Goal: Obtain resource: Download file/media

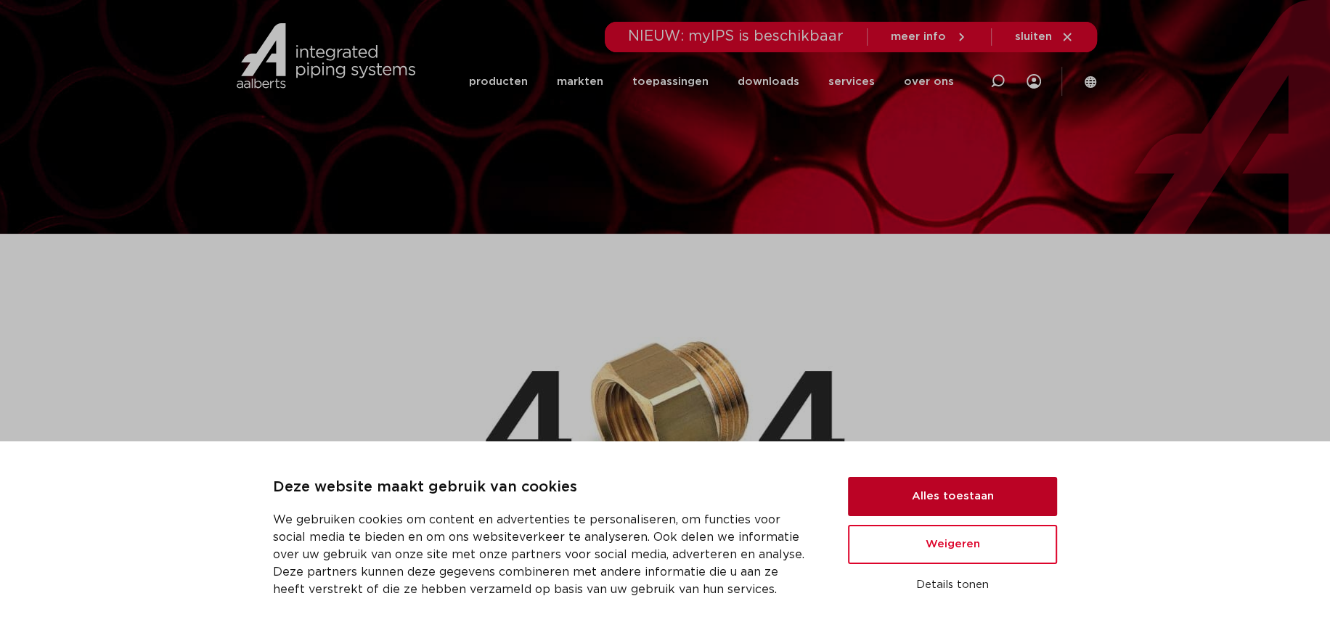
drag, startPoint x: 962, startPoint y: 494, endPoint x: 971, endPoint y: 492, distance: 9.5
click at [962, 494] on button "Alles toestaan" at bounding box center [952, 496] width 209 height 39
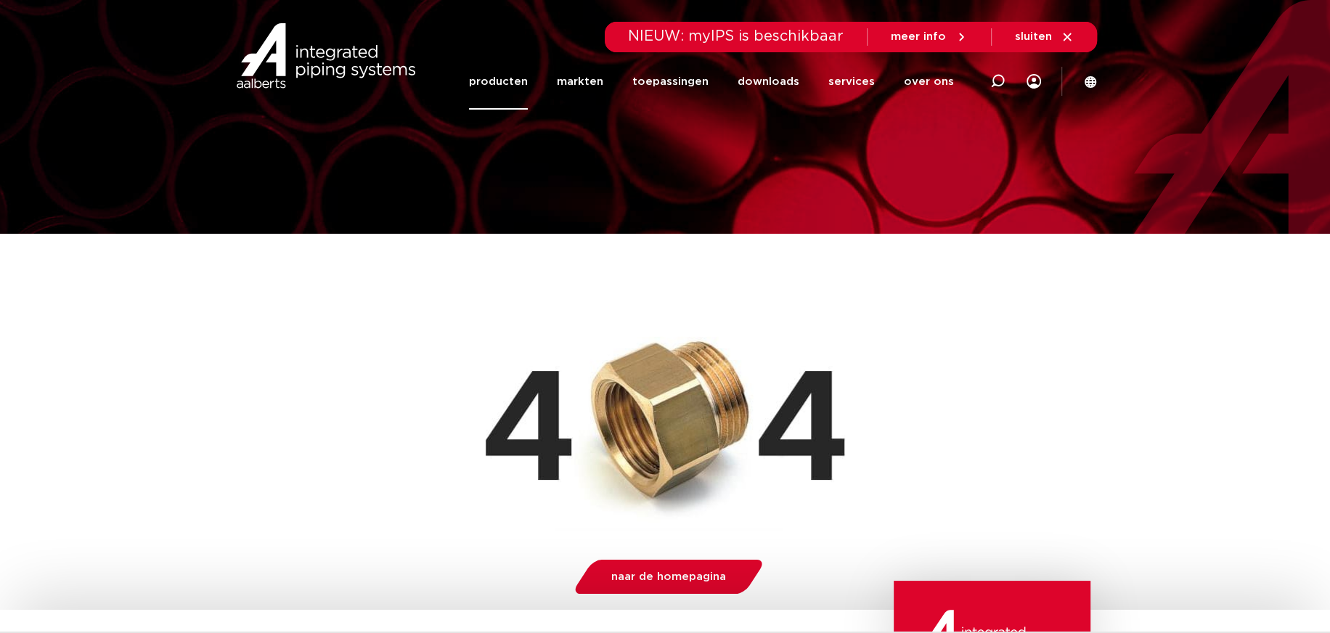
click at [510, 79] on link "producten" at bounding box center [498, 82] width 59 height 56
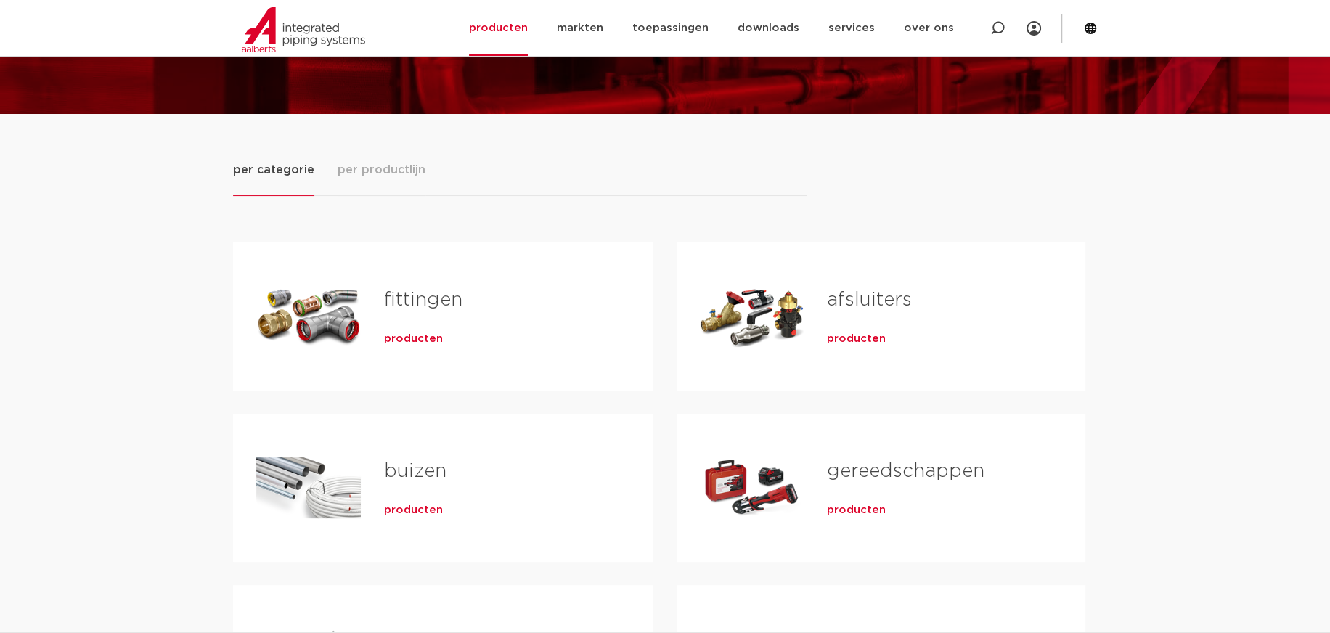
scroll to position [218, 0]
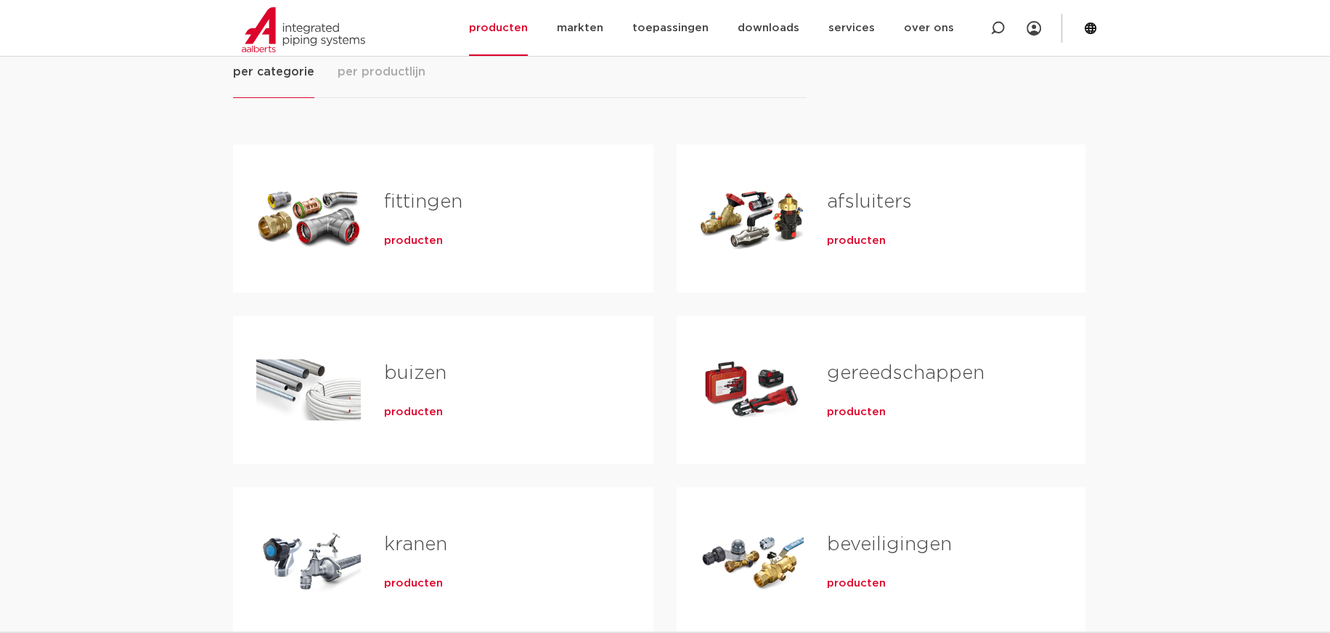
click at [423, 241] on span "producten" at bounding box center [413, 241] width 59 height 15
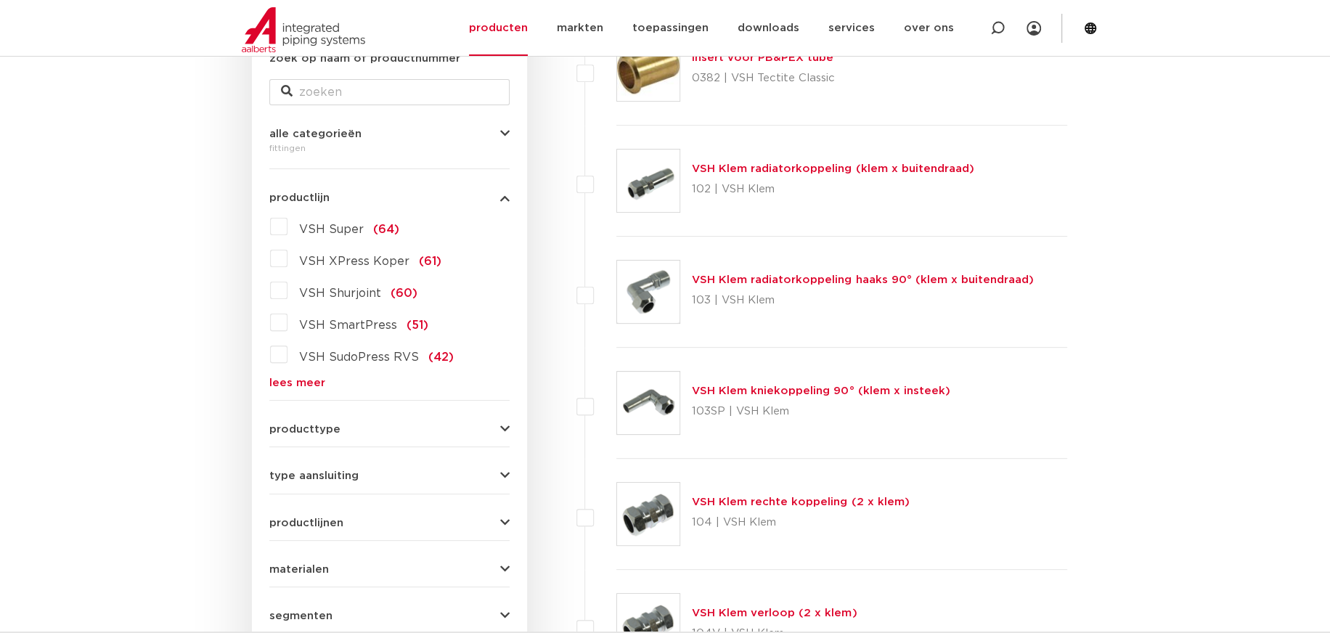
scroll to position [435, 0]
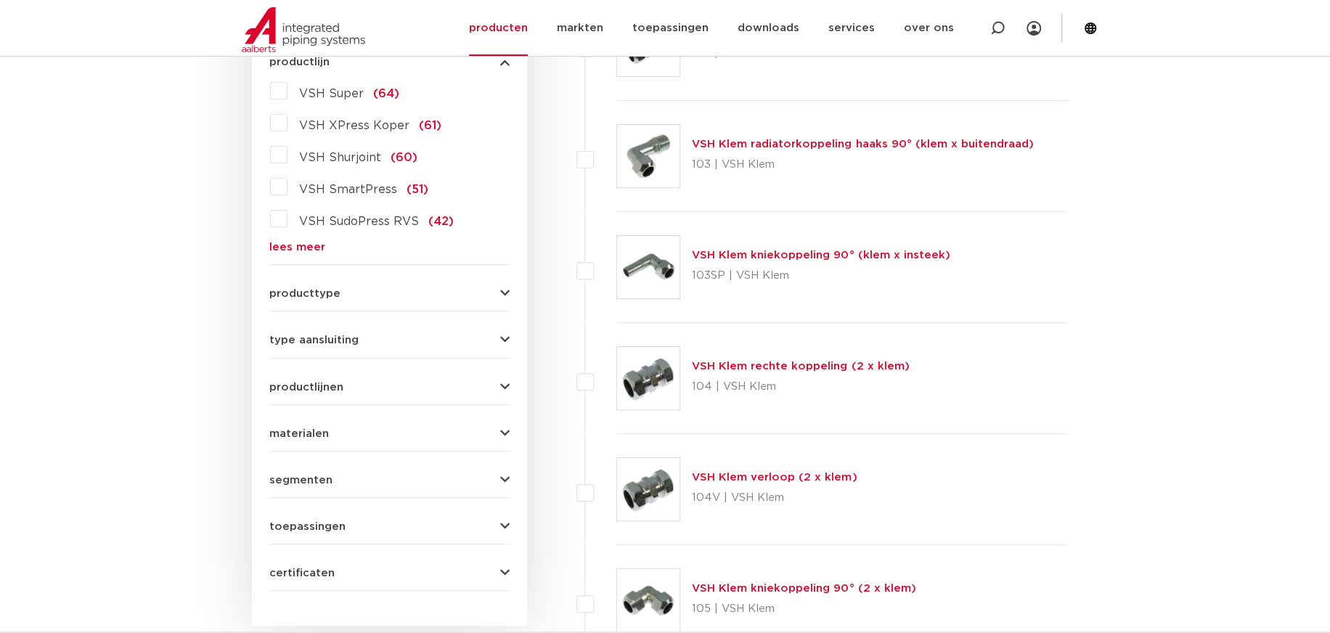
click at [367, 285] on div "producttype demontabel (179) meerdelig (62) accessoires (fittings) (49) voordee…" at bounding box center [389, 288] width 240 height 23
click at [507, 343] on icon "button" at bounding box center [504, 340] width 9 height 11
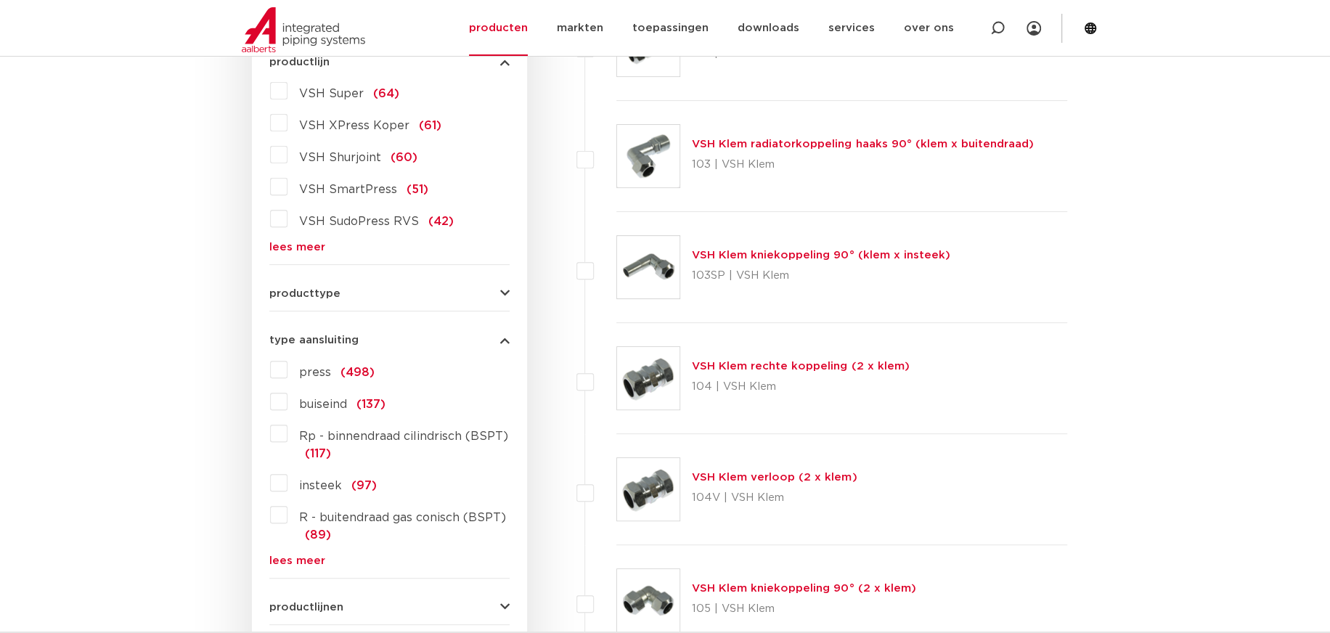
click at [502, 341] on icon "button" at bounding box center [504, 340] width 9 height 11
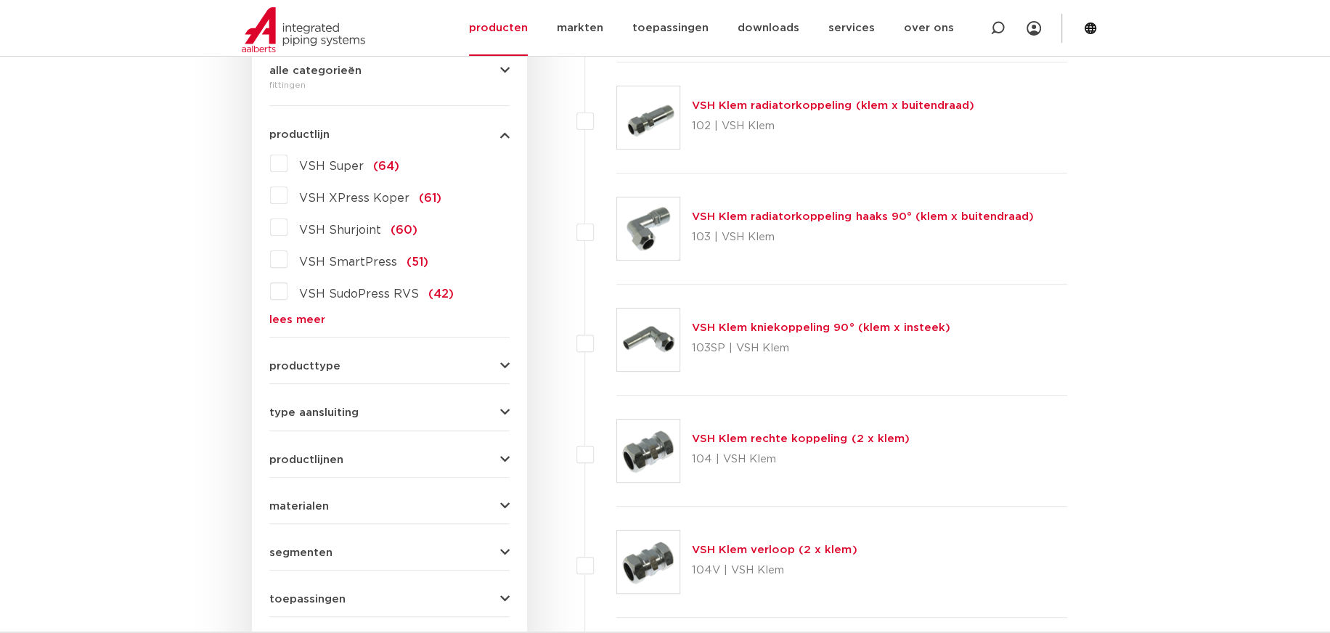
scroll to position [363, 0]
click at [365, 413] on button "type aansluiting" at bounding box center [389, 412] width 240 height 11
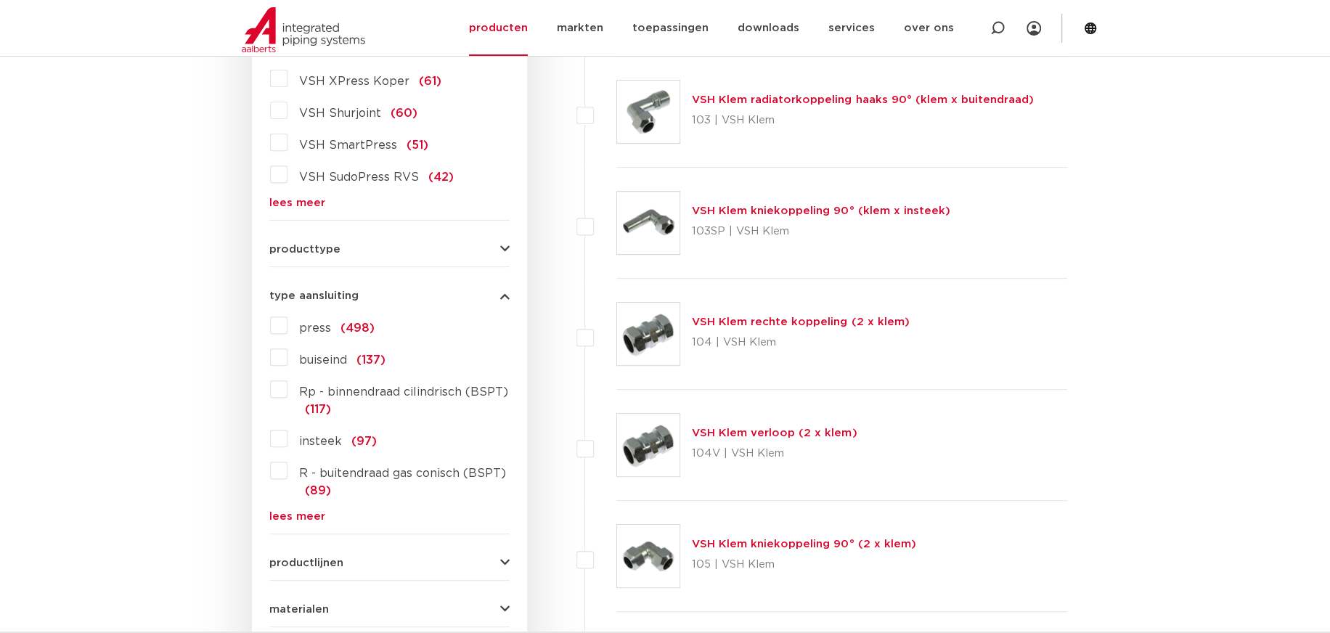
scroll to position [508, 0]
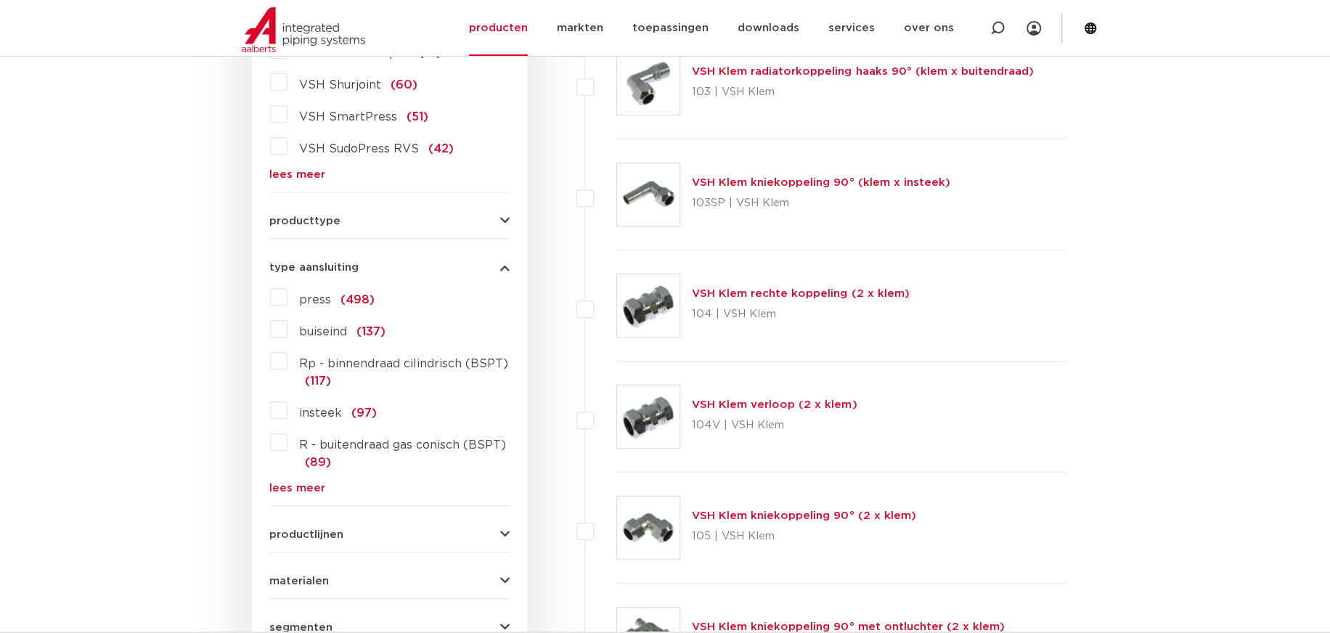
click at [401, 362] on span "Rp - binnendraad cilindrisch (BSPT)" at bounding box center [403, 364] width 209 height 12
click at [0, 0] on input "Rp - binnendraad cilindrisch (BSPT) (117)" at bounding box center [0, 0] width 0 height 0
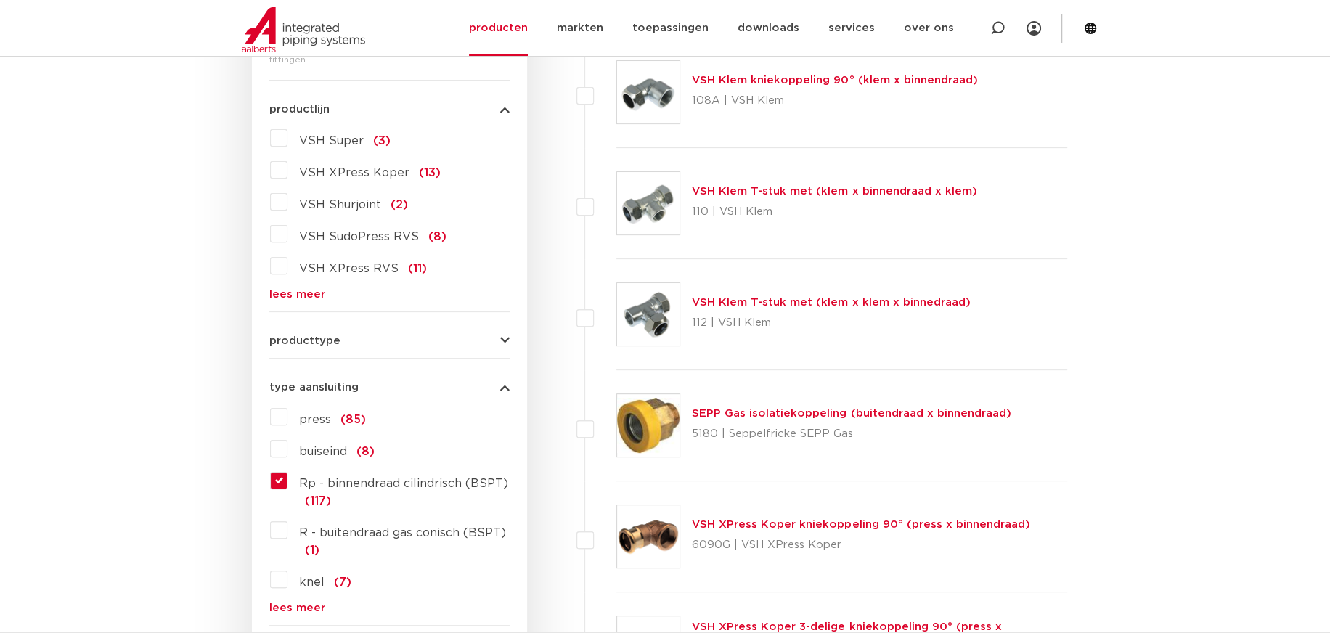
scroll to position [363, 0]
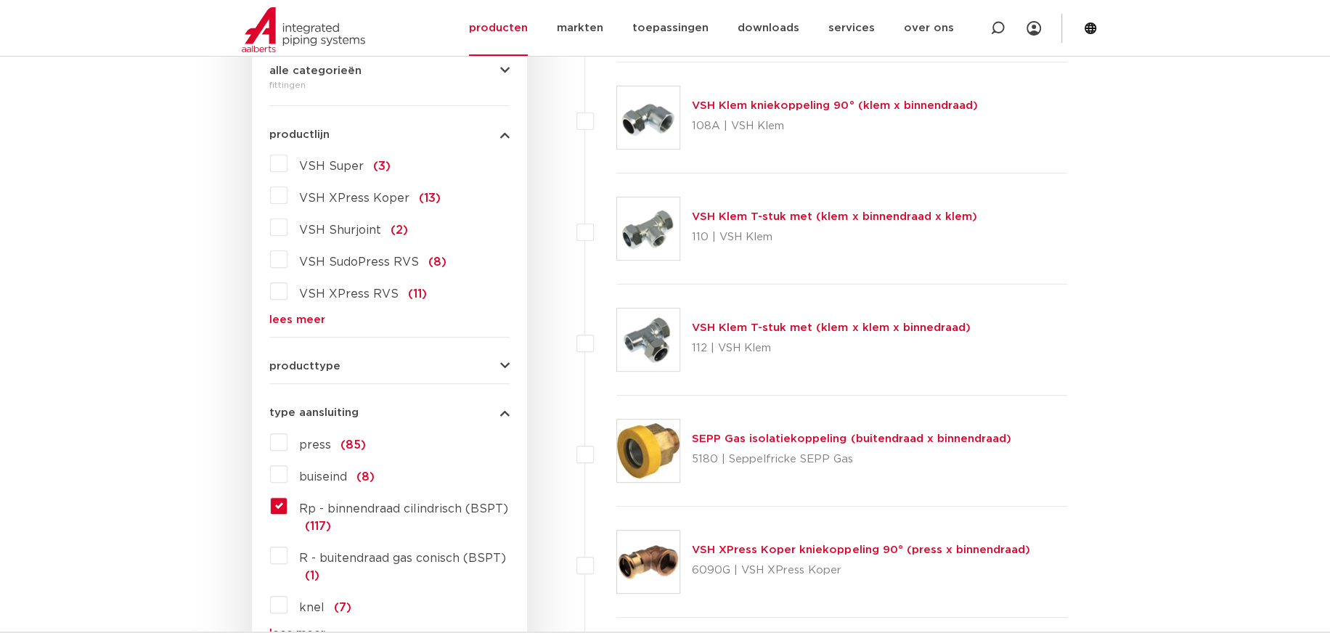
click at [306, 319] on link "lees meer" at bounding box center [389, 319] width 240 height 11
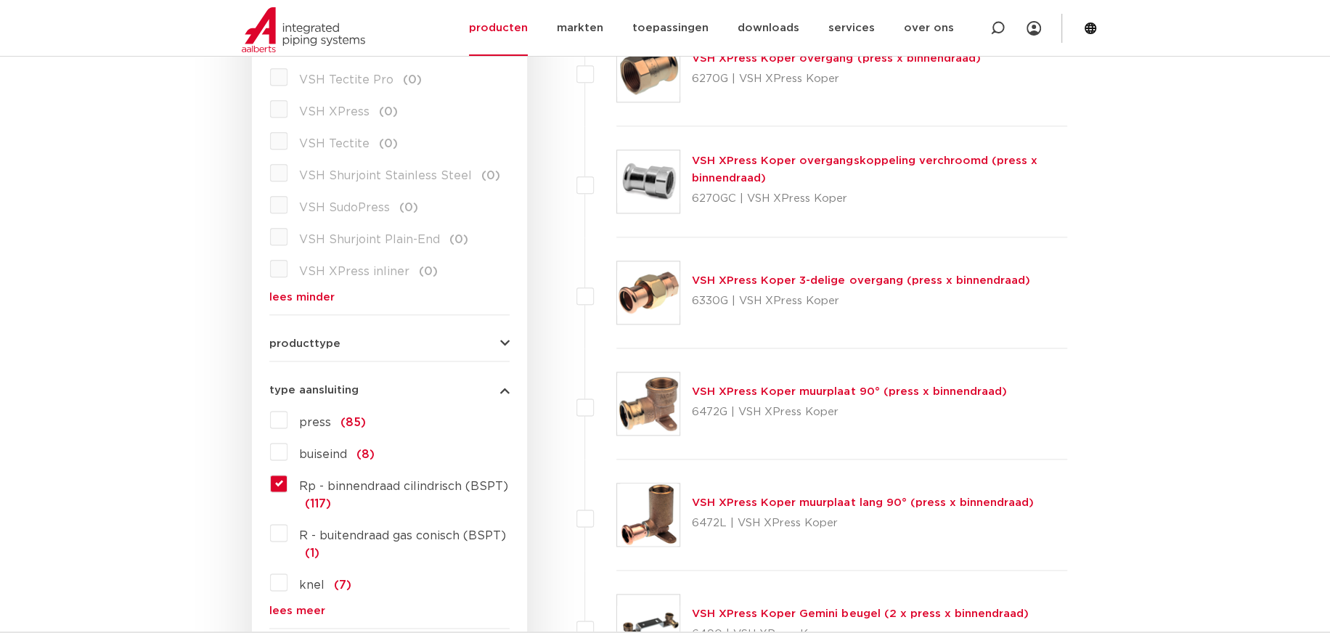
scroll to position [1524, 0]
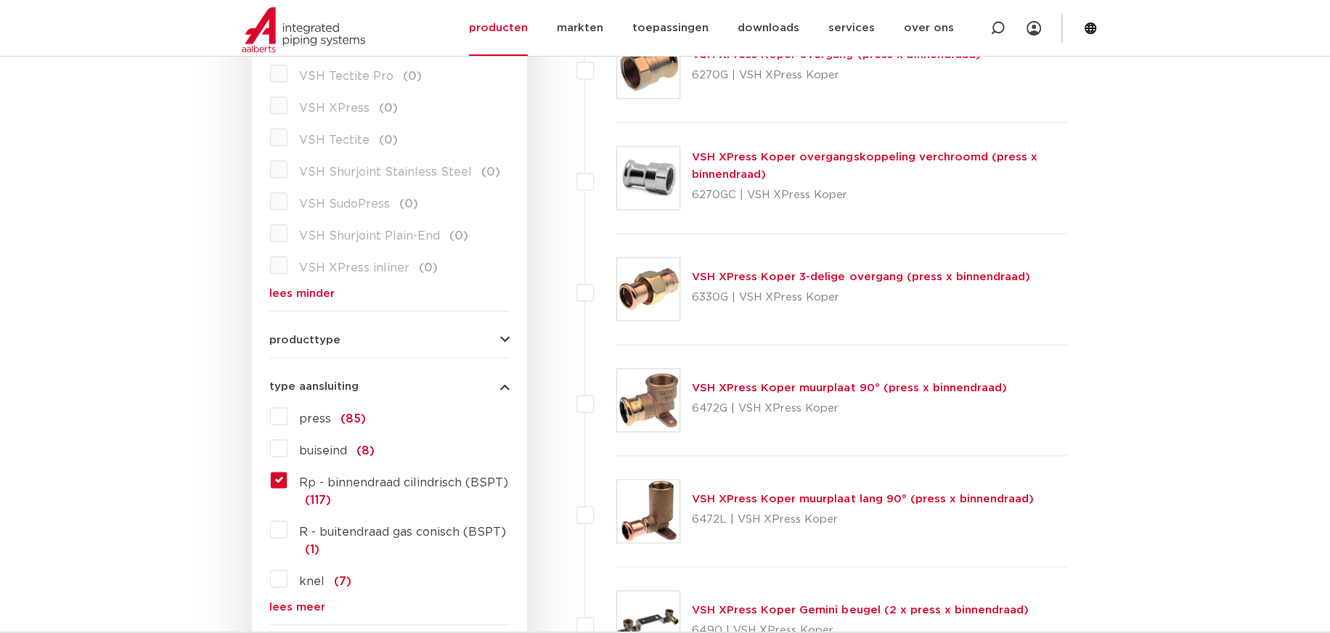
click at [322, 449] on span "buiseind" at bounding box center [323, 451] width 48 height 12
click at [0, 0] on input "buiseind (8)" at bounding box center [0, 0] width 0 height 0
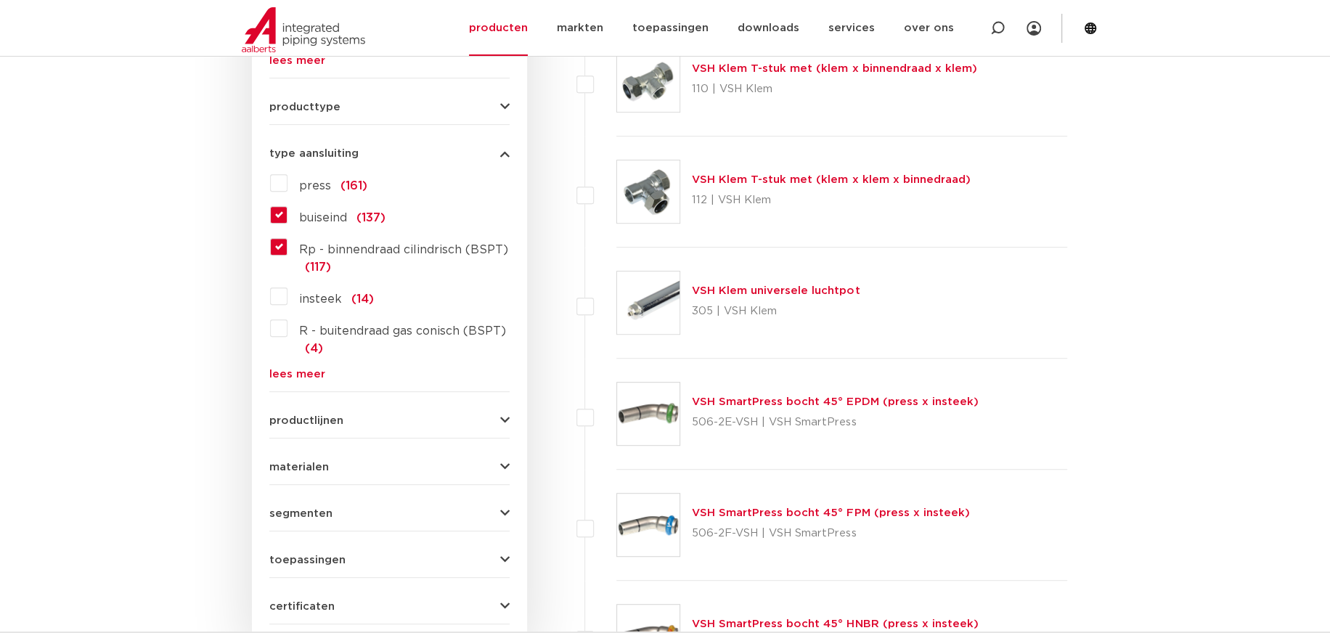
scroll to position [363, 0]
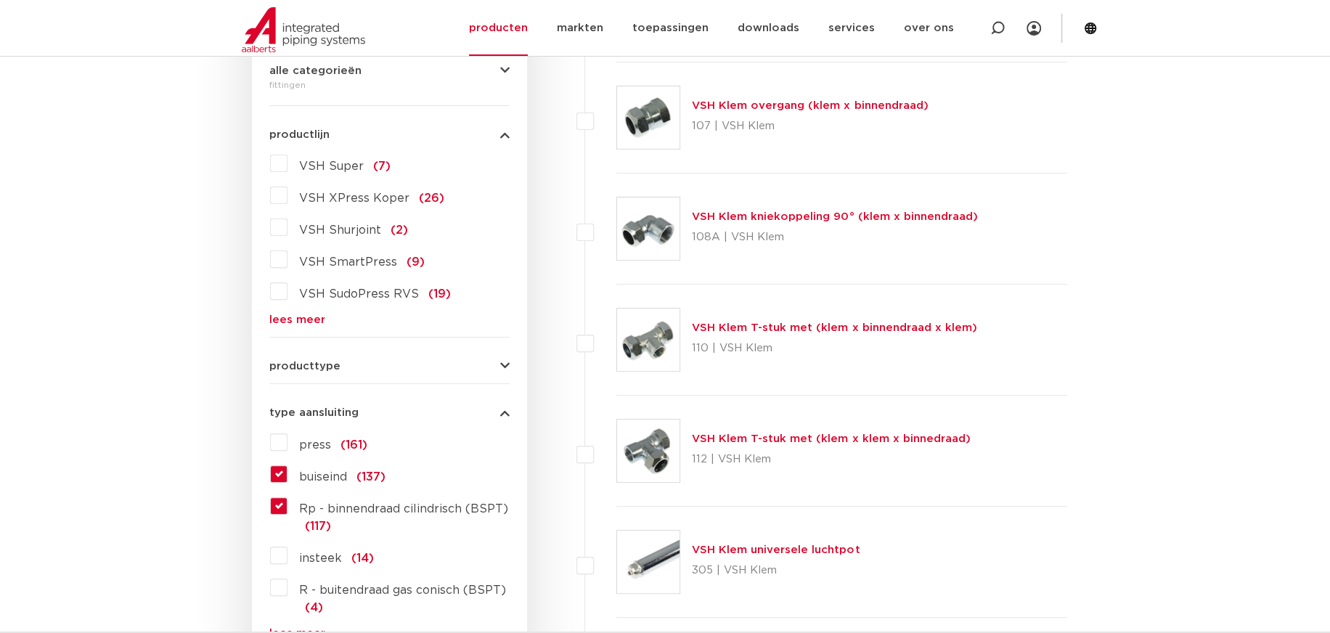
click at [327, 478] on span "buiseind" at bounding box center [323, 477] width 48 height 12
click at [0, 0] on input "buiseind (137)" at bounding box center [0, 0] width 0 height 0
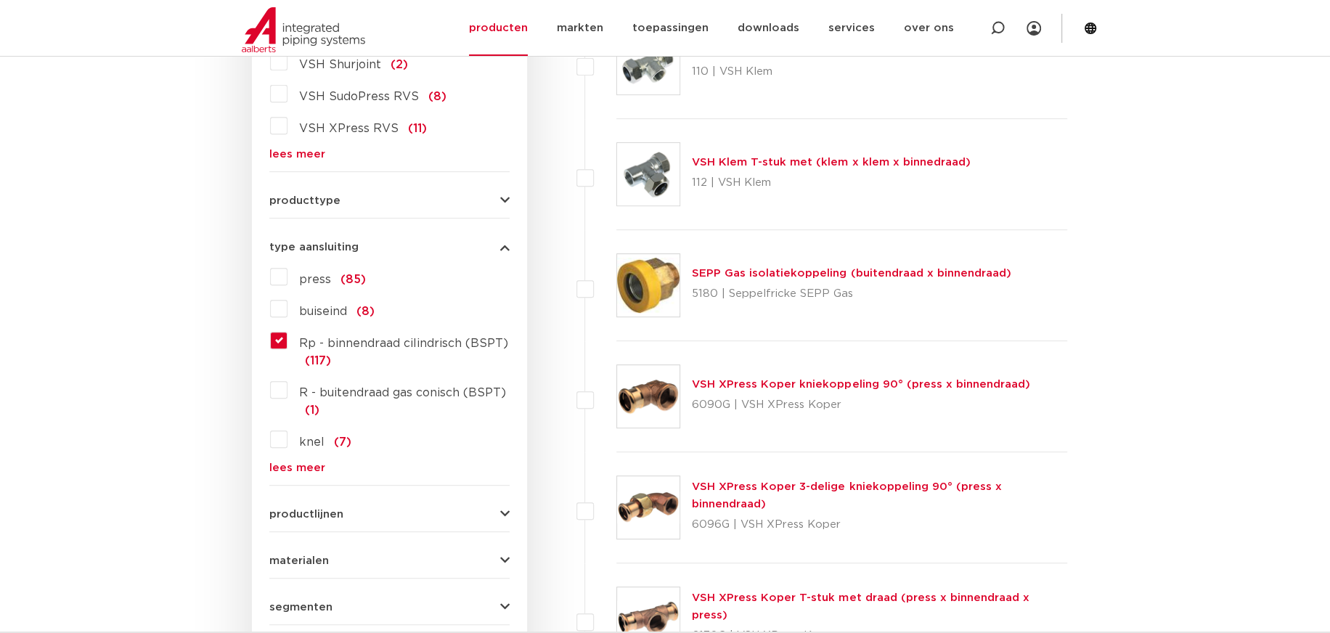
scroll to position [529, 0]
click at [287, 441] on label "knel (7)" at bounding box center [319, 438] width 64 height 23
click at [0, 0] on input "knel (7)" at bounding box center [0, 0] width 0 height 0
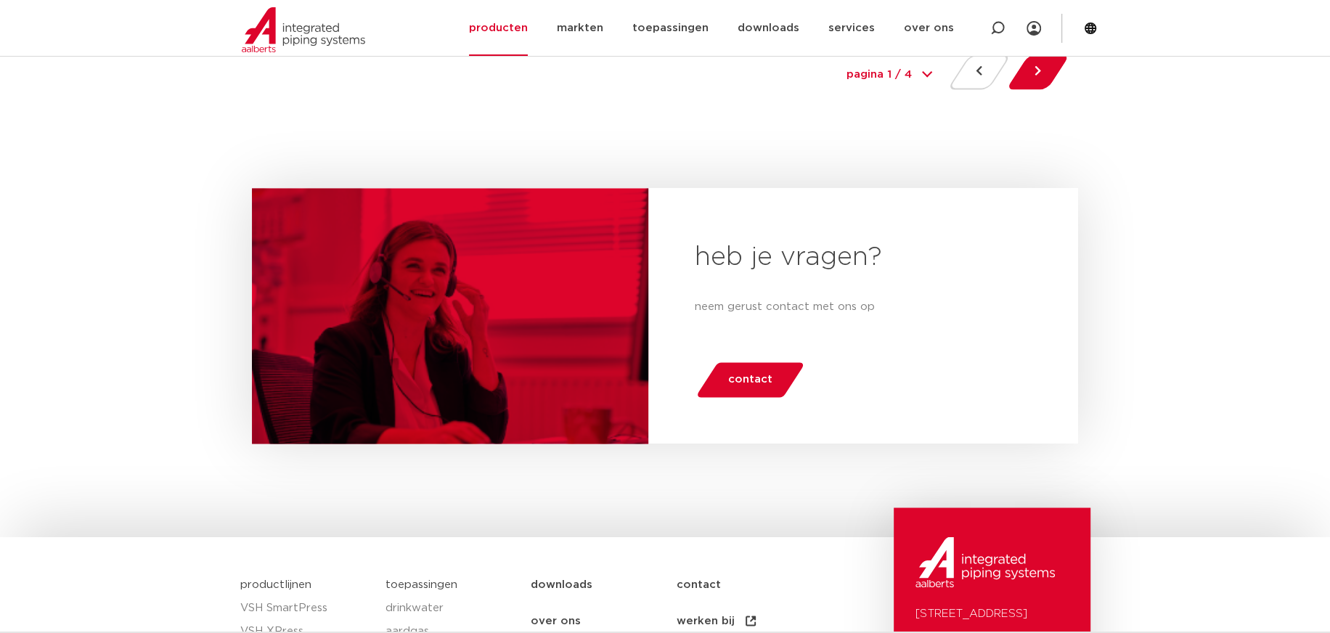
scroll to position [6771, 0]
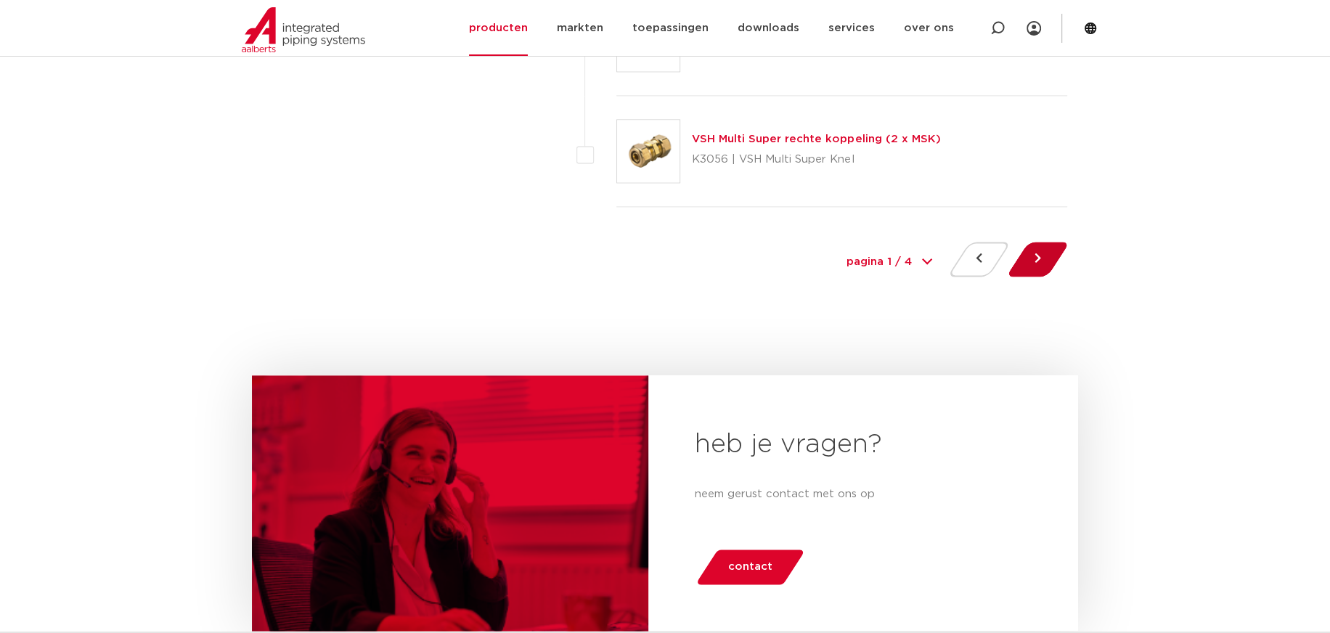
click at [1033, 256] on button at bounding box center [1037, 259] width 41 height 35
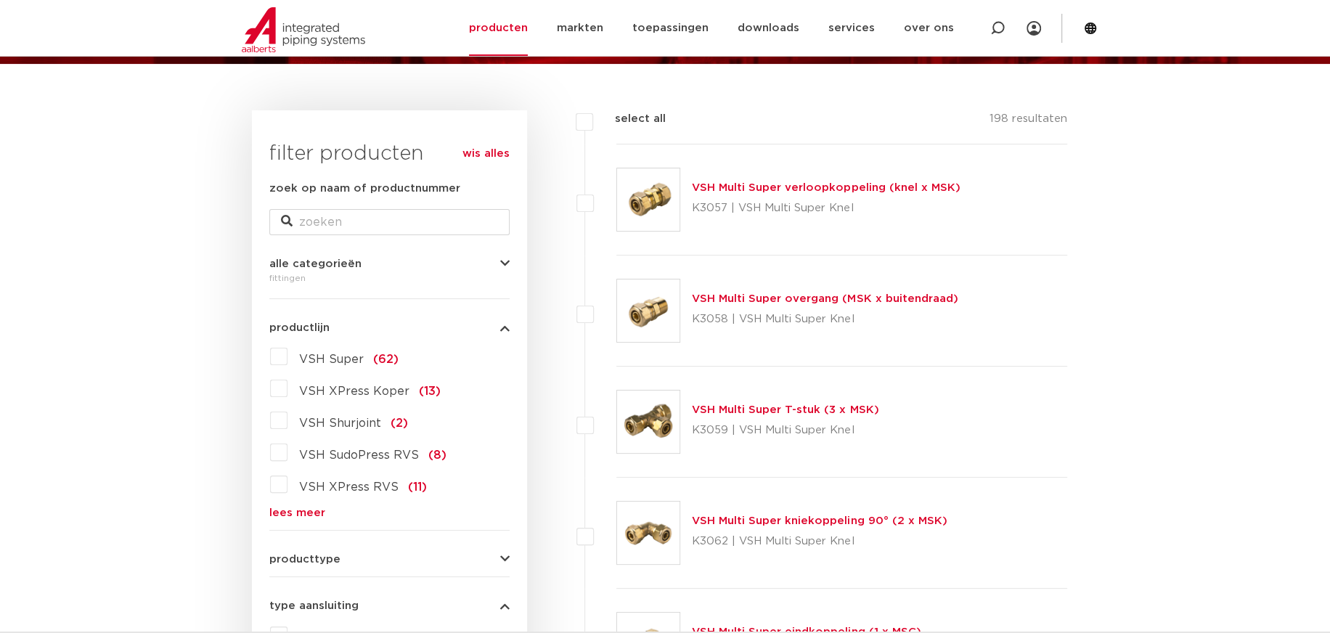
scroll to position [145, 0]
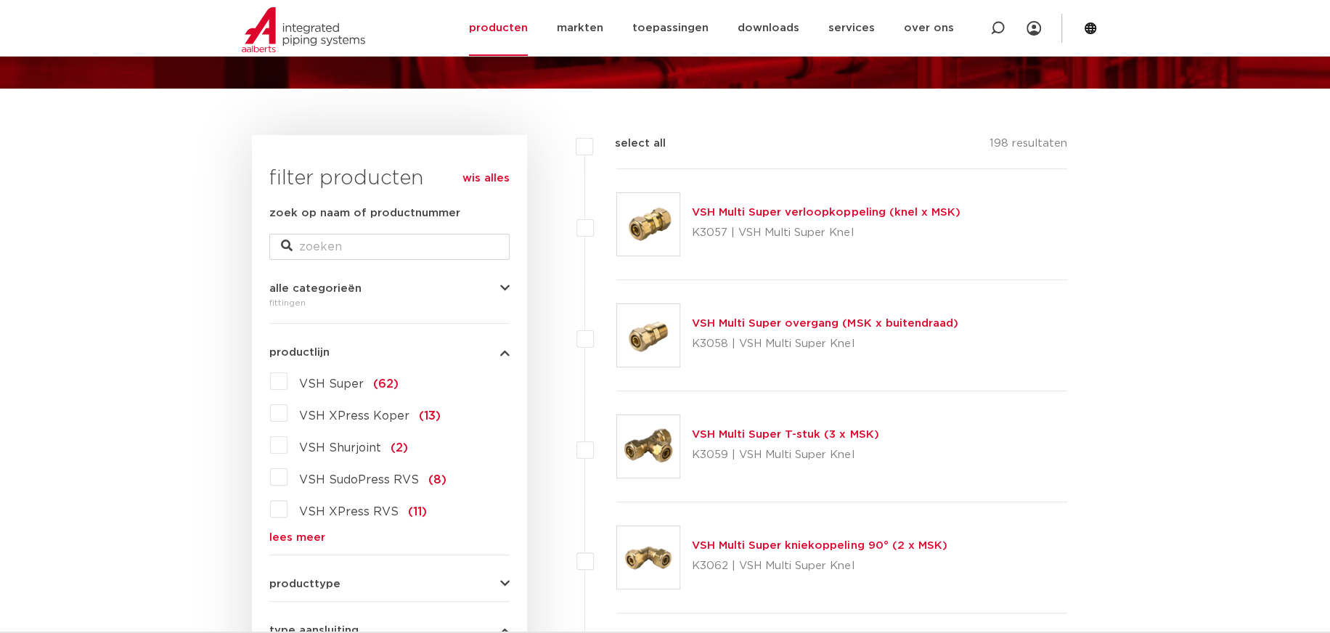
click at [334, 287] on span "alle categorieën" at bounding box center [315, 288] width 92 height 11
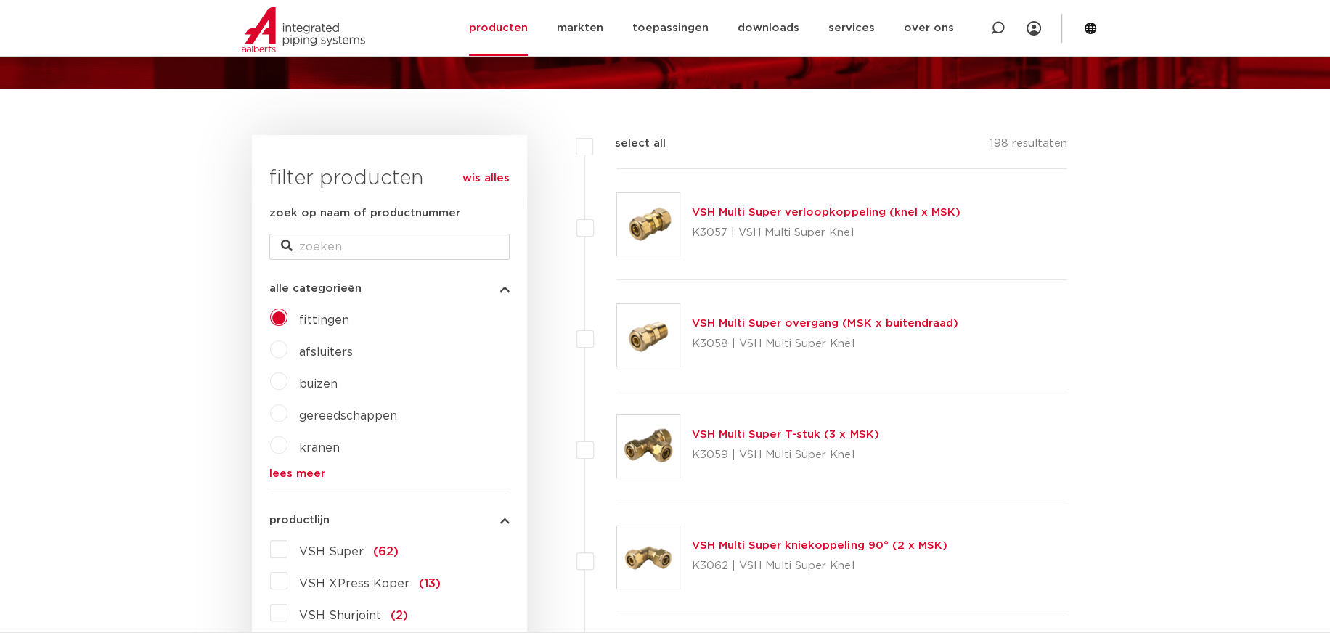
scroll to position [218, 0]
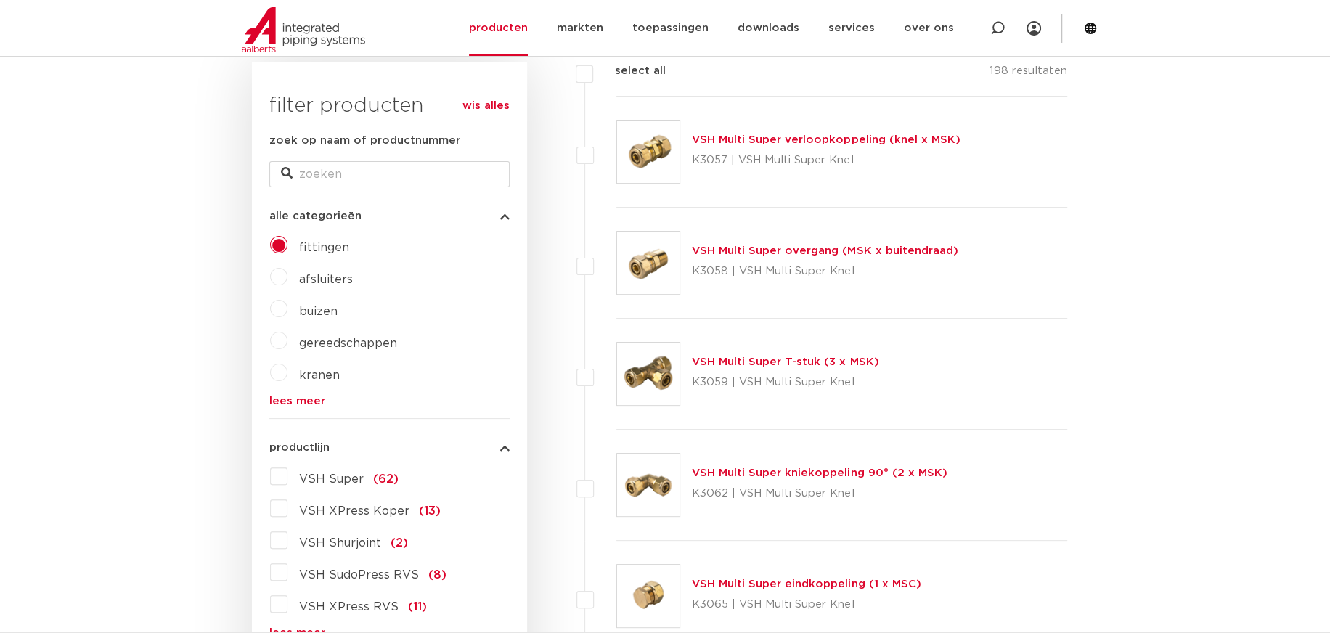
click at [287, 404] on link "lees meer" at bounding box center [389, 401] width 240 height 11
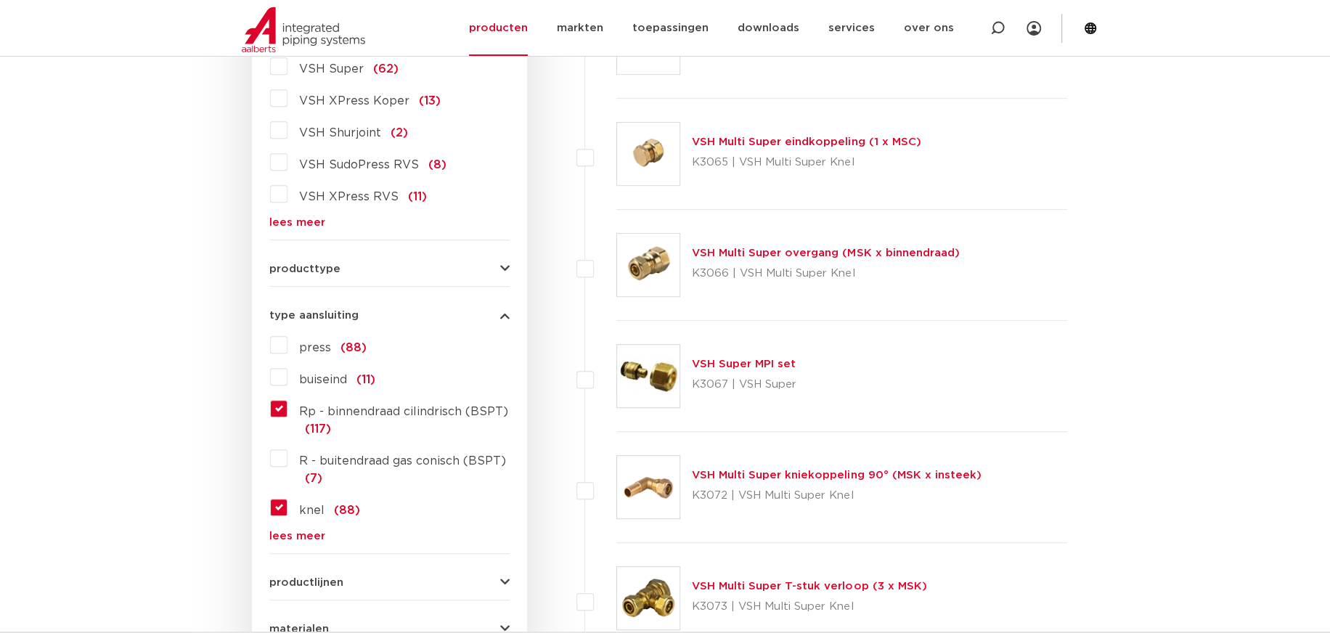
scroll to position [581, 0]
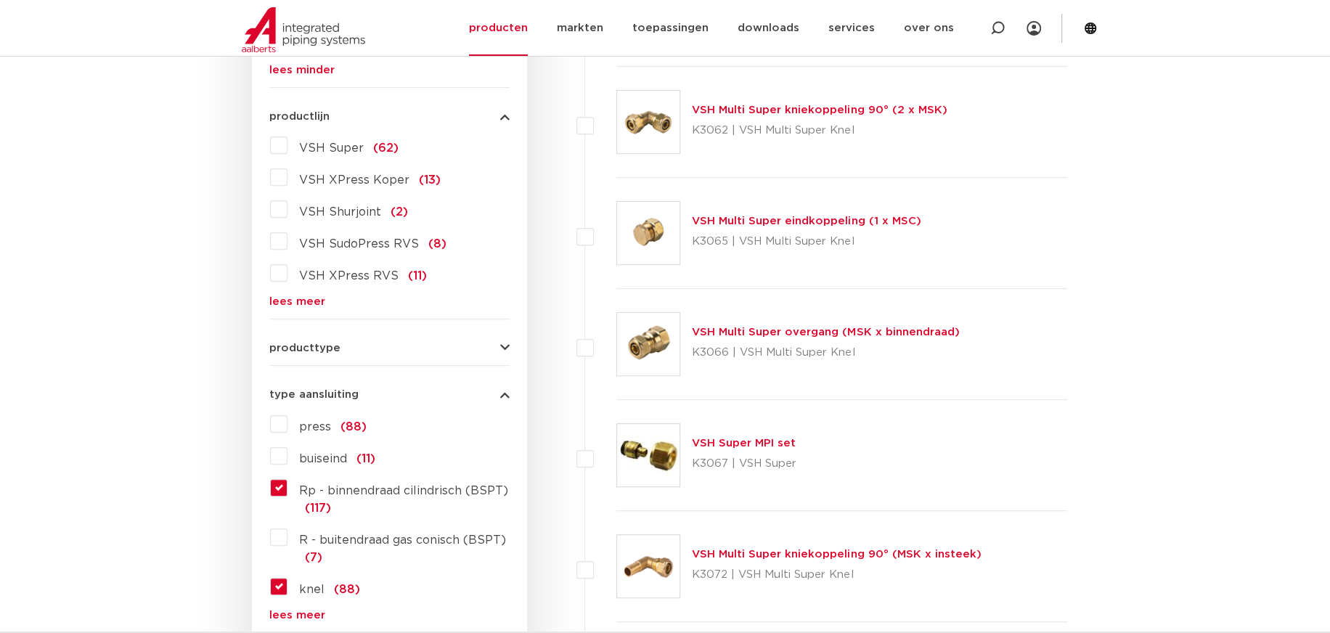
click at [330, 361] on form "zoek op naam of productnummer alle categorieën [GEOGRAPHIC_DATA] [GEOGRAPHIC_DA…" at bounding box center [389, 317] width 240 height 1096
click at [330, 350] on span "producttype" at bounding box center [304, 348] width 71 height 11
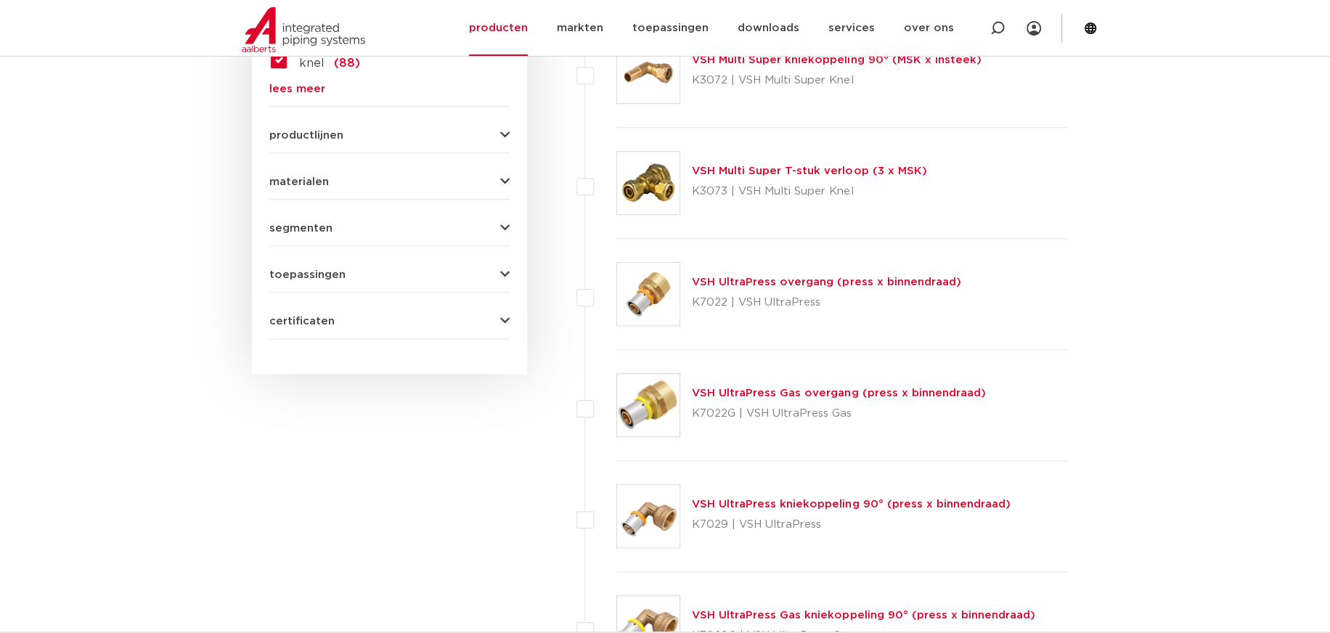
scroll to position [1076, 0]
click at [324, 136] on span "productlijnen" at bounding box center [306, 133] width 74 height 11
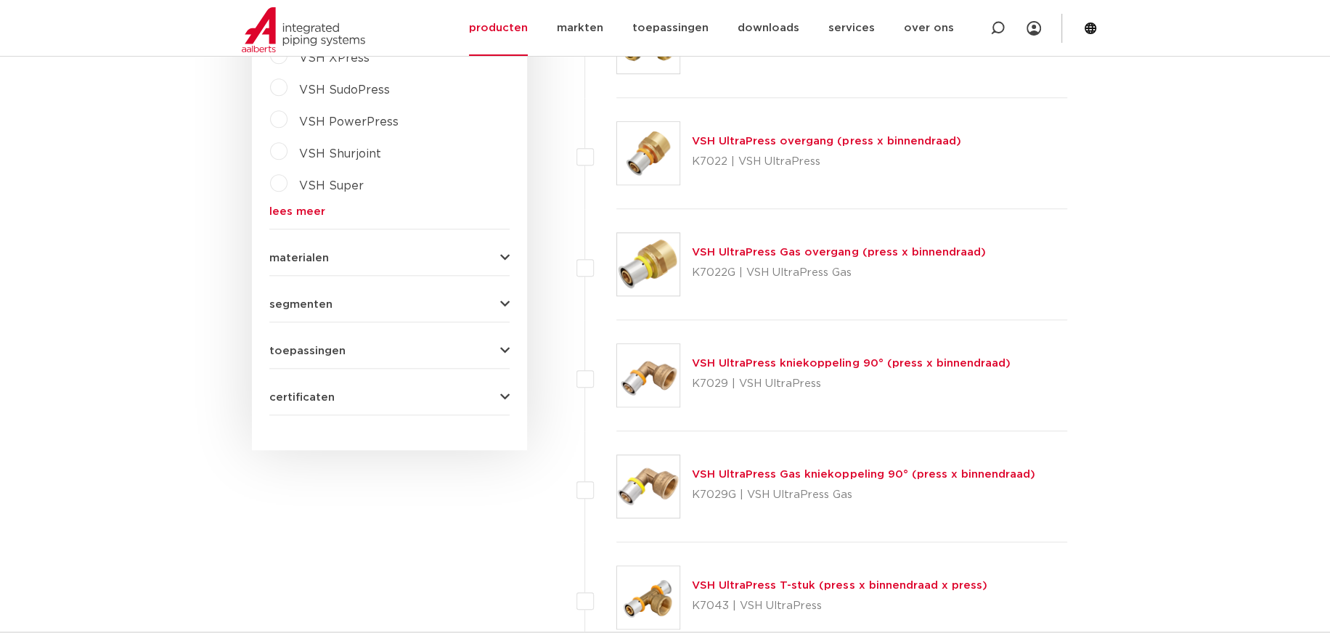
scroll to position [1222, 0]
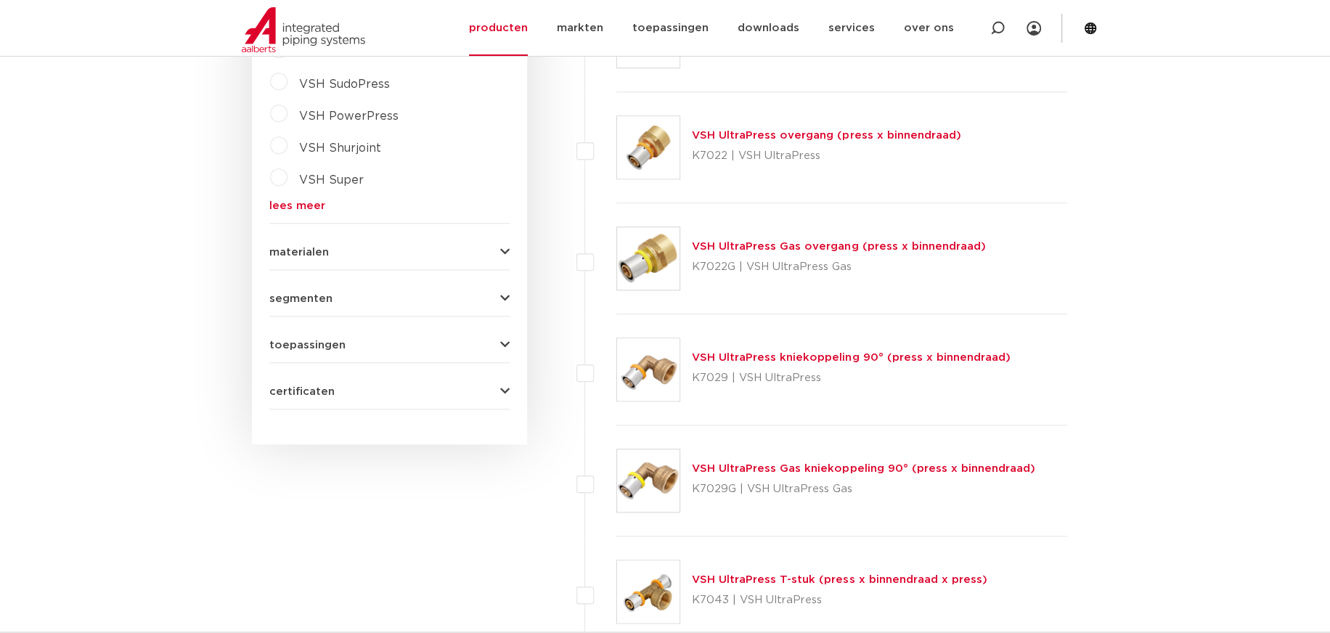
click at [294, 178] on label "VSH Super" at bounding box center [325, 176] width 76 height 23
click at [319, 179] on span "VSH Super" at bounding box center [331, 180] width 65 height 12
click at [320, 247] on span "materialen" at bounding box center [299, 252] width 60 height 11
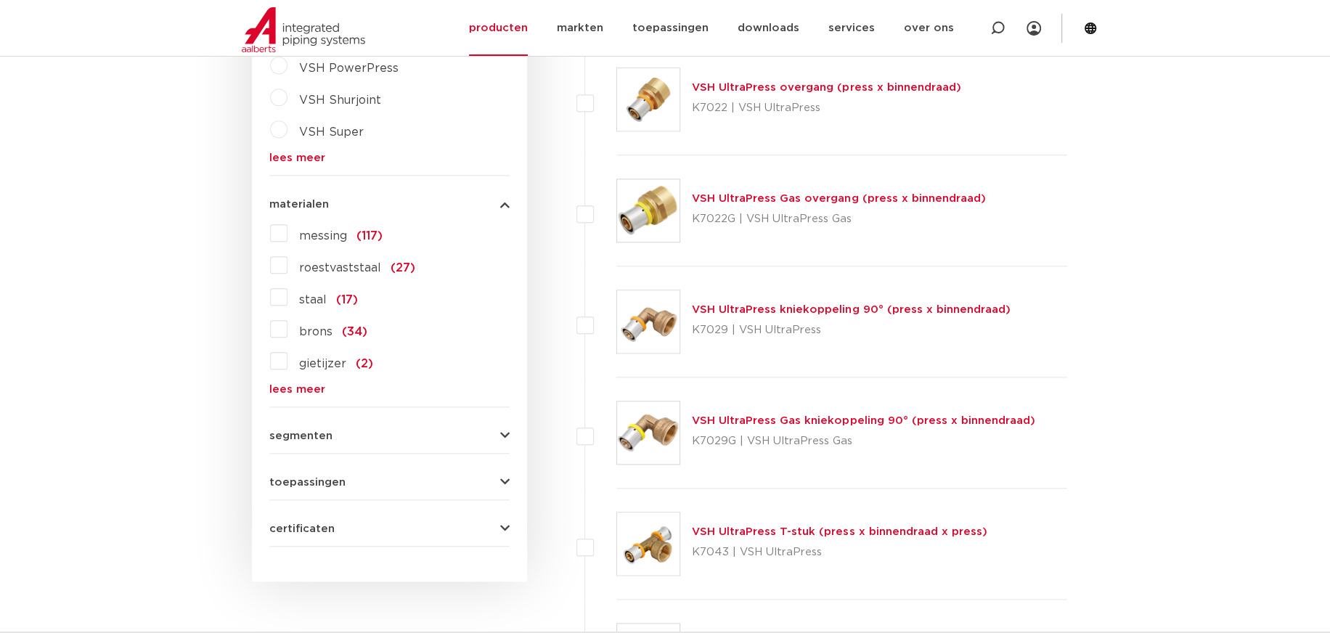
scroll to position [1294, 0]
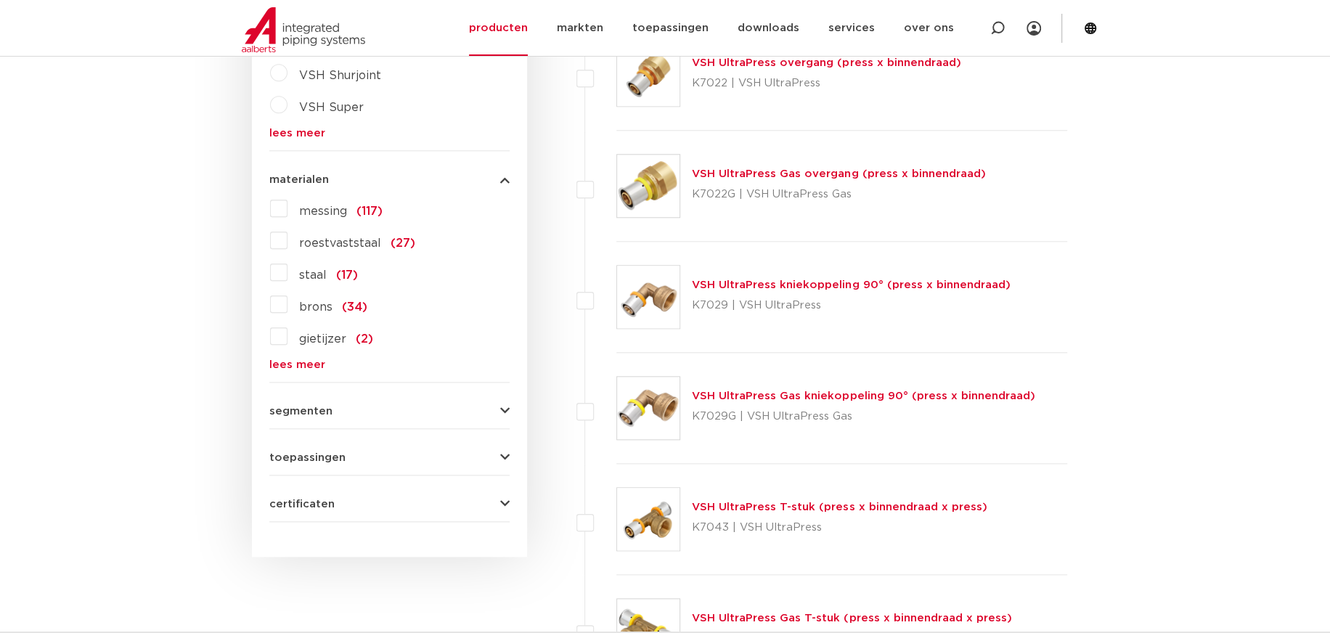
click at [328, 406] on span "segmenten" at bounding box center [300, 411] width 63 height 11
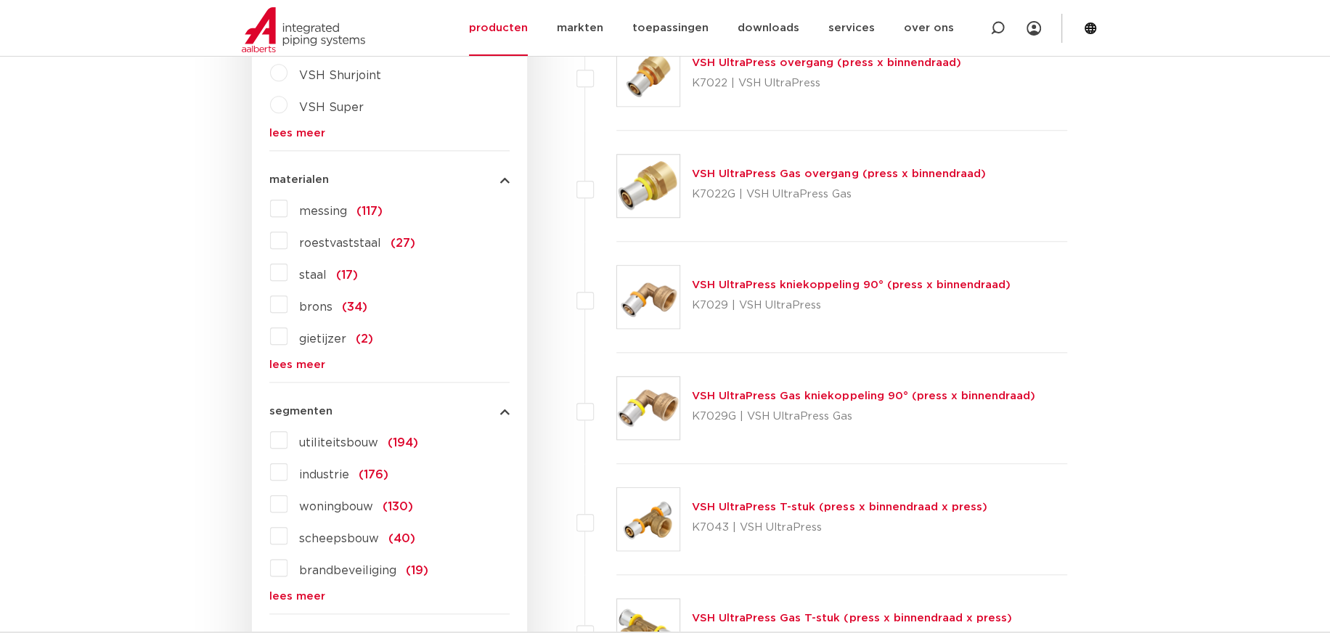
click at [287, 204] on label "messing (117)" at bounding box center [334, 208] width 95 height 23
click at [0, 0] on input "messing (117)" at bounding box center [0, 0] width 0 height 0
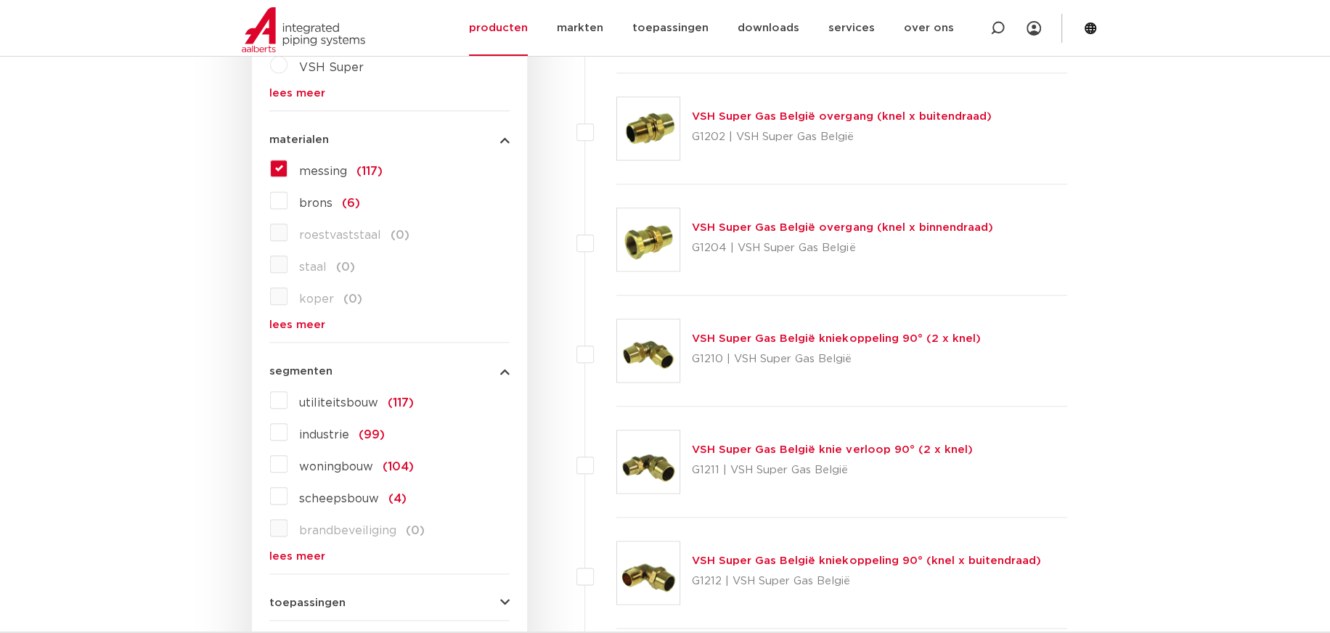
scroll to position [1439, 0]
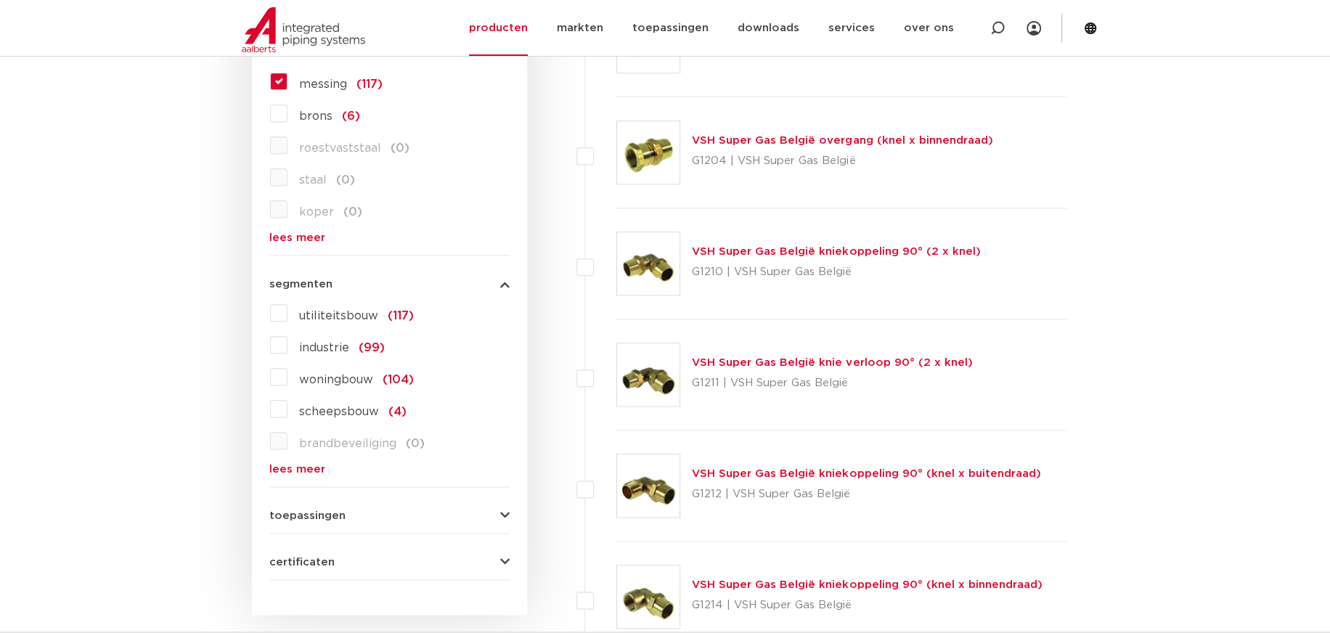
click at [287, 378] on label "woningbouw (104)" at bounding box center [350, 376] width 126 height 23
click at [0, 0] on input "woningbouw (104)" at bounding box center [0, 0] width 0 height 0
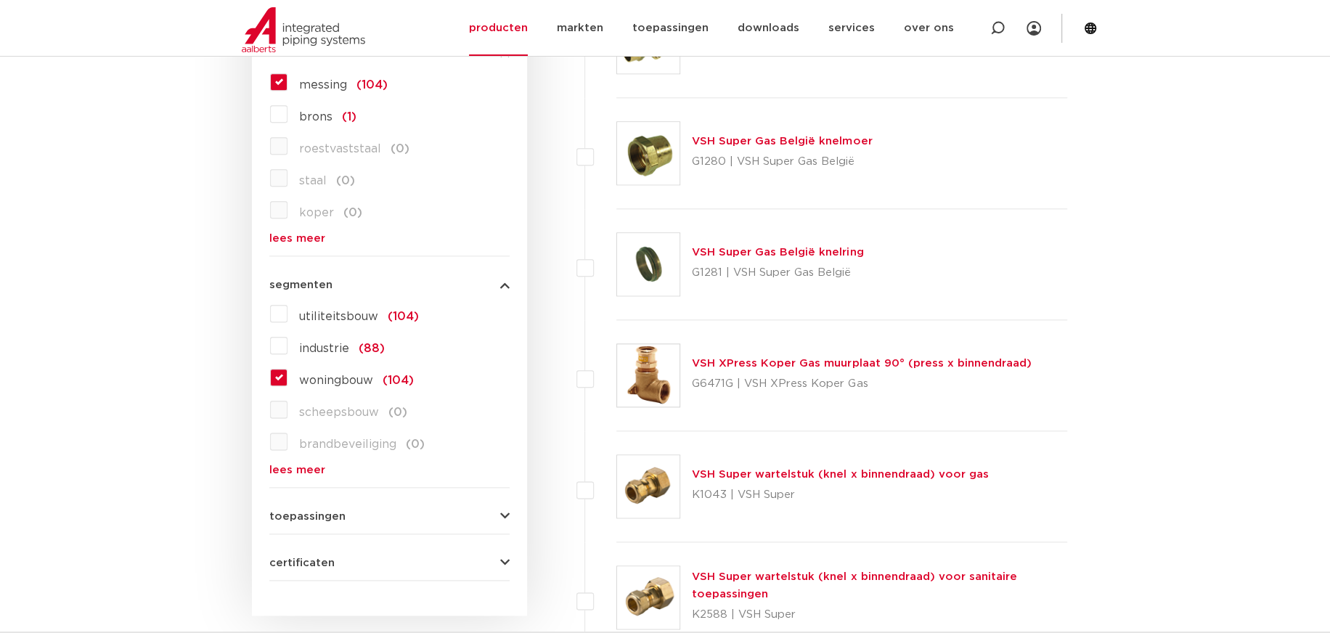
scroll to position [1583, 0]
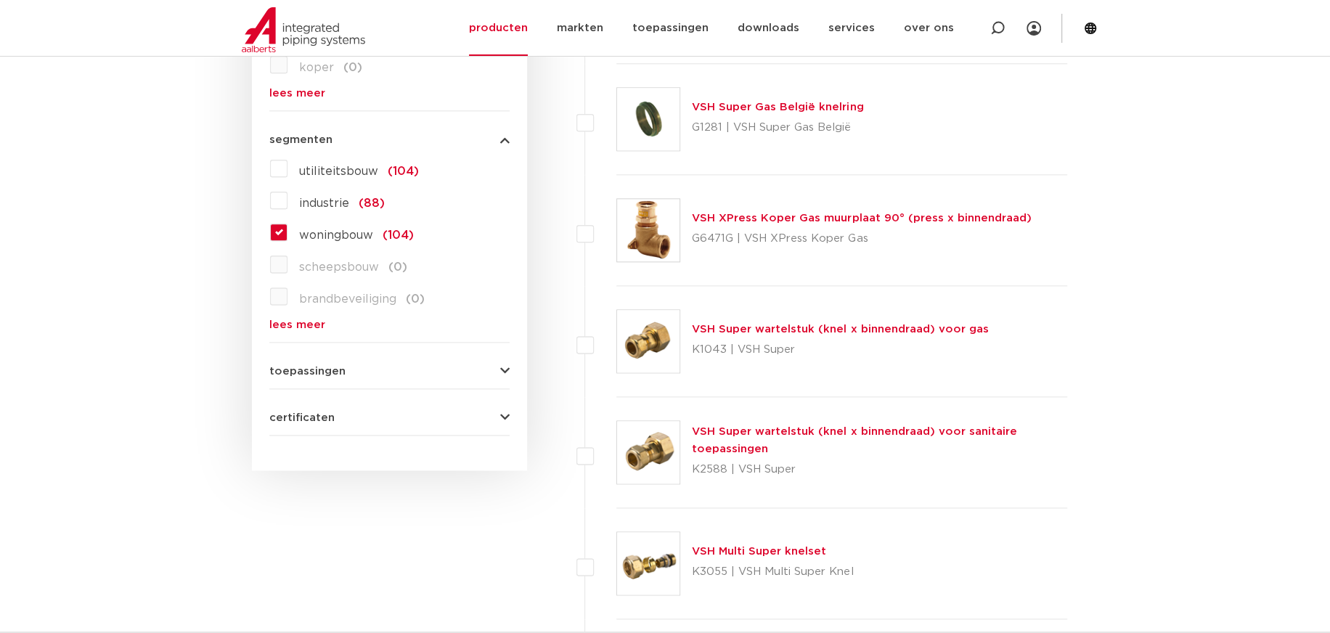
click at [338, 366] on span "toepassingen" at bounding box center [307, 371] width 76 height 11
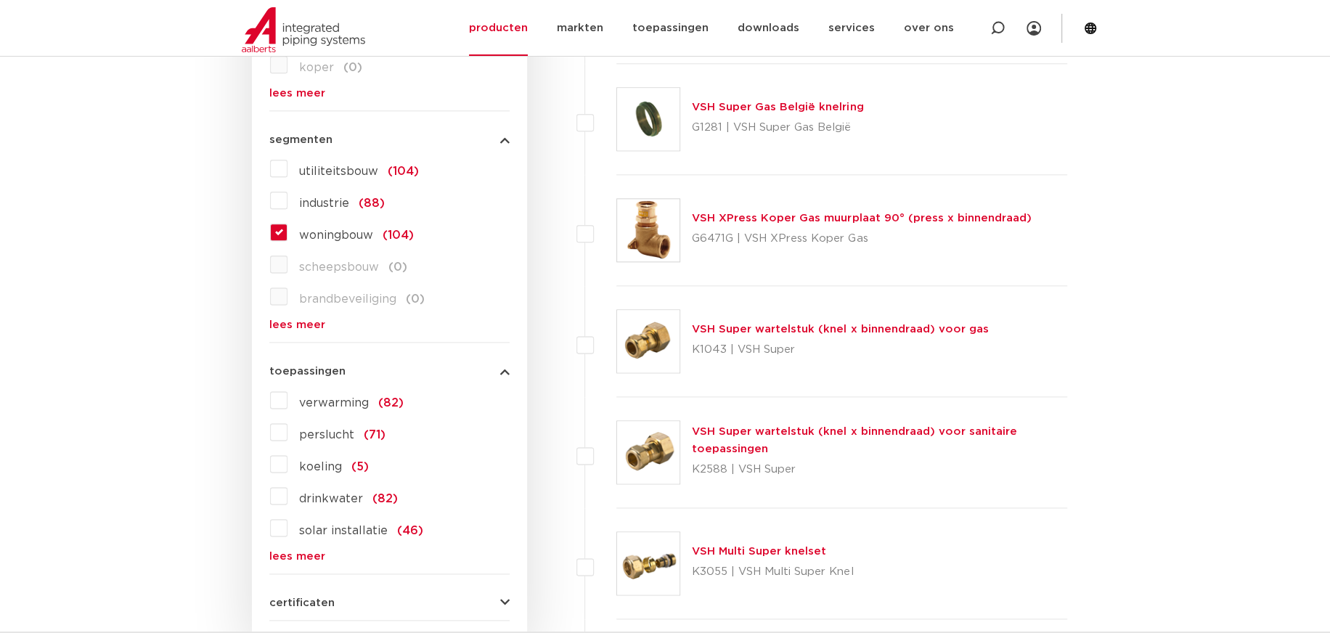
click at [342, 398] on span "verwarming" at bounding box center [334, 403] width 70 height 12
click at [0, 0] on input "verwarming (82)" at bounding box center [0, 0] width 0 height 0
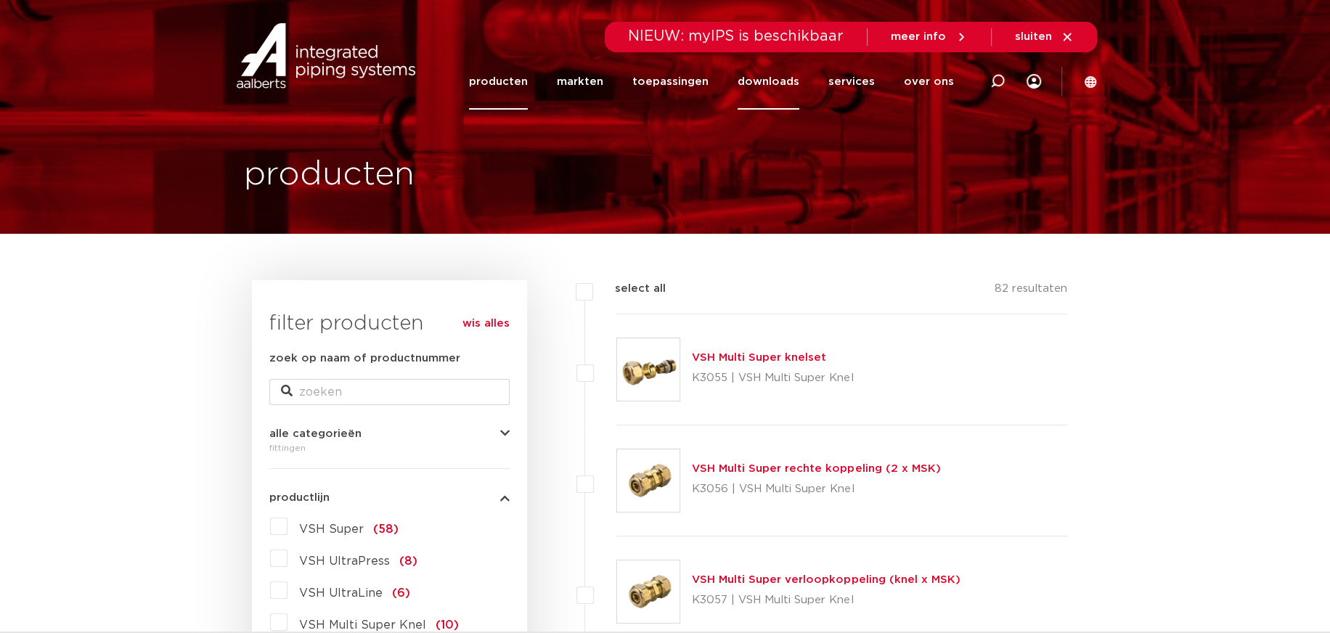
click at [791, 77] on link "downloads" at bounding box center [768, 82] width 62 height 56
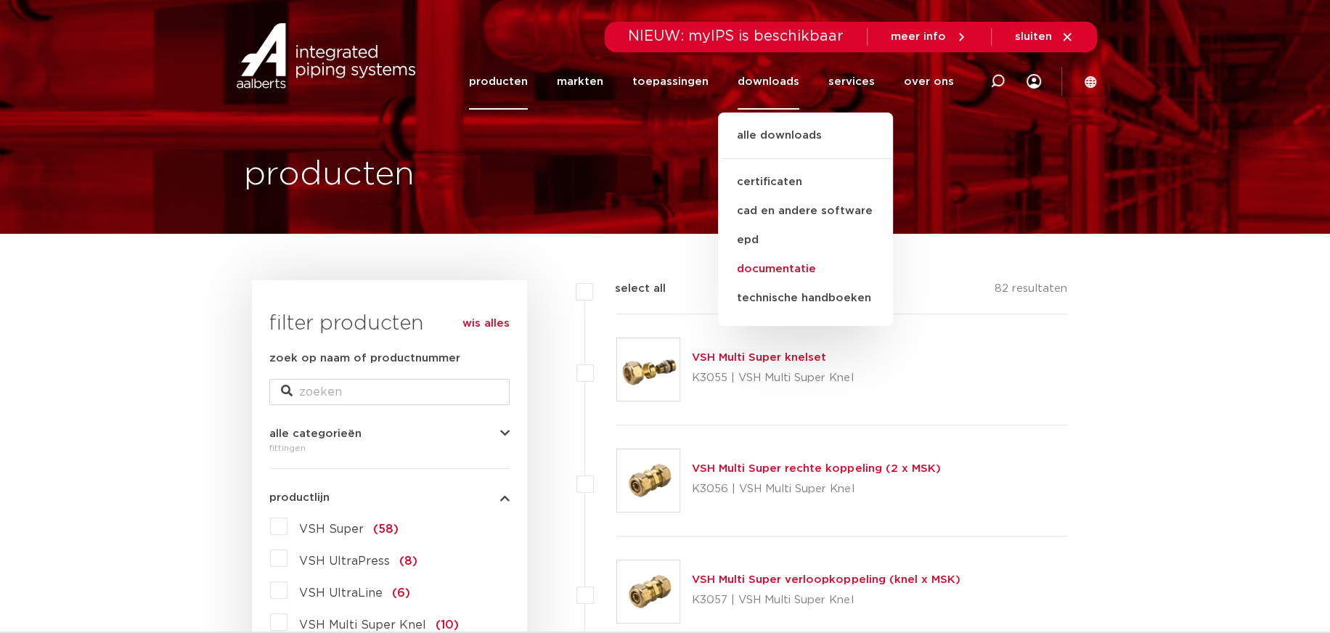
click at [803, 262] on link "documentatie" at bounding box center [805, 269] width 175 height 29
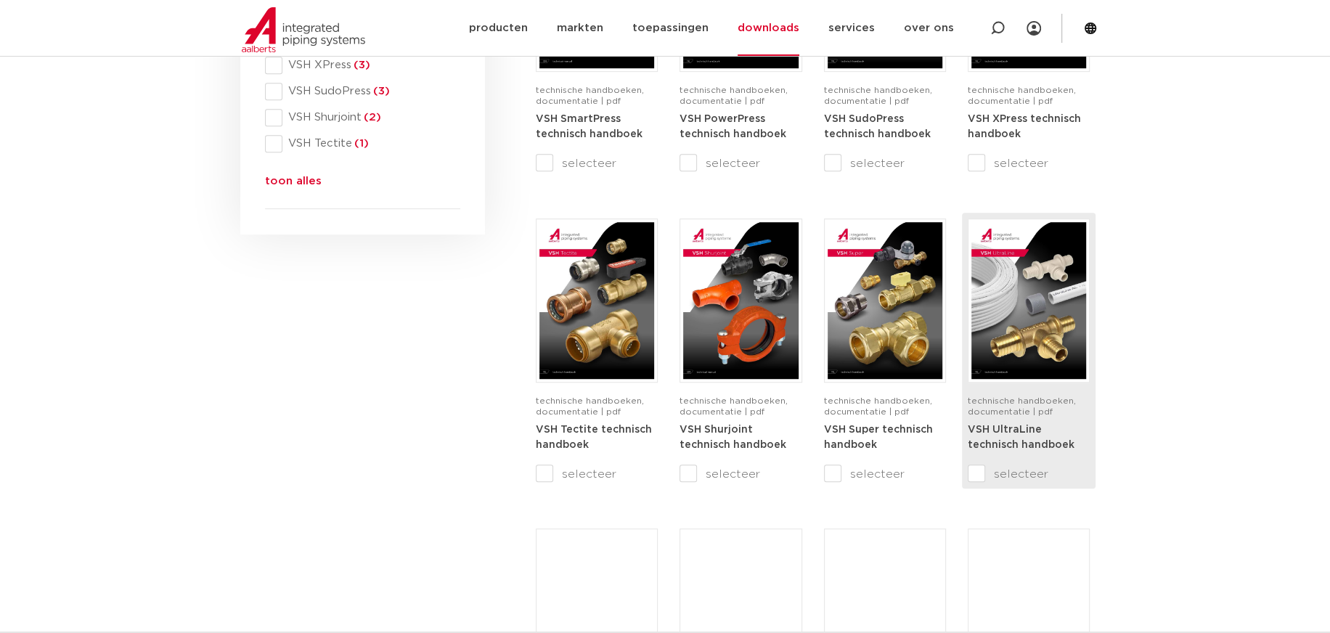
scroll to position [726, 0]
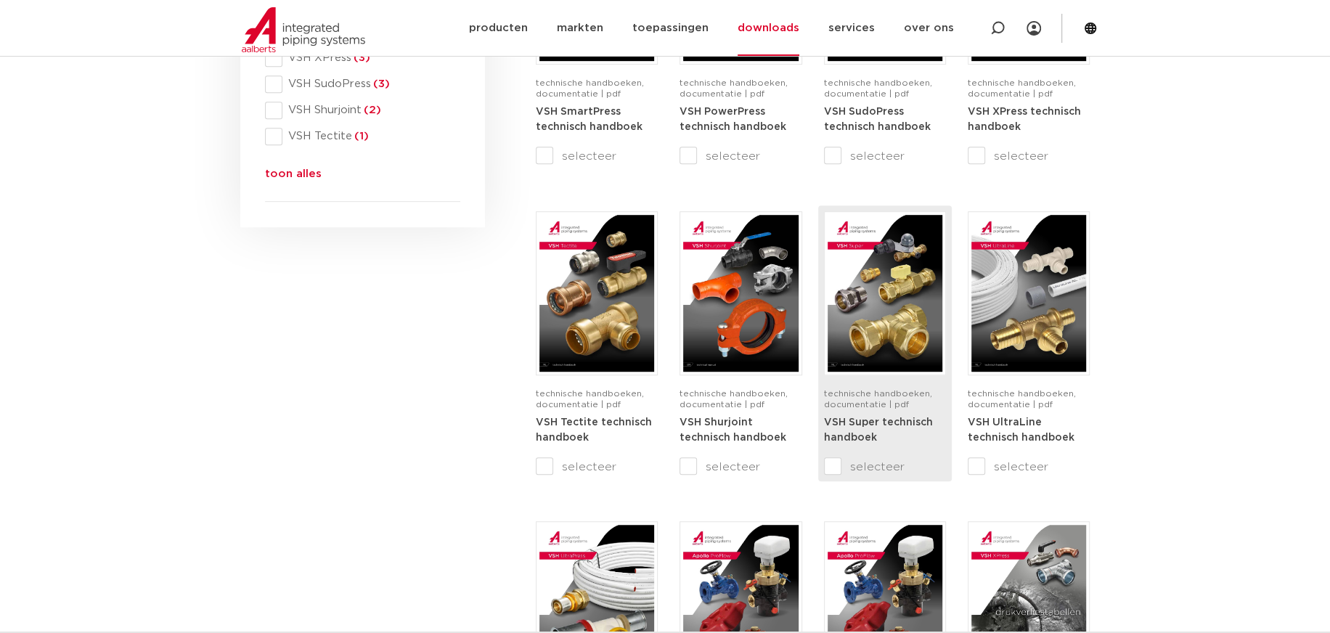
click at [870, 420] on strong "VSH Super technisch handboek" at bounding box center [878, 430] width 109 height 26
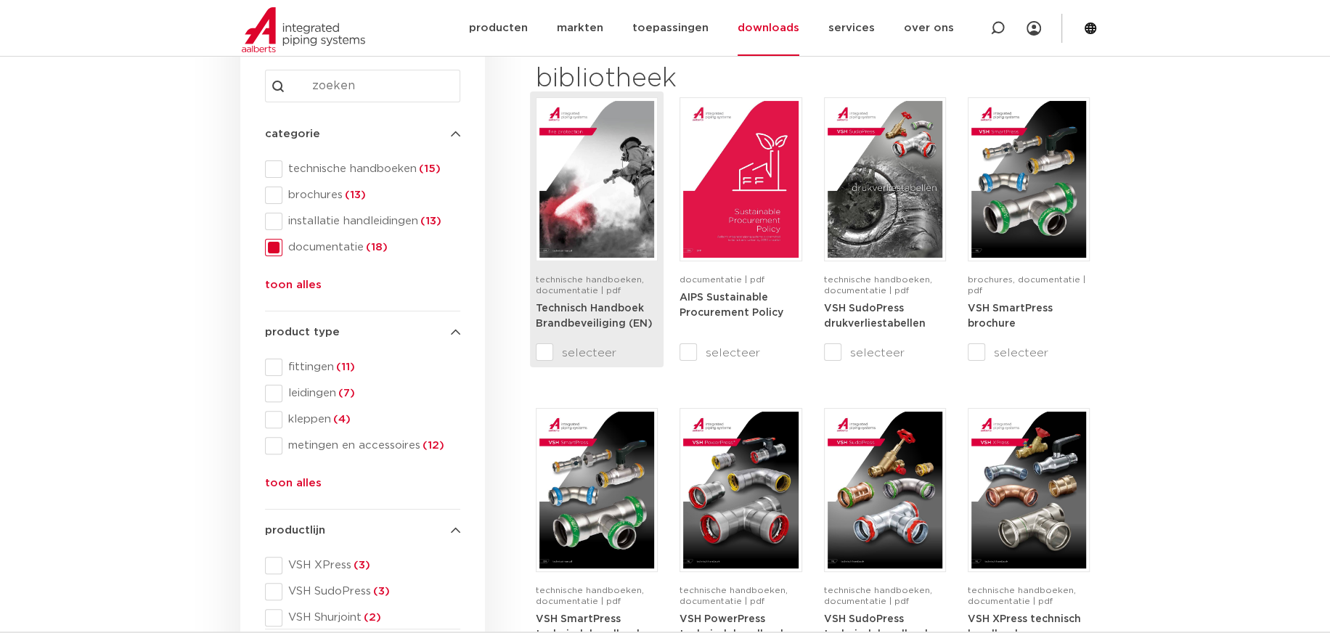
scroll to position [218, 0]
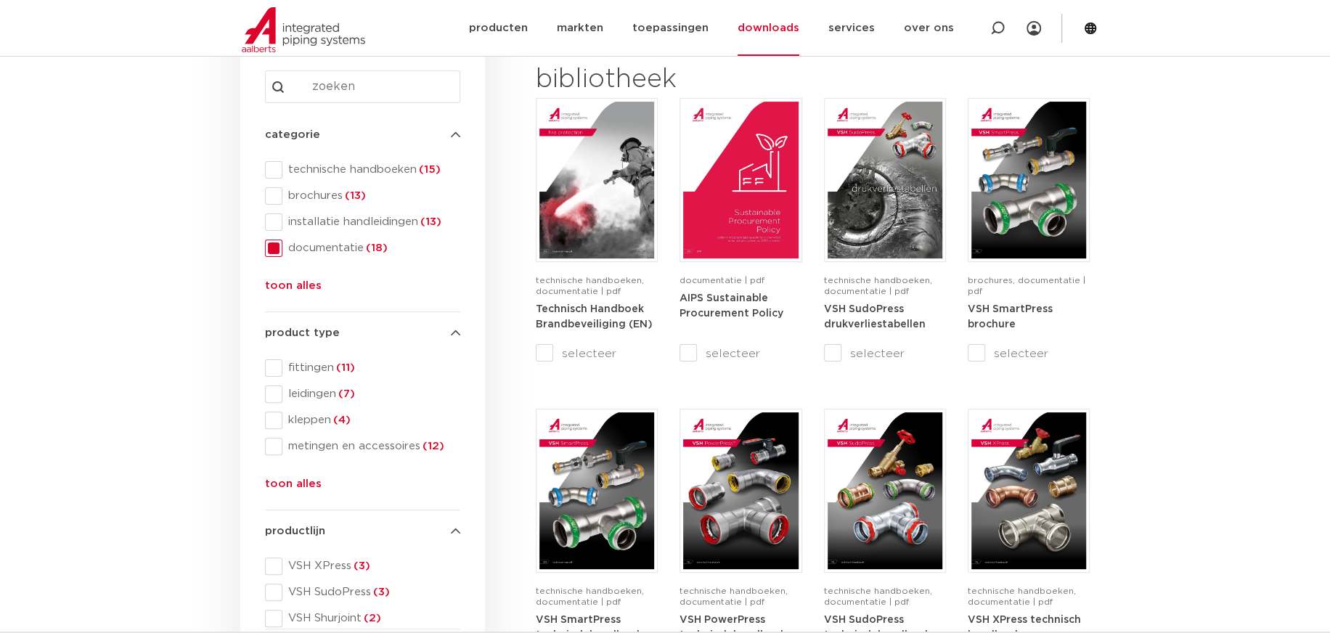
click at [275, 249] on span at bounding box center [273, 248] width 17 height 17
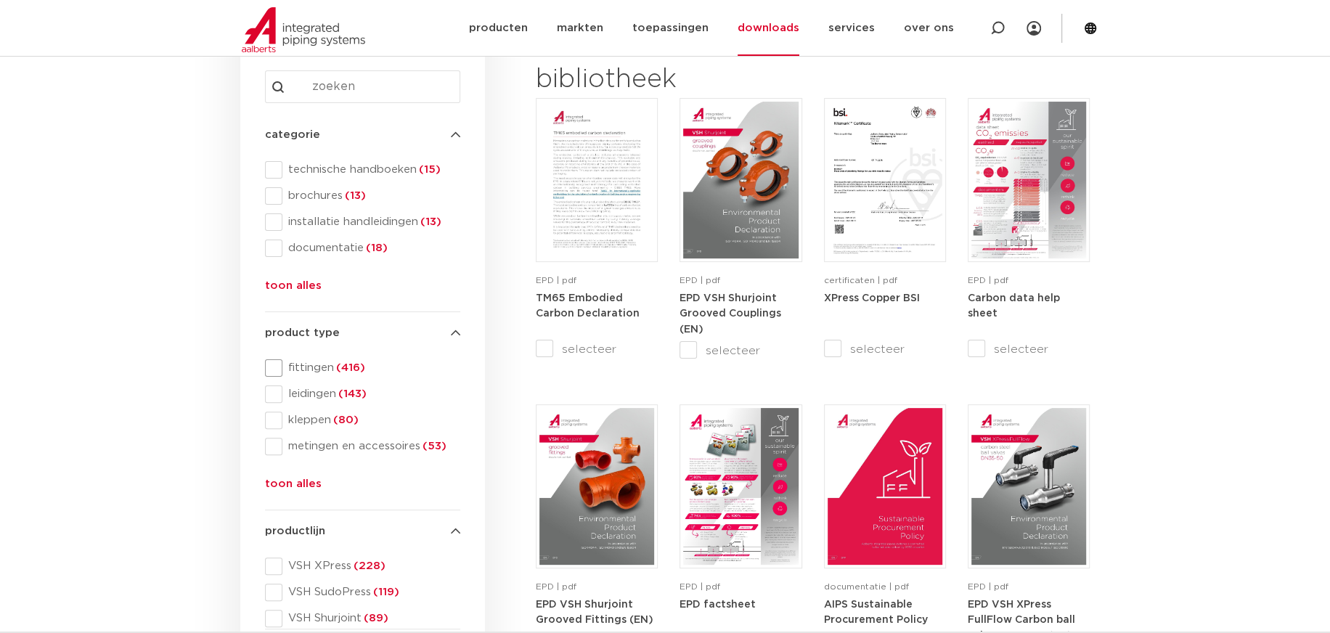
click at [273, 364] on span at bounding box center [273, 367] width 17 height 17
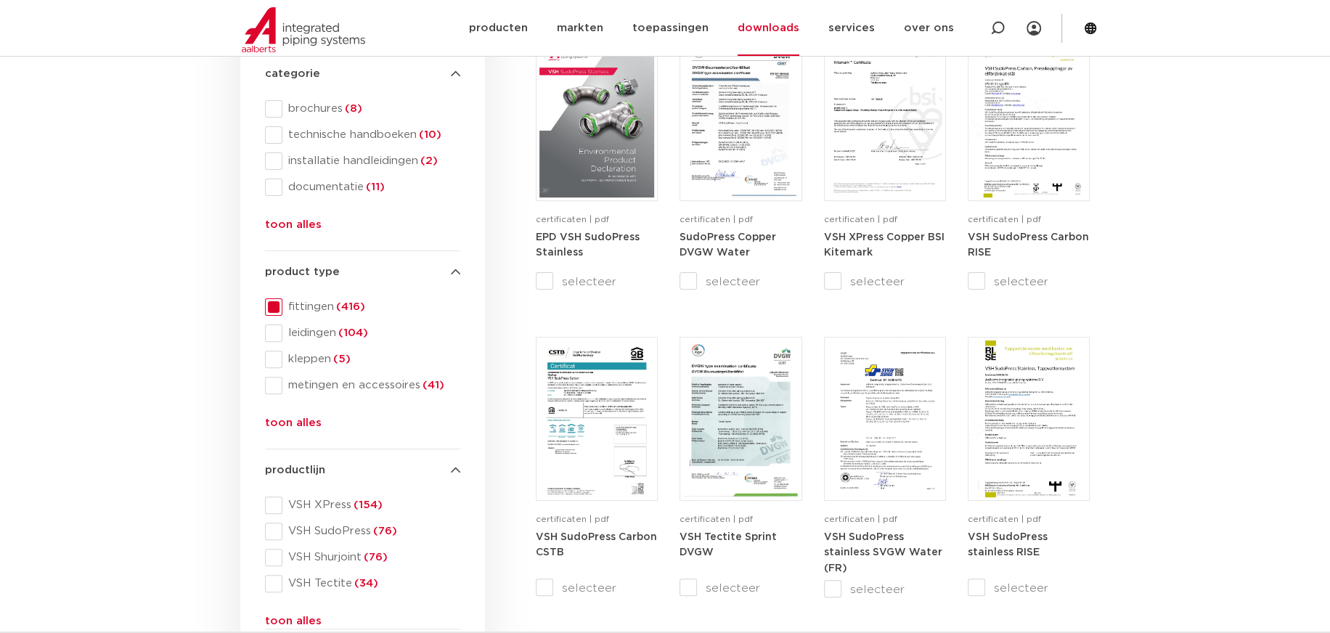
scroll to position [435, 0]
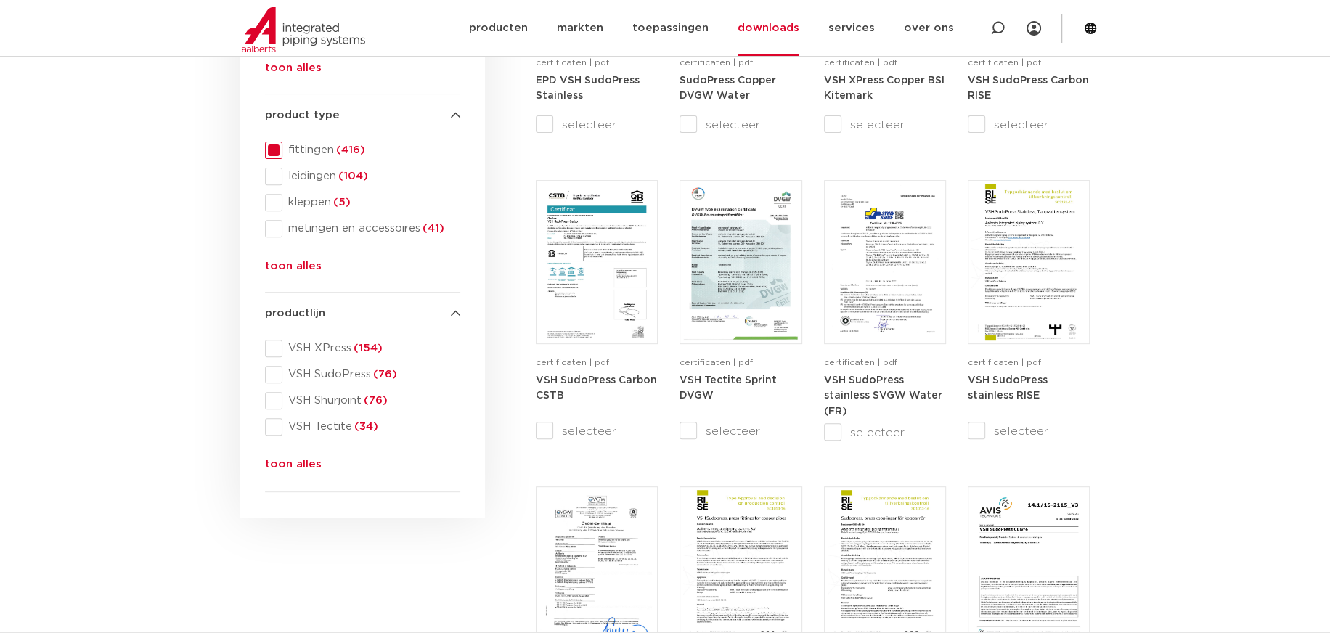
click at [293, 461] on button "toon alles" at bounding box center [293, 467] width 57 height 23
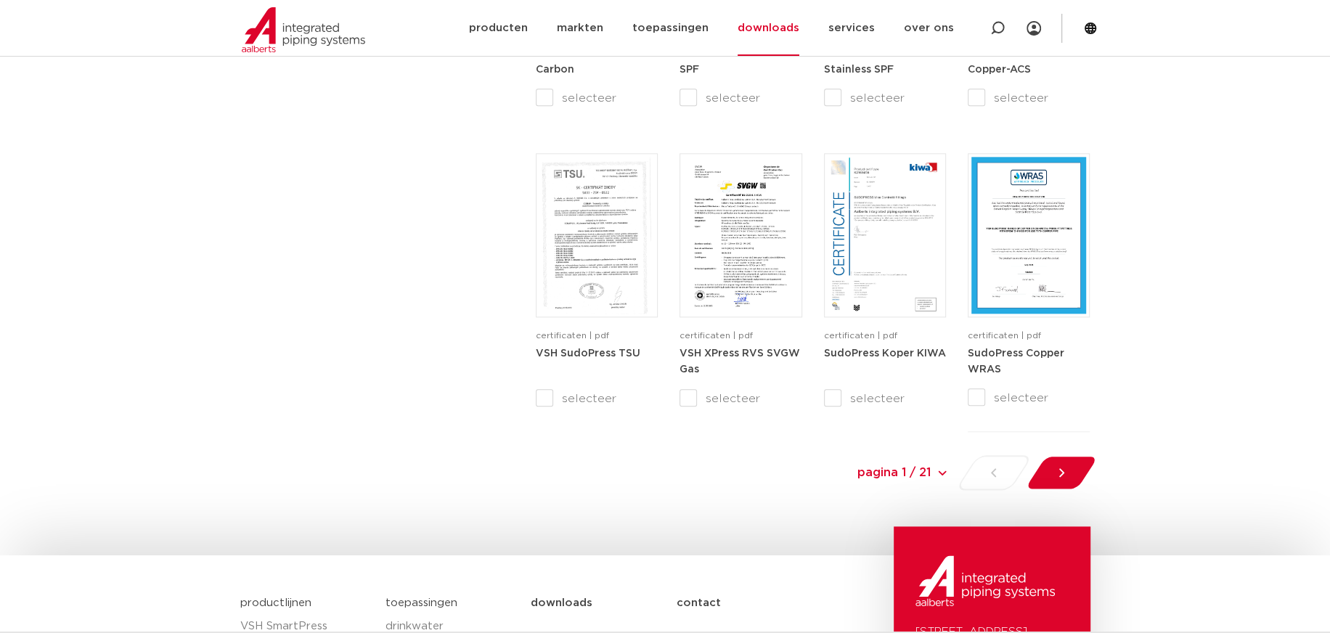
scroll to position [1379, 0]
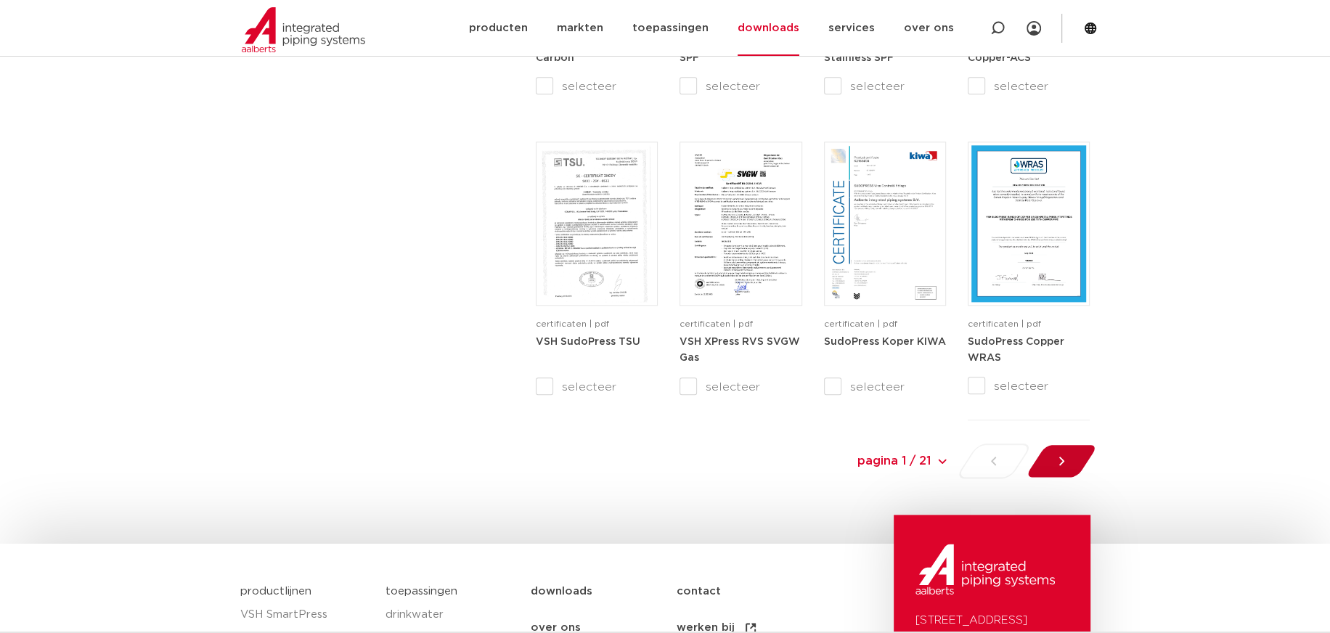
click at [1056, 464] on icon at bounding box center [1061, 461] width 15 height 15
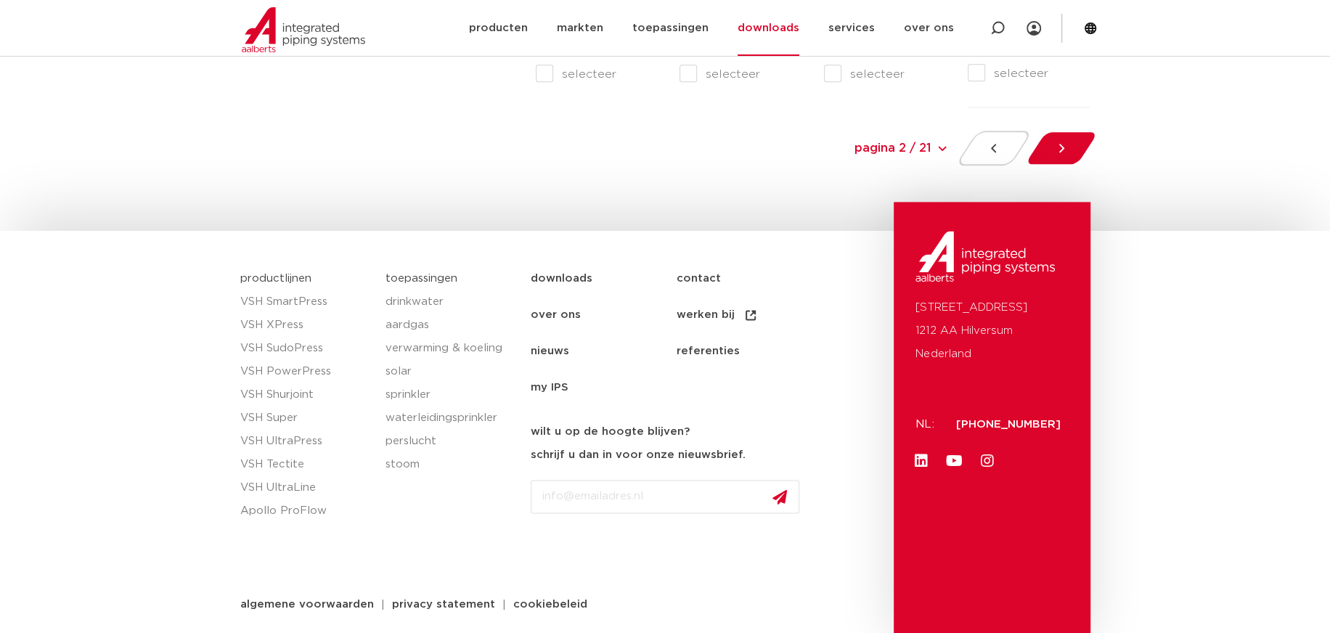
scroll to position [1694, 0]
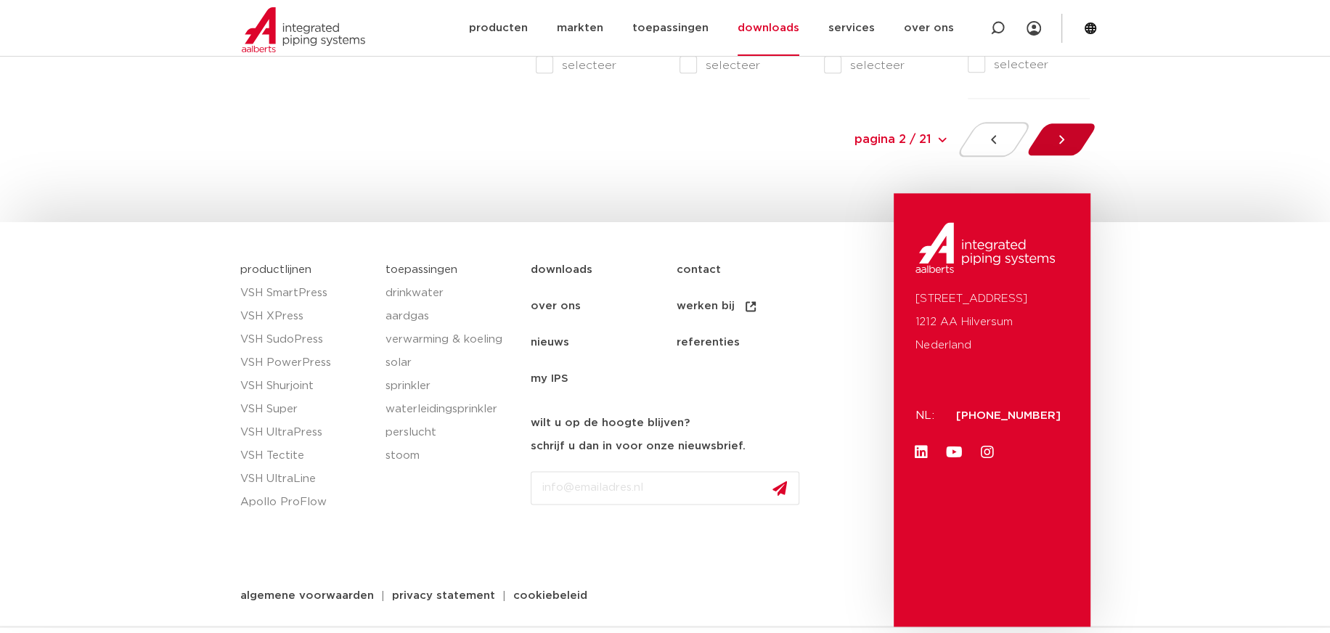
click at [1064, 145] on icon at bounding box center [1061, 139] width 15 height 15
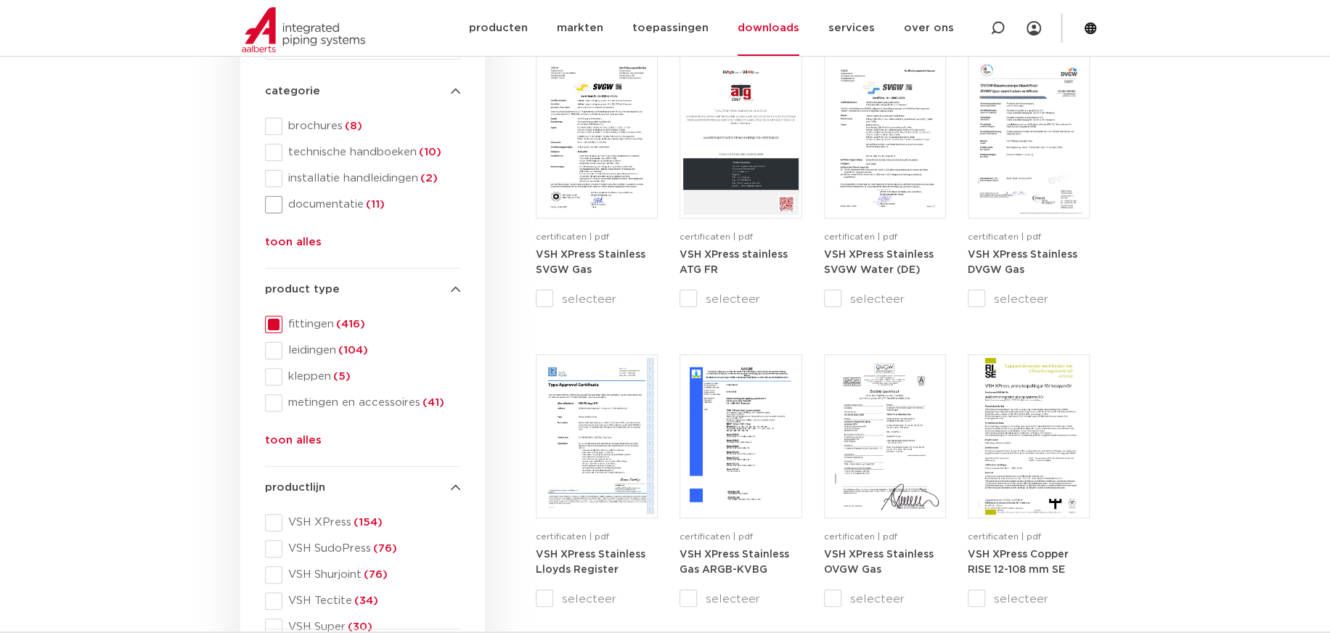
scroll to position [170, 0]
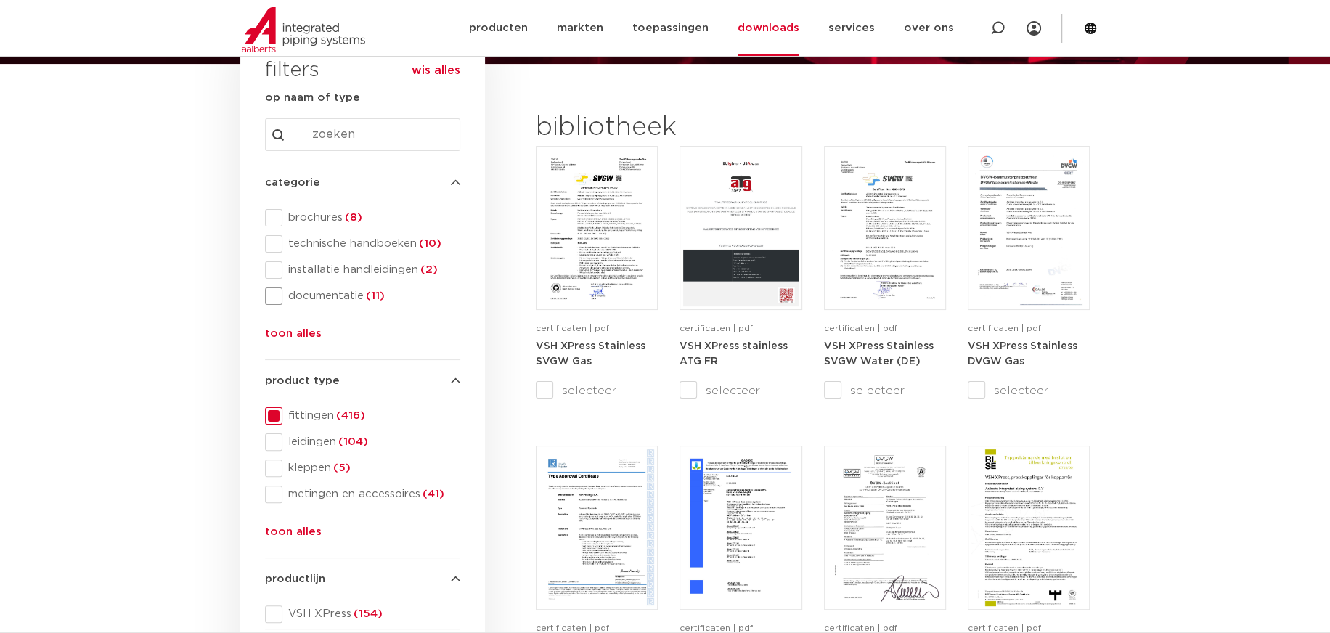
click at [272, 296] on span at bounding box center [273, 295] width 17 height 17
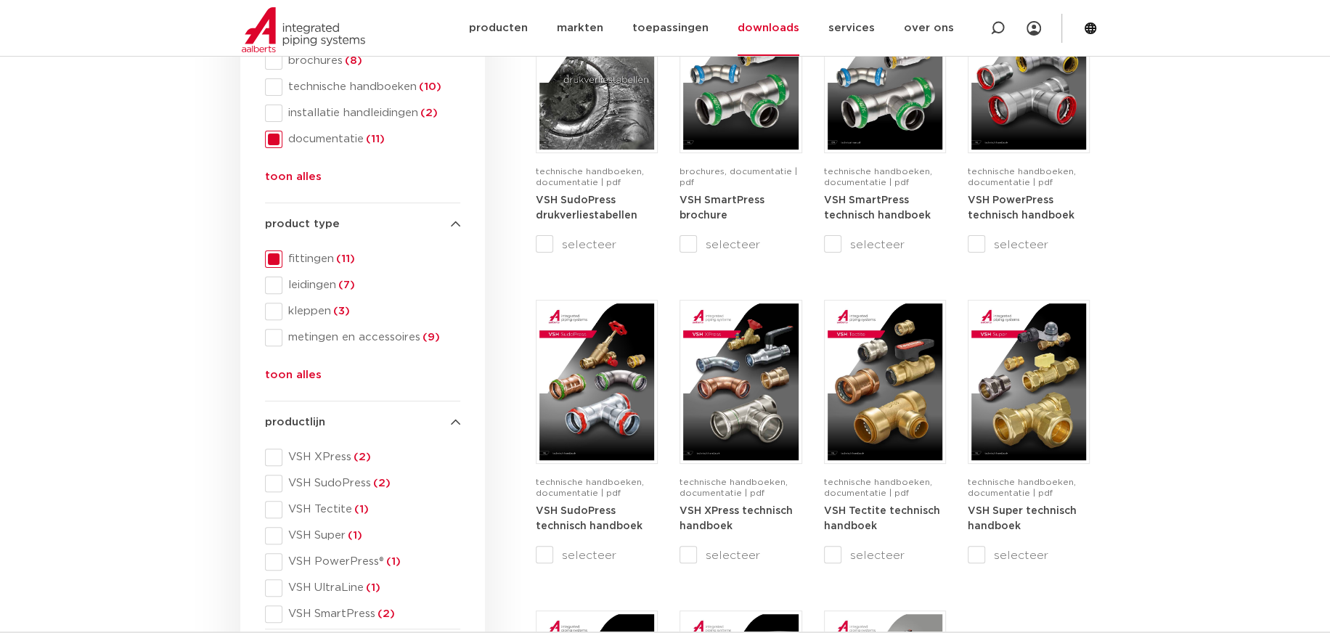
scroll to position [242, 0]
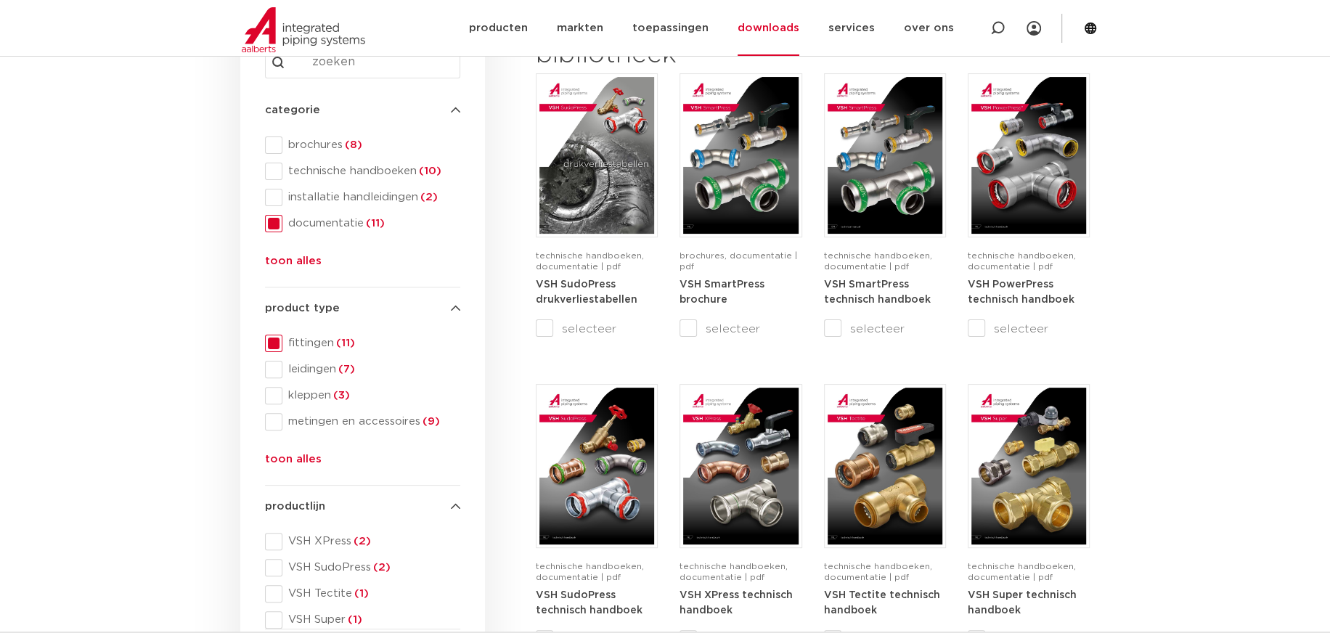
click at [279, 221] on span at bounding box center [273, 223] width 17 height 17
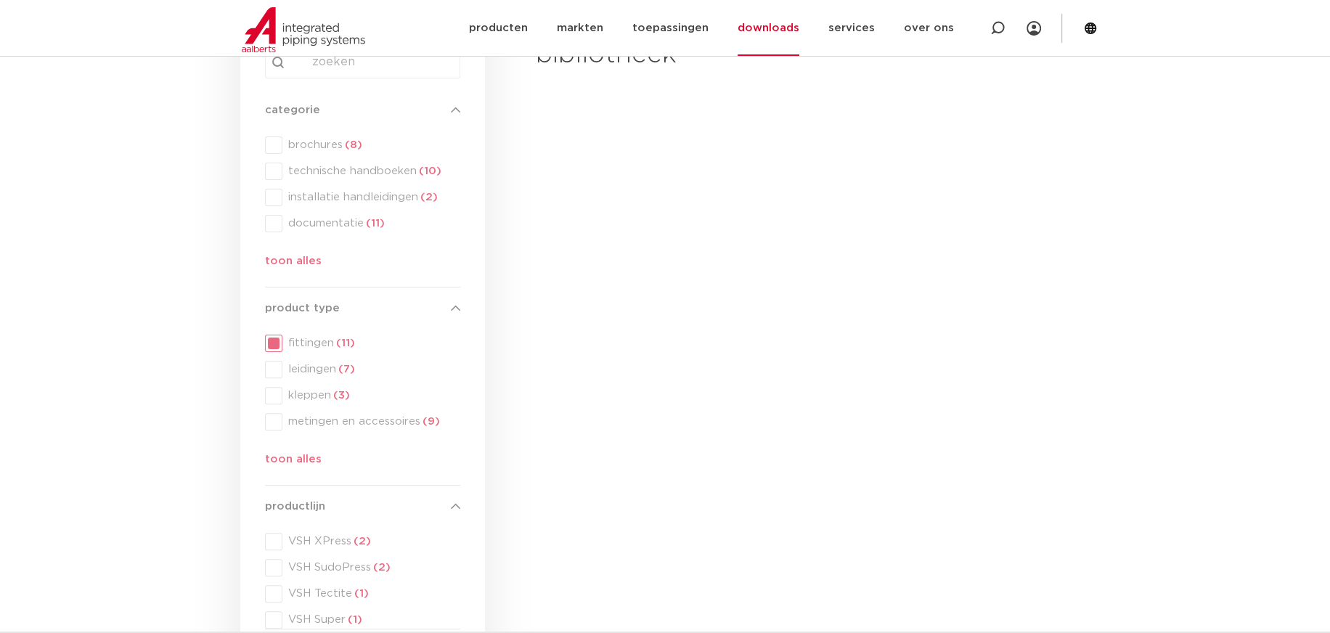
click at [276, 147] on div "categorie categorie brochures (8) technische handboeken (10) installatie handle…" at bounding box center [362, 189] width 195 height 174
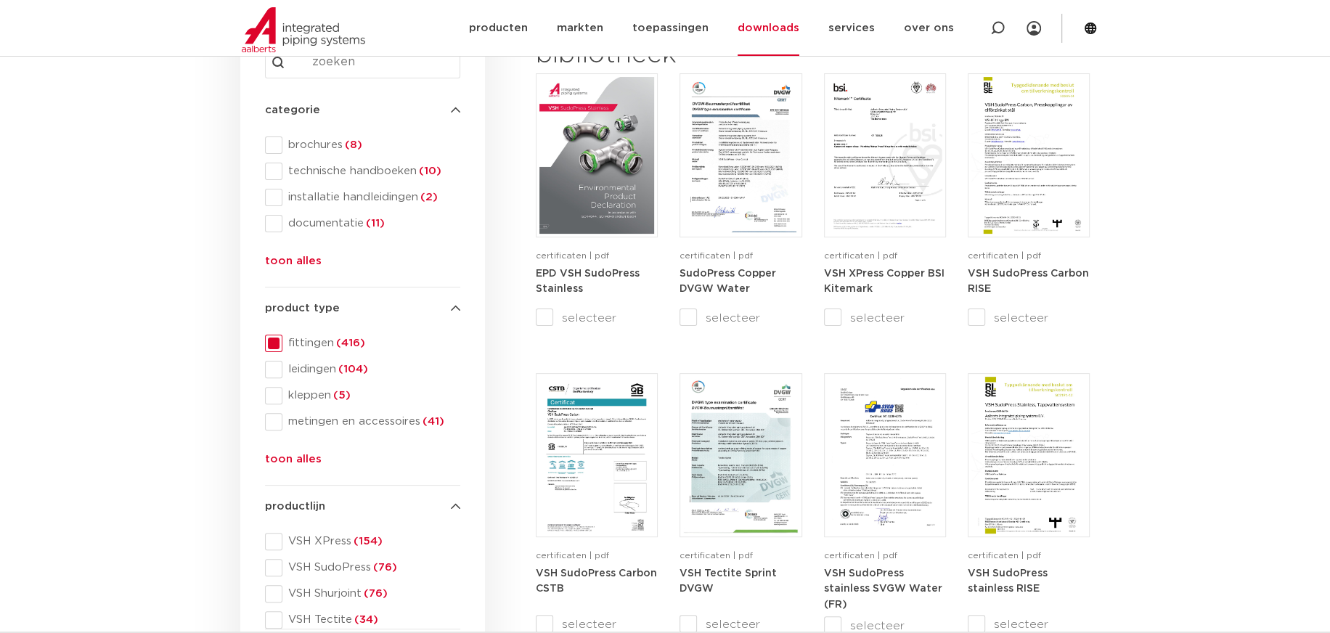
click at [272, 144] on span at bounding box center [273, 144] width 17 height 17
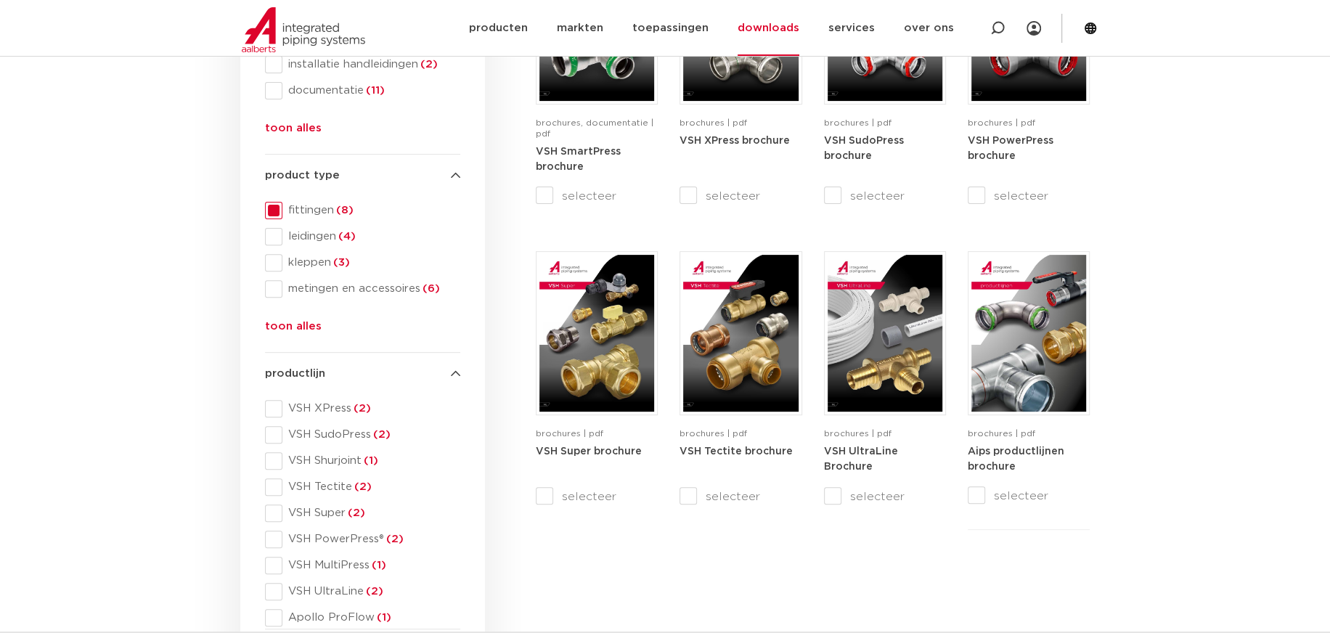
scroll to position [388, 0]
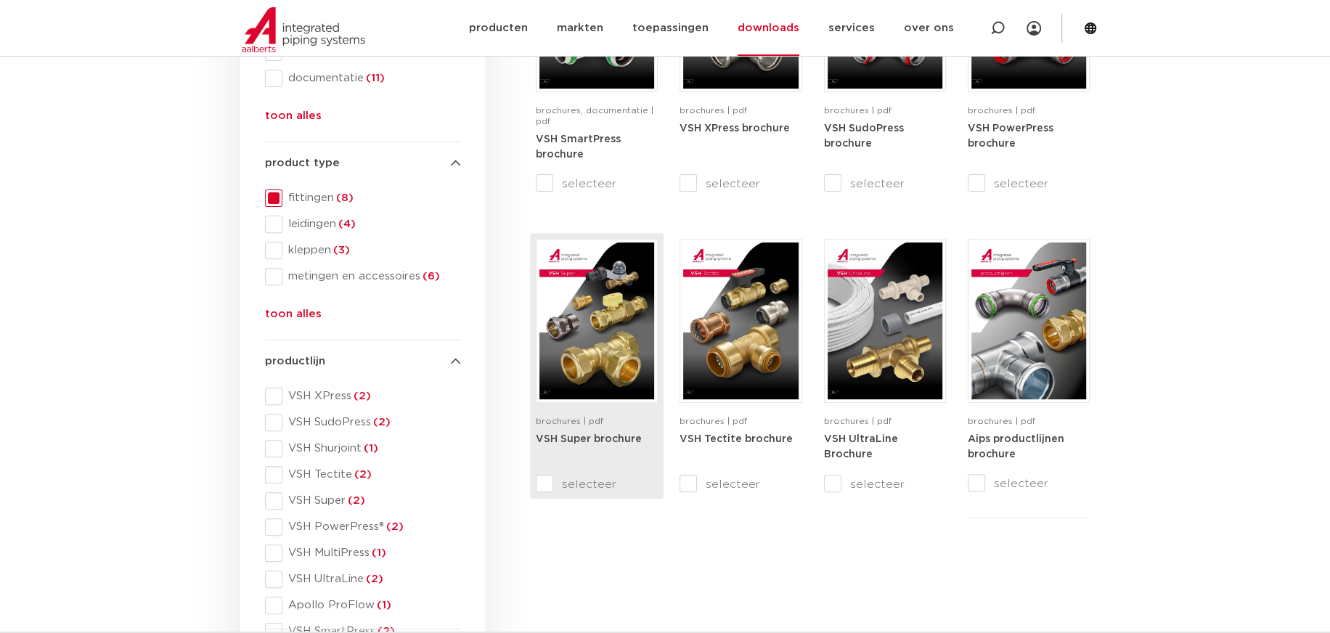
click at [565, 438] on strong "VSH Super brochure" at bounding box center [589, 439] width 106 height 10
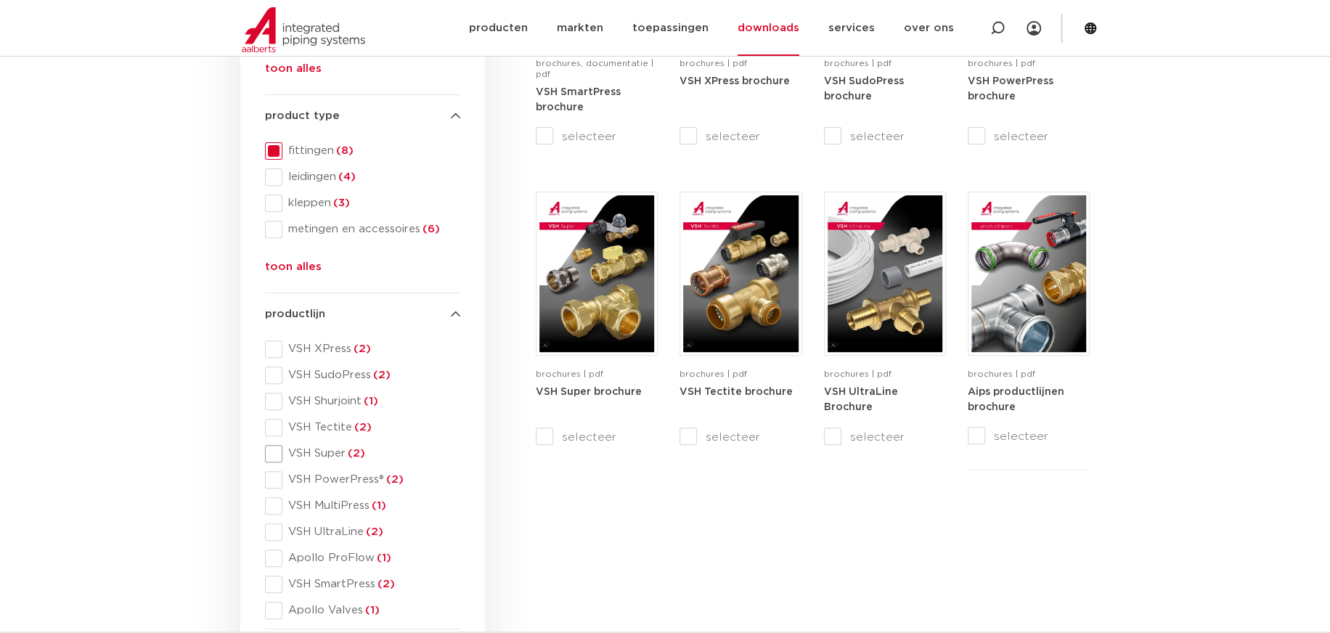
scroll to position [460, 0]
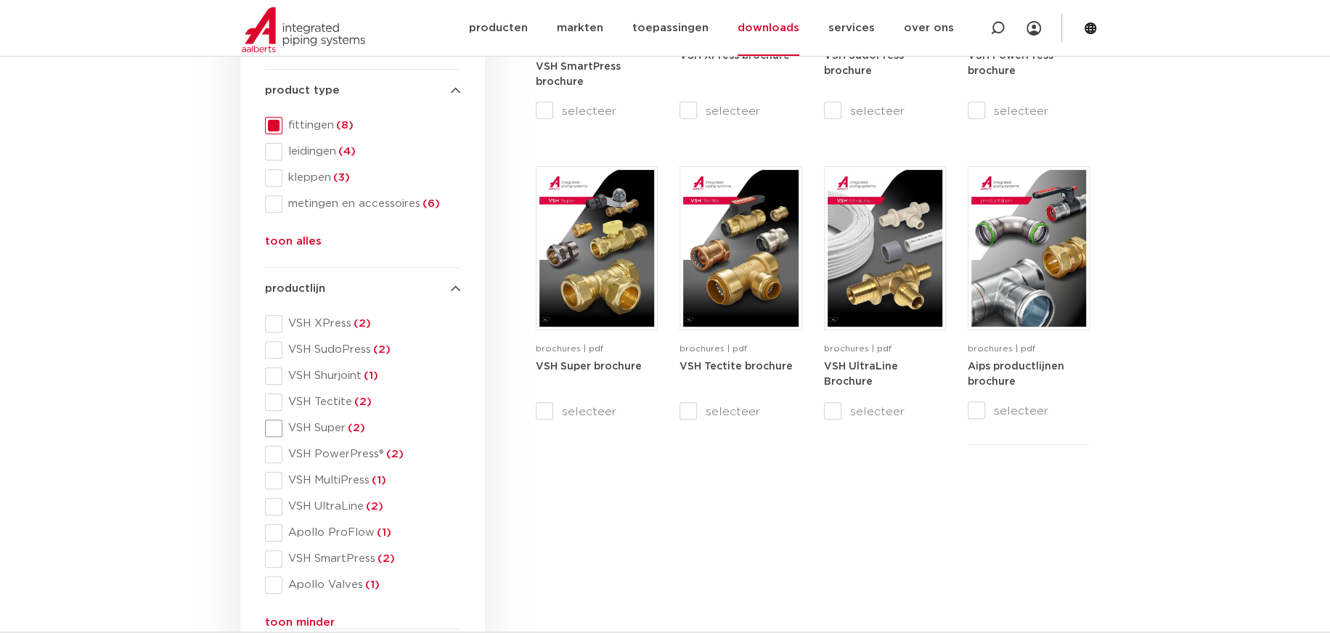
click at [307, 426] on span "VSH Super (2)" at bounding box center [371, 428] width 178 height 15
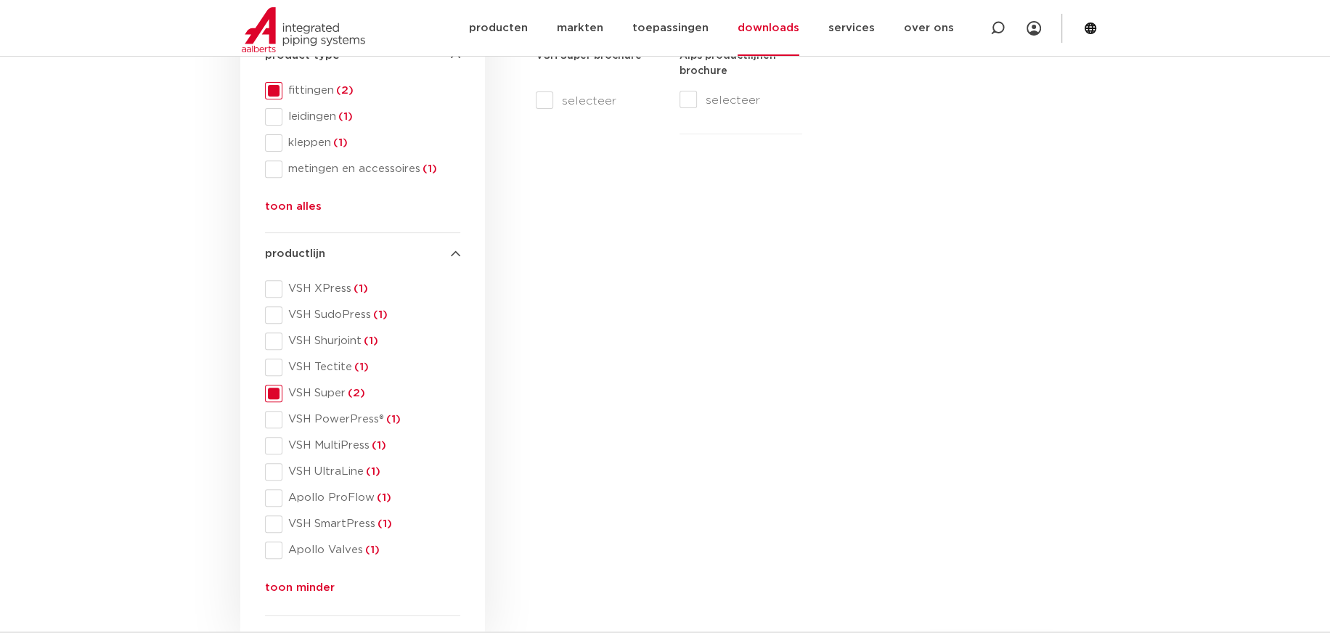
scroll to position [242, 0]
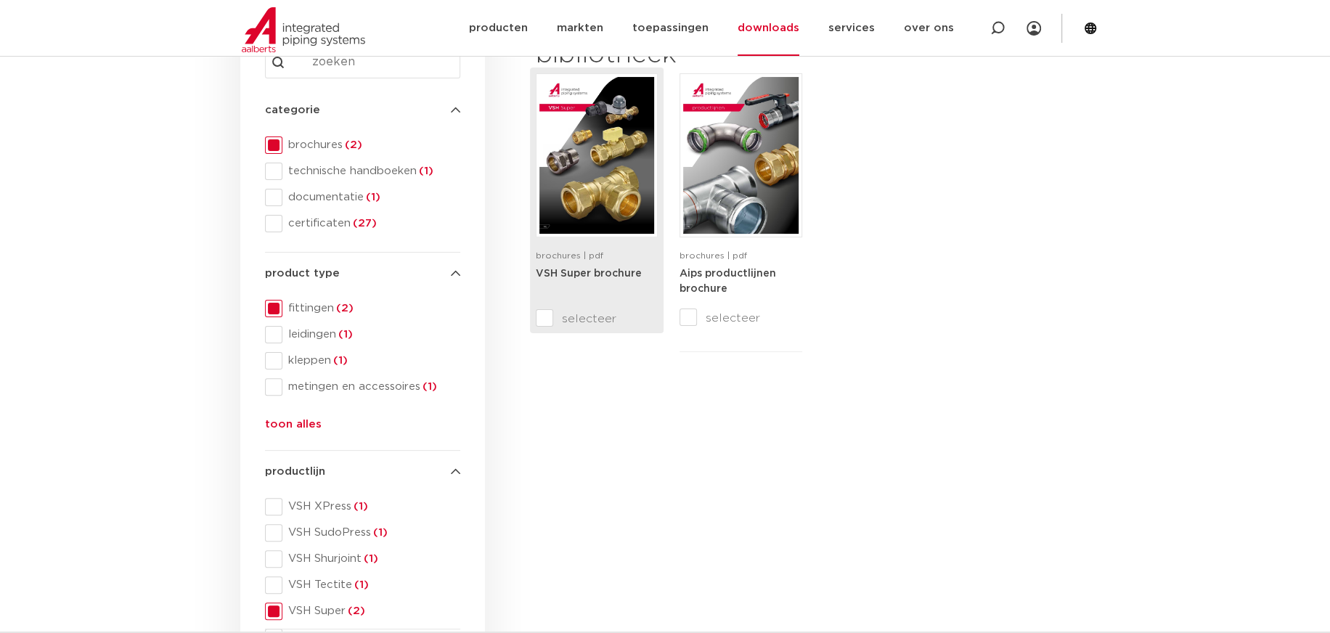
click at [601, 271] on strong "VSH Super brochure" at bounding box center [589, 274] width 106 height 10
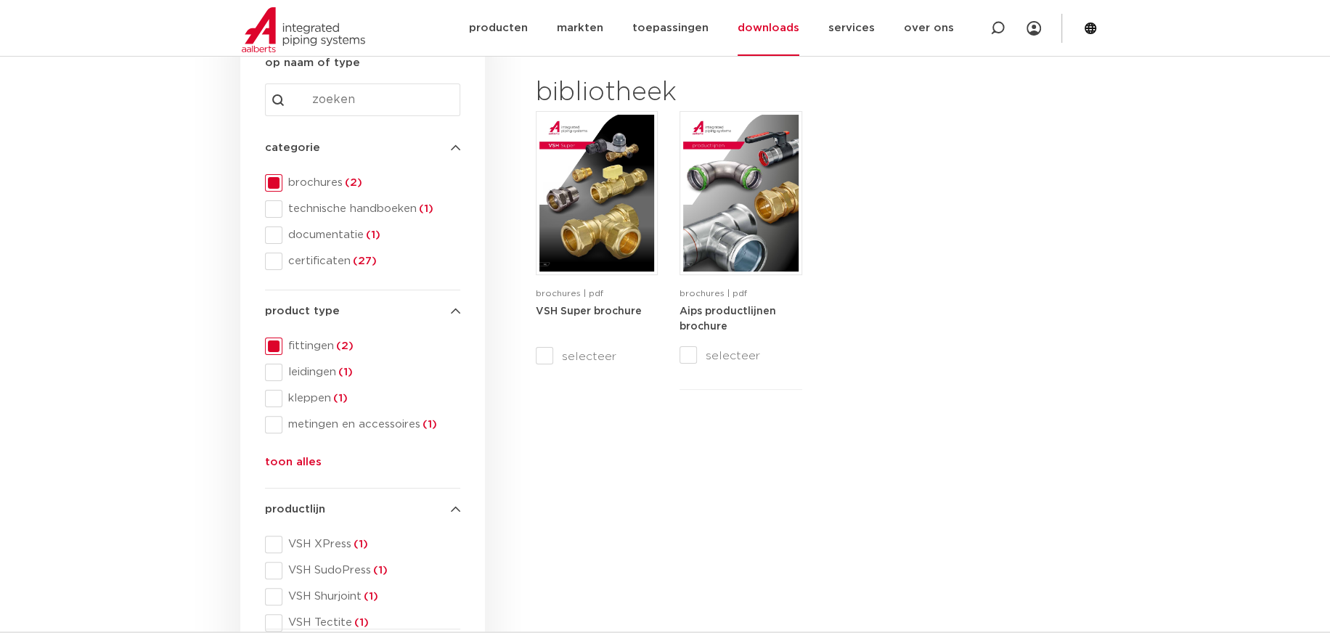
scroll to position [290, 0]
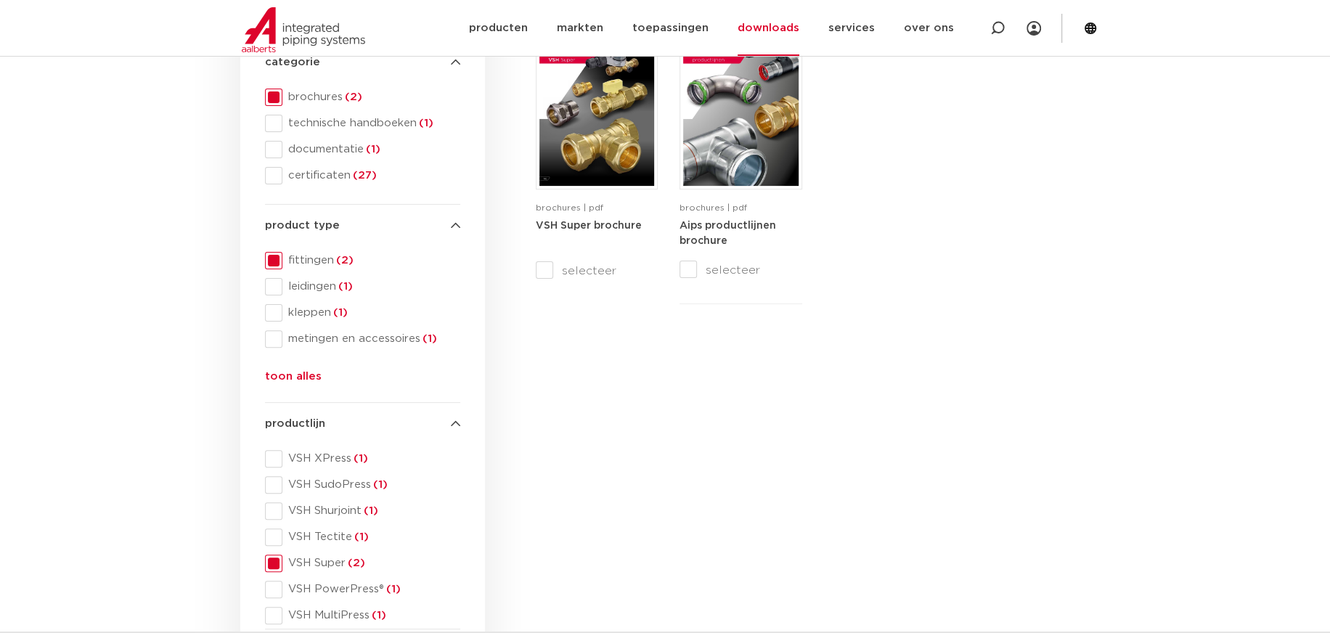
click at [293, 377] on button "toon alles" at bounding box center [293, 379] width 57 height 23
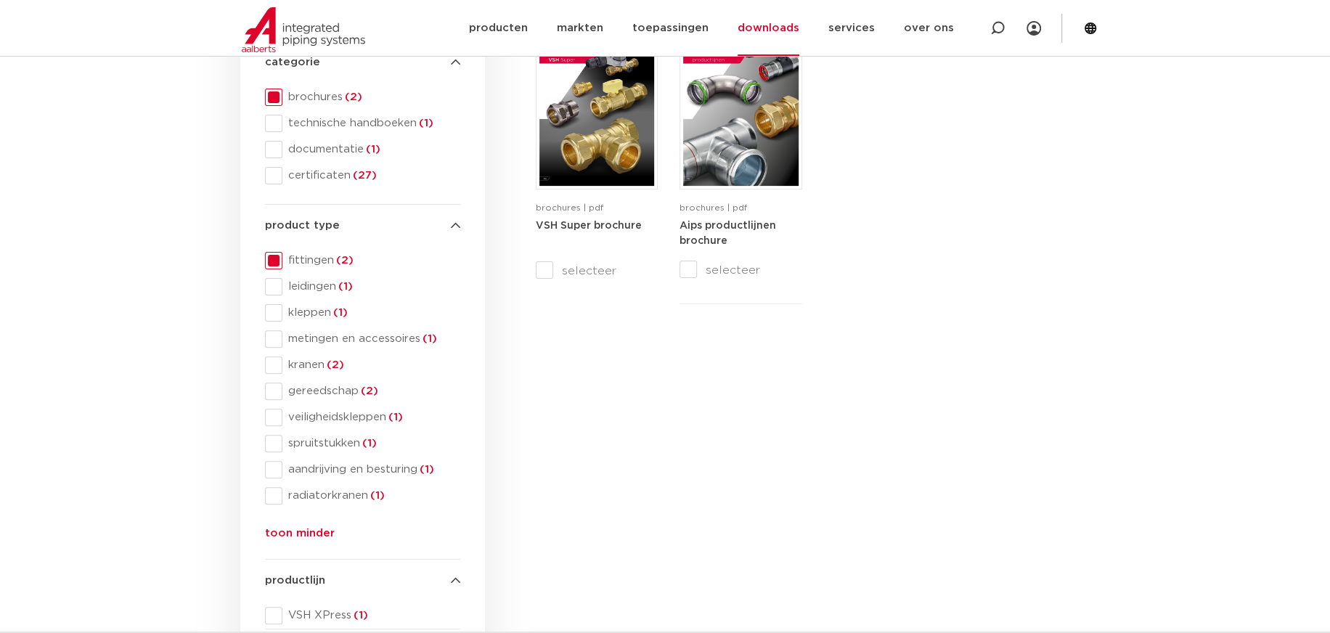
click at [273, 92] on span at bounding box center [273, 97] width 17 height 17
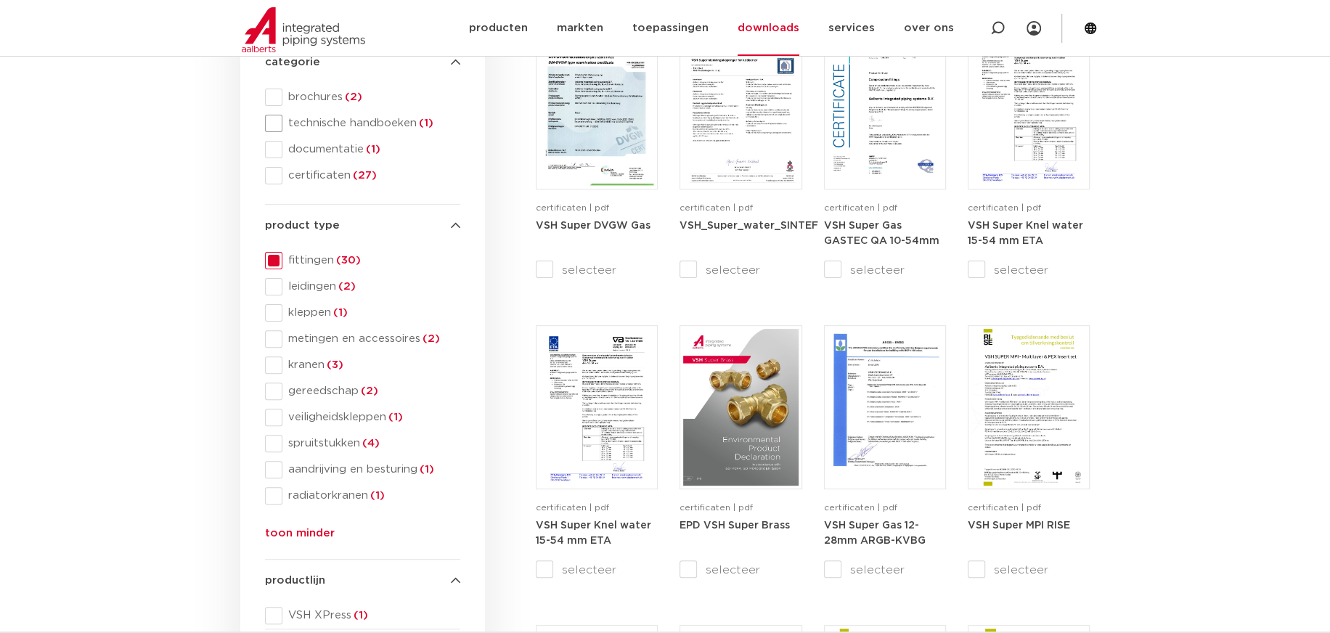
click at [273, 122] on span at bounding box center [273, 123] width 17 height 17
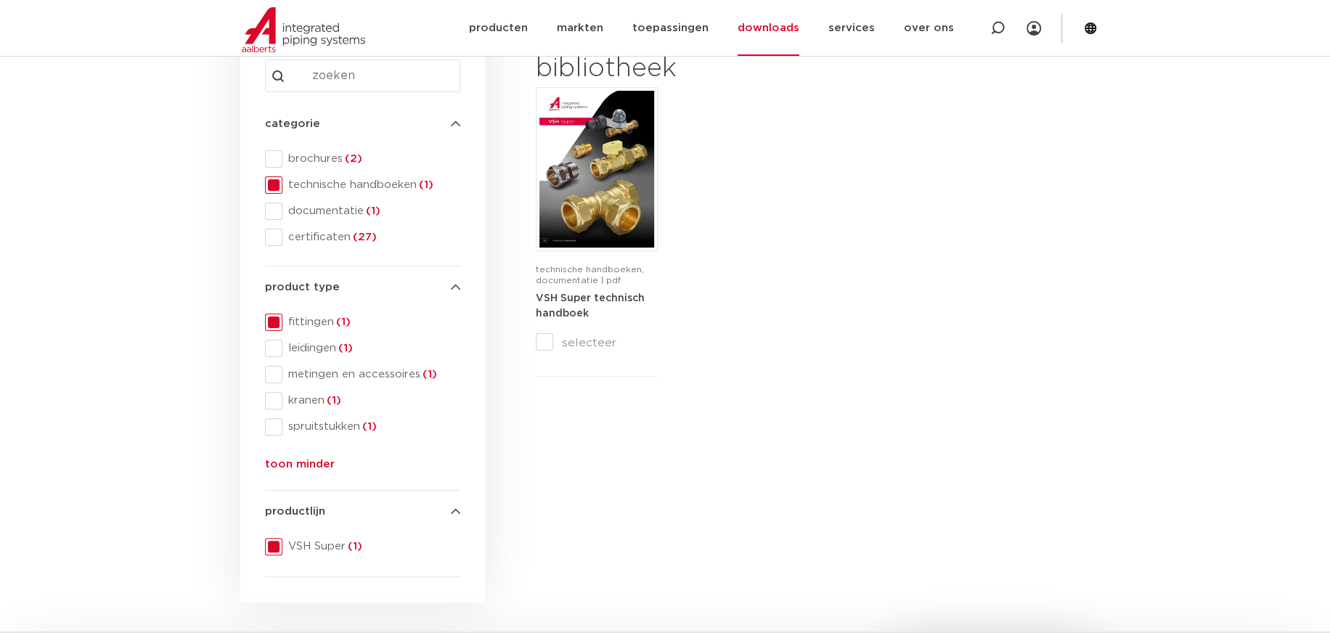
scroll to position [145, 0]
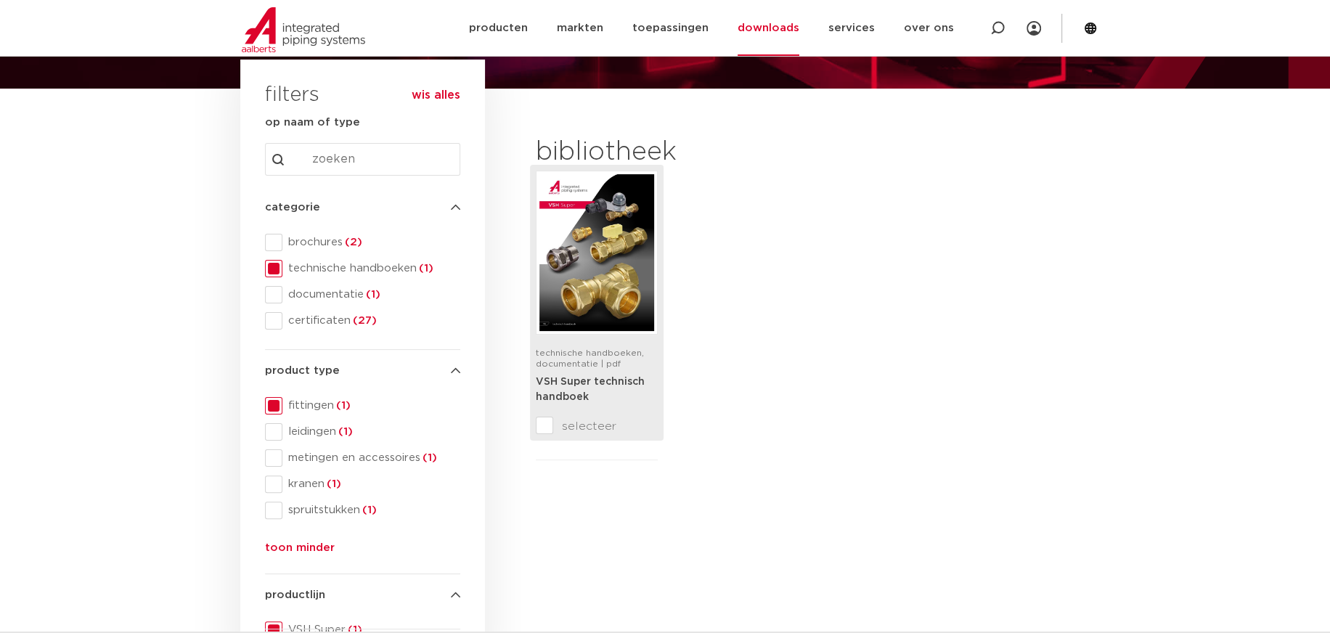
click at [607, 365] on span "technische handboeken, documentatie | pdf" at bounding box center [590, 358] width 108 height 20
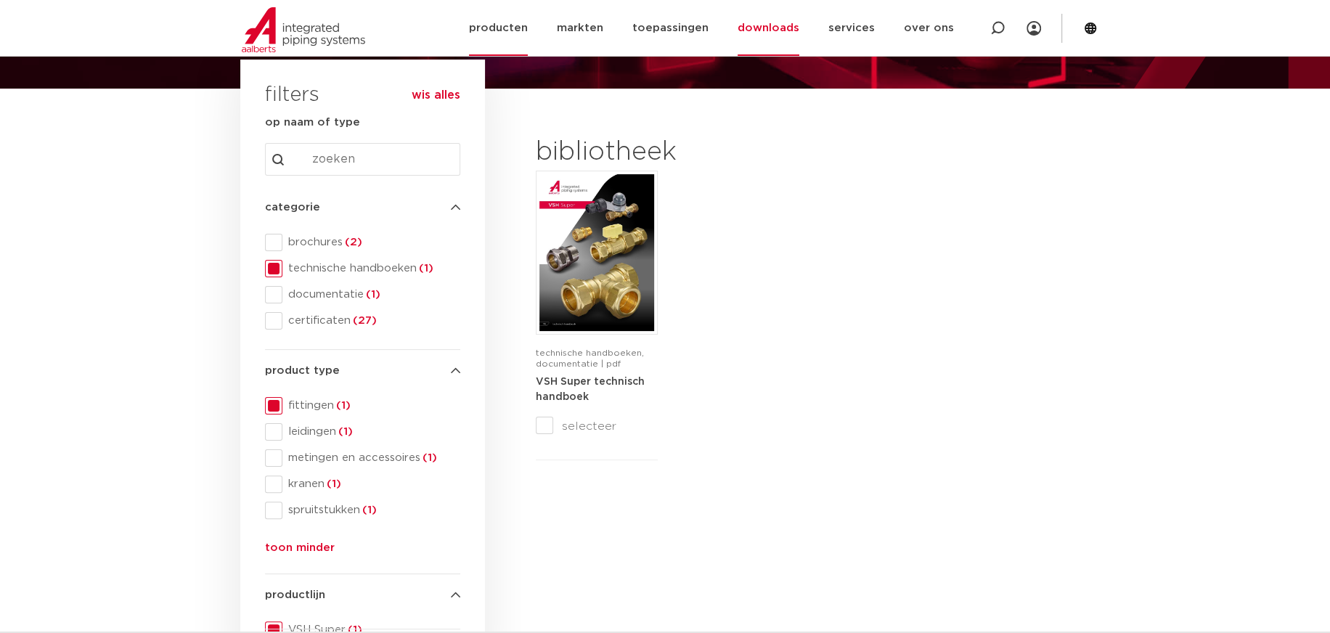
click at [491, 31] on link "producten" at bounding box center [498, 28] width 59 height 56
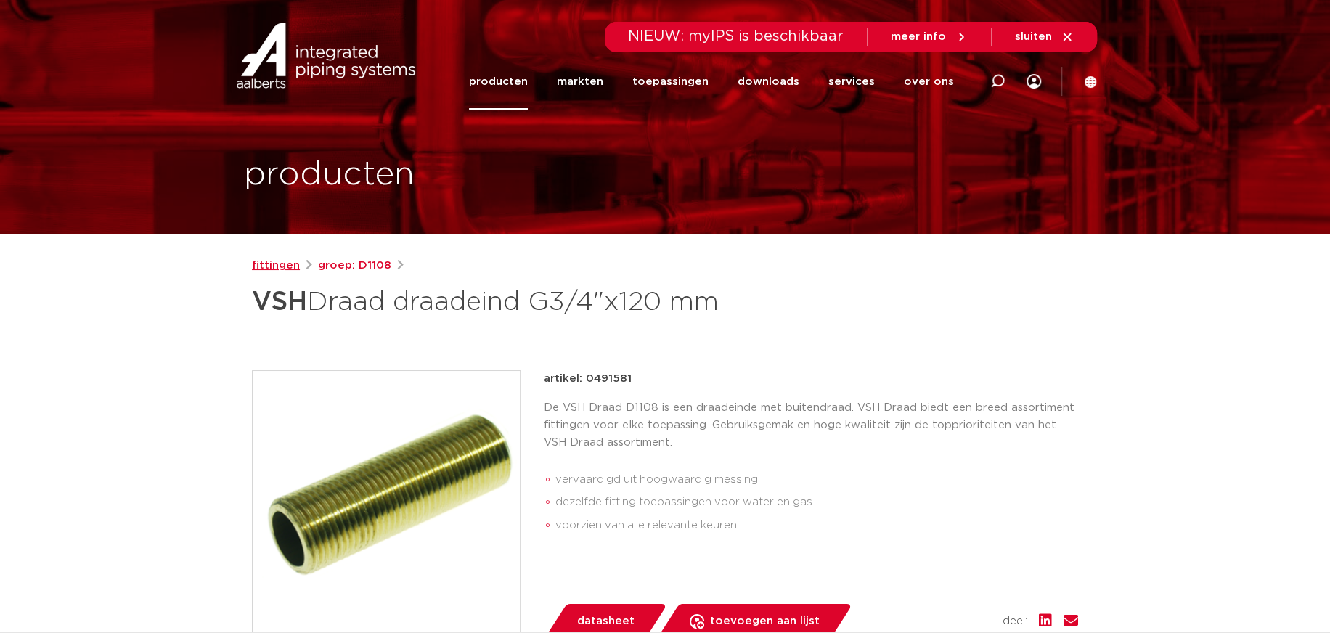
click at [280, 267] on link "fittingen" at bounding box center [276, 265] width 48 height 17
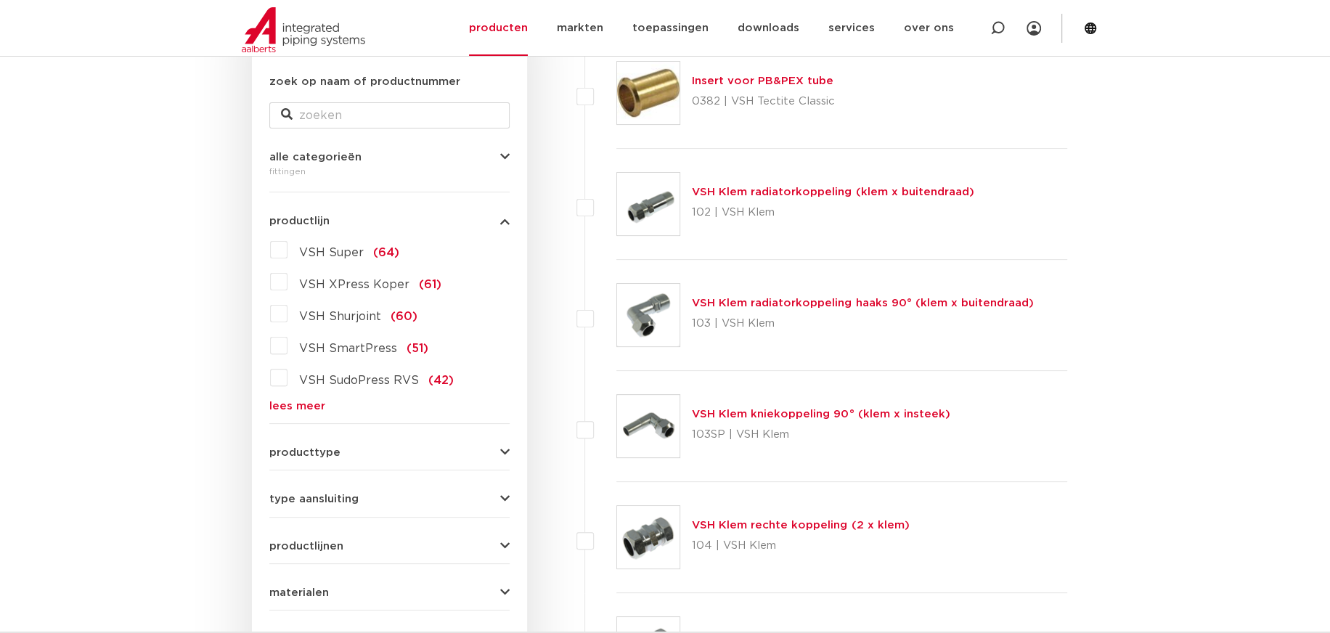
scroll to position [313, 0]
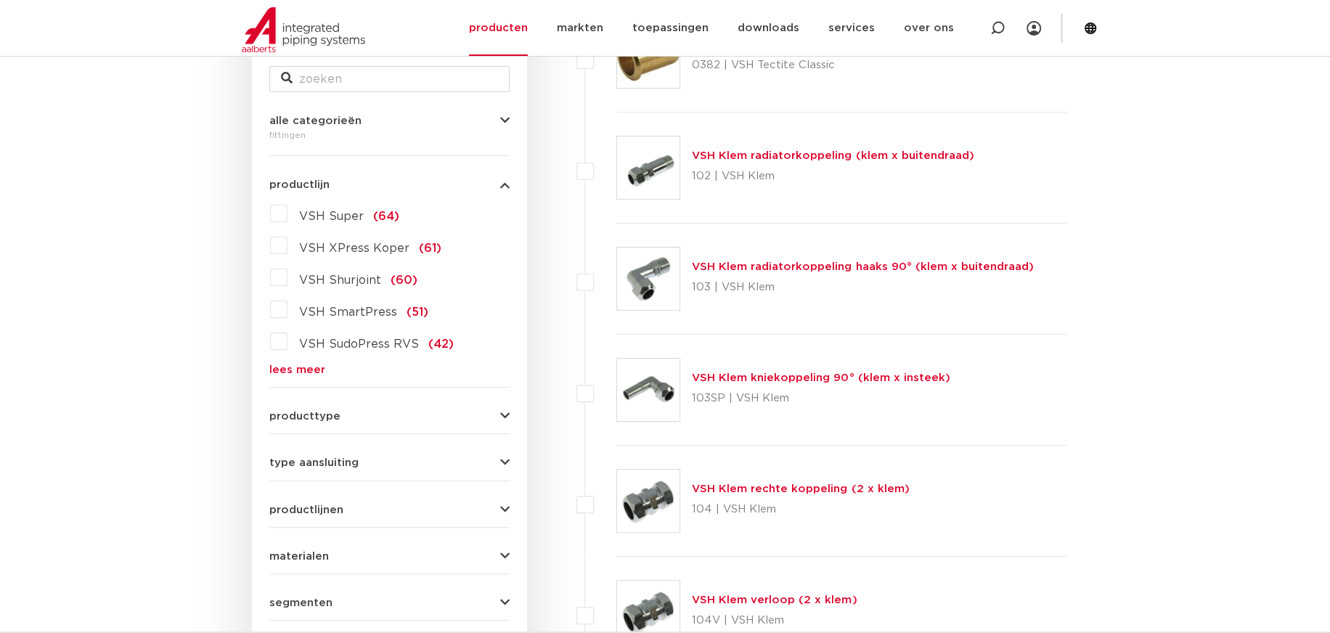
click at [345, 123] on span "alle categorieën" at bounding box center [315, 120] width 92 height 11
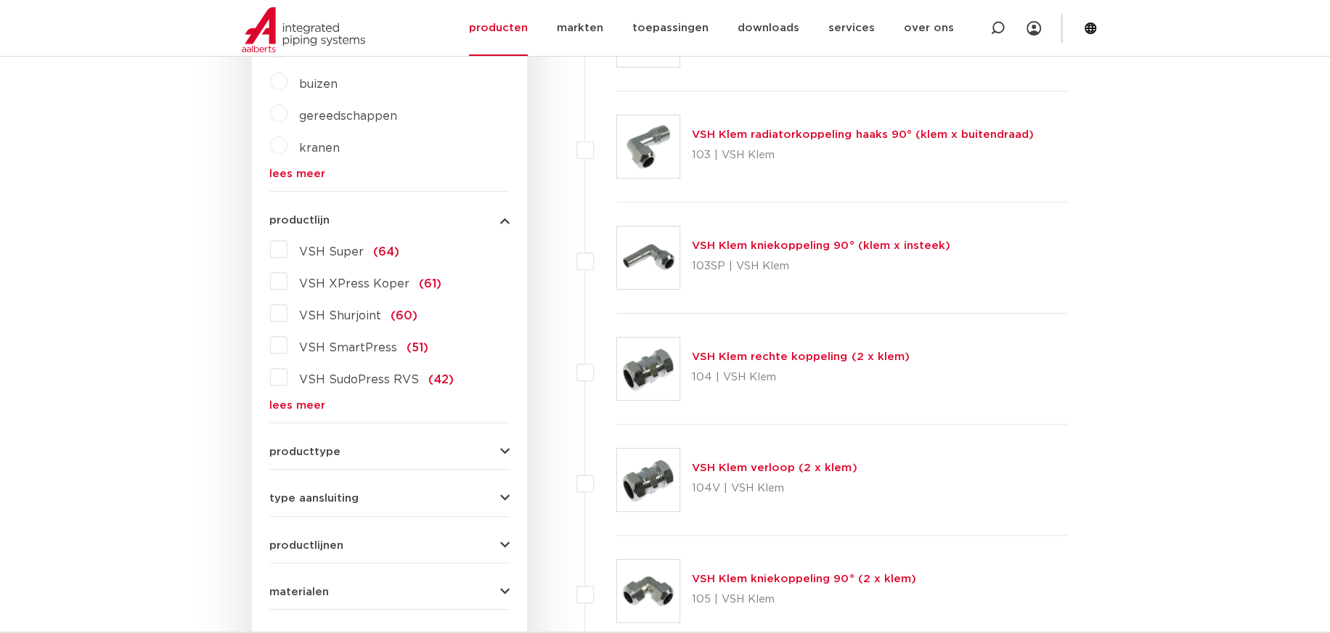
scroll to position [458, 0]
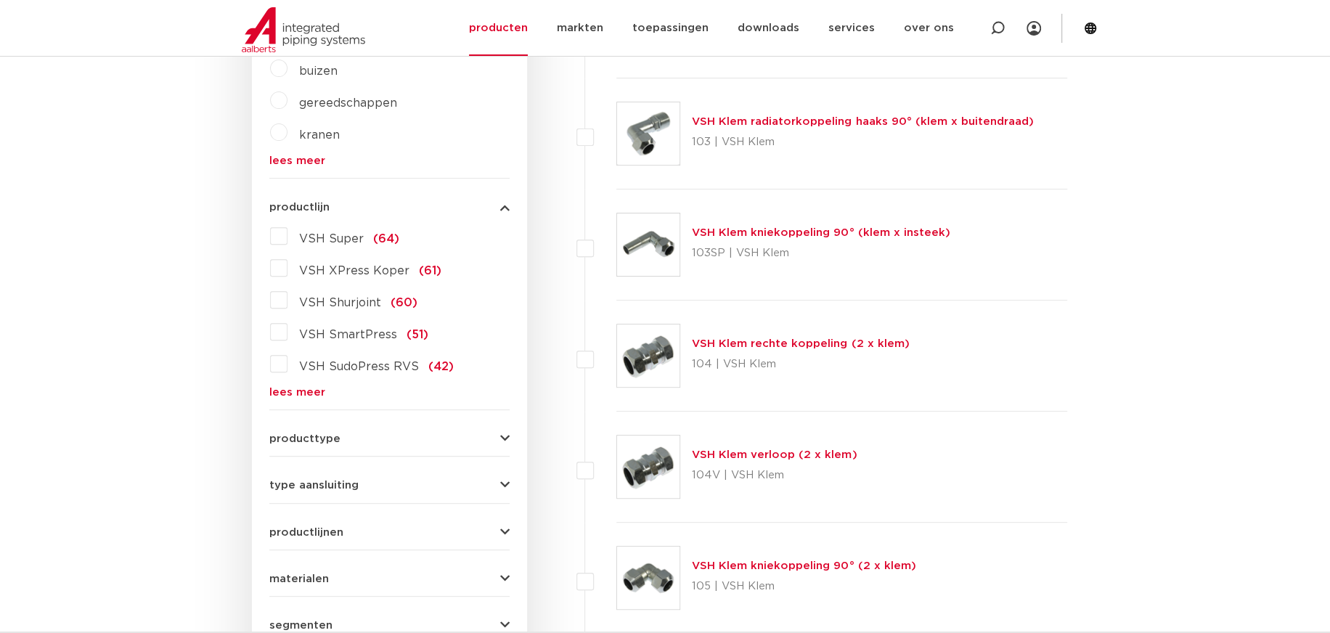
click at [336, 434] on span "producttype" at bounding box center [304, 438] width 71 height 11
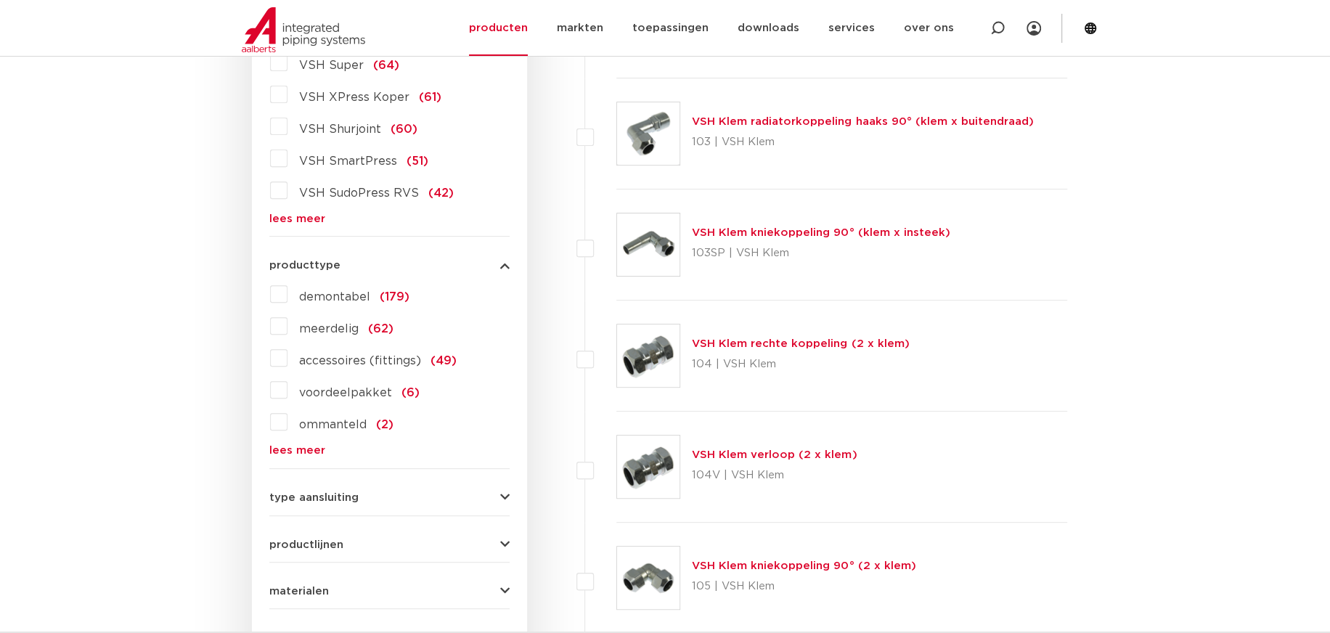
scroll to position [446, 0]
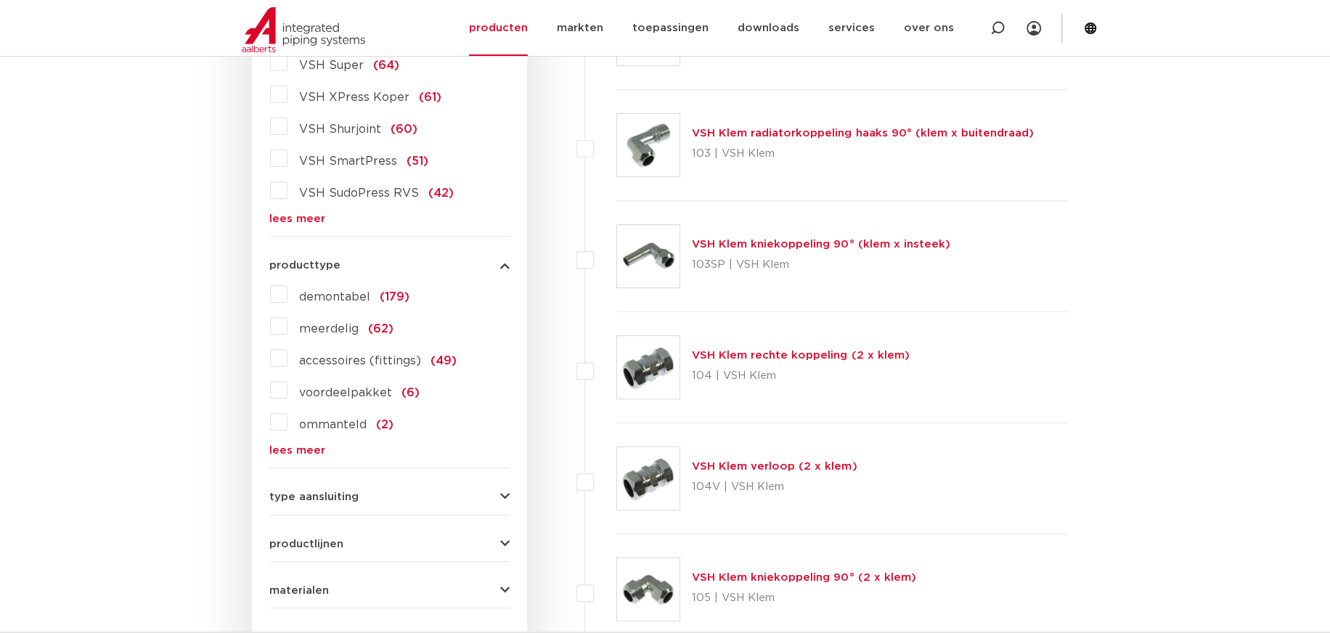
click at [334, 293] on span "demontabel" at bounding box center [334, 297] width 71 height 12
click at [0, 0] on input "demontabel (179)" at bounding box center [0, 0] width 0 height 0
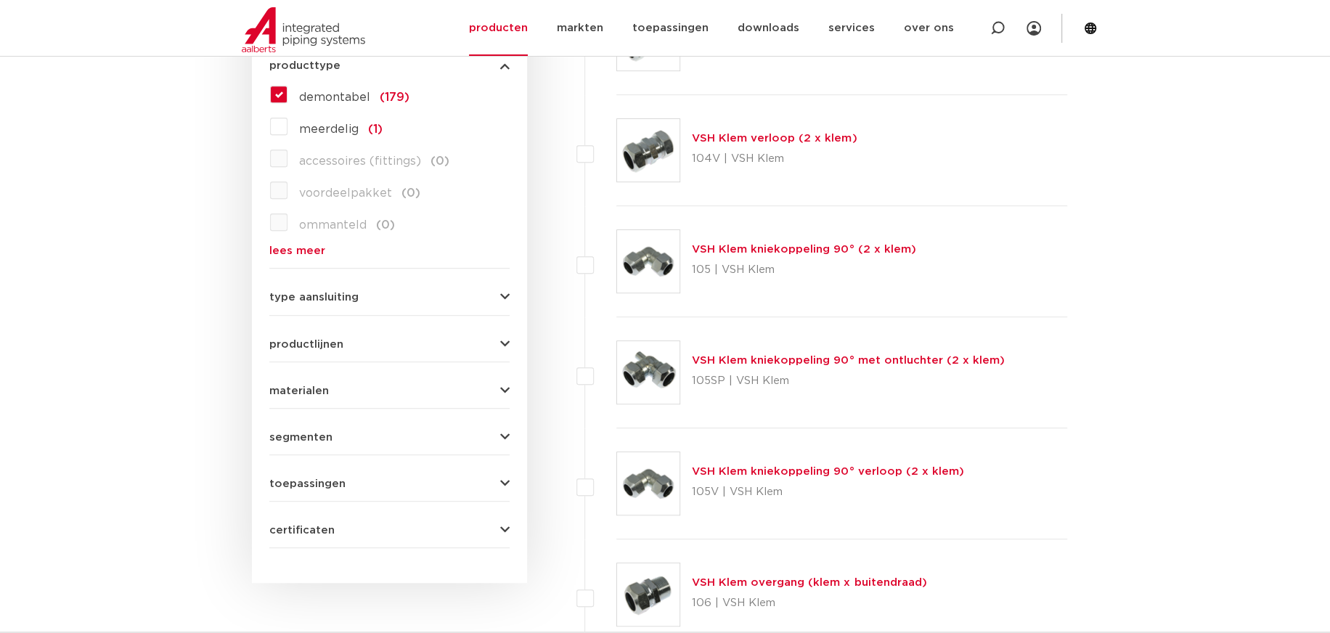
scroll to position [664, 0]
click at [319, 295] on span "type aansluiting" at bounding box center [313, 296] width 89 height 11
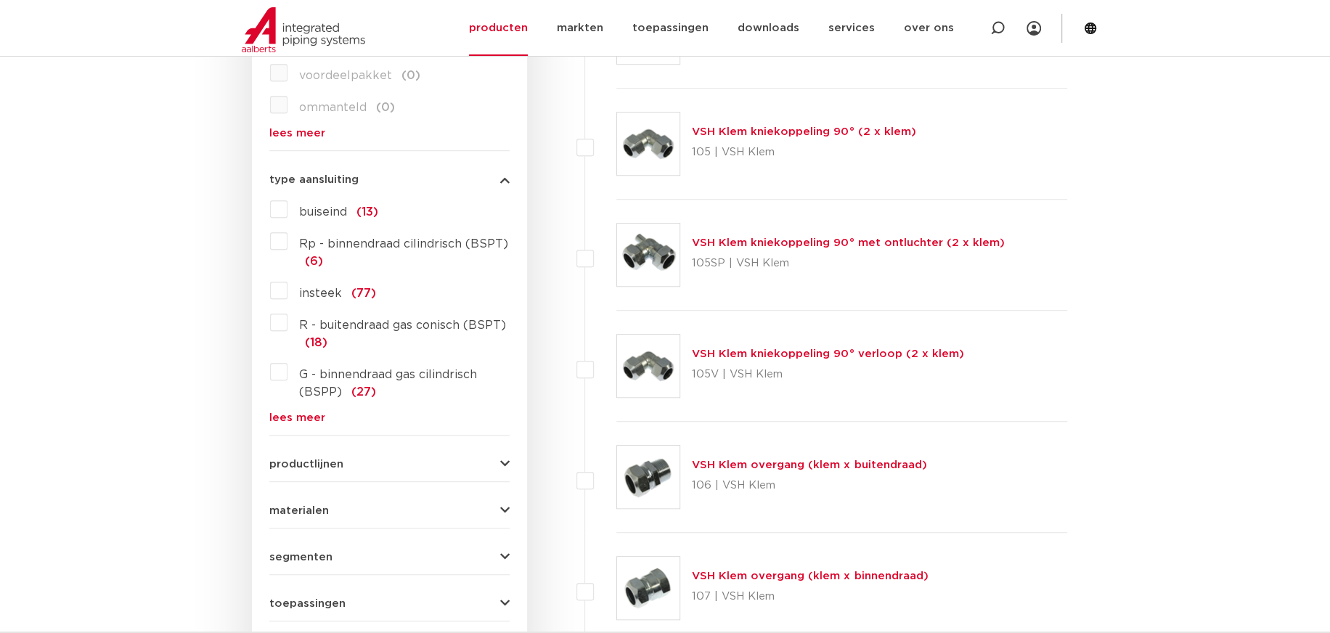
scroll to position [809, 0]
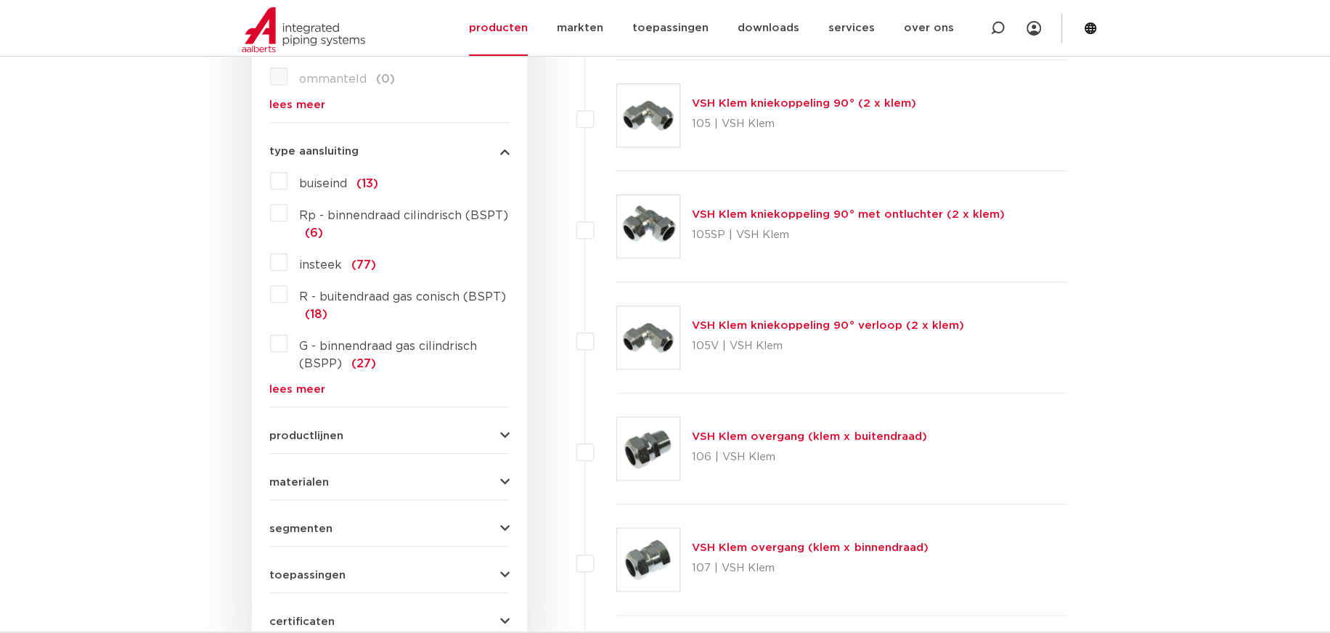
click at [319, 477] on span "materialen" at bounding box center [299, 482] width 60 height 11
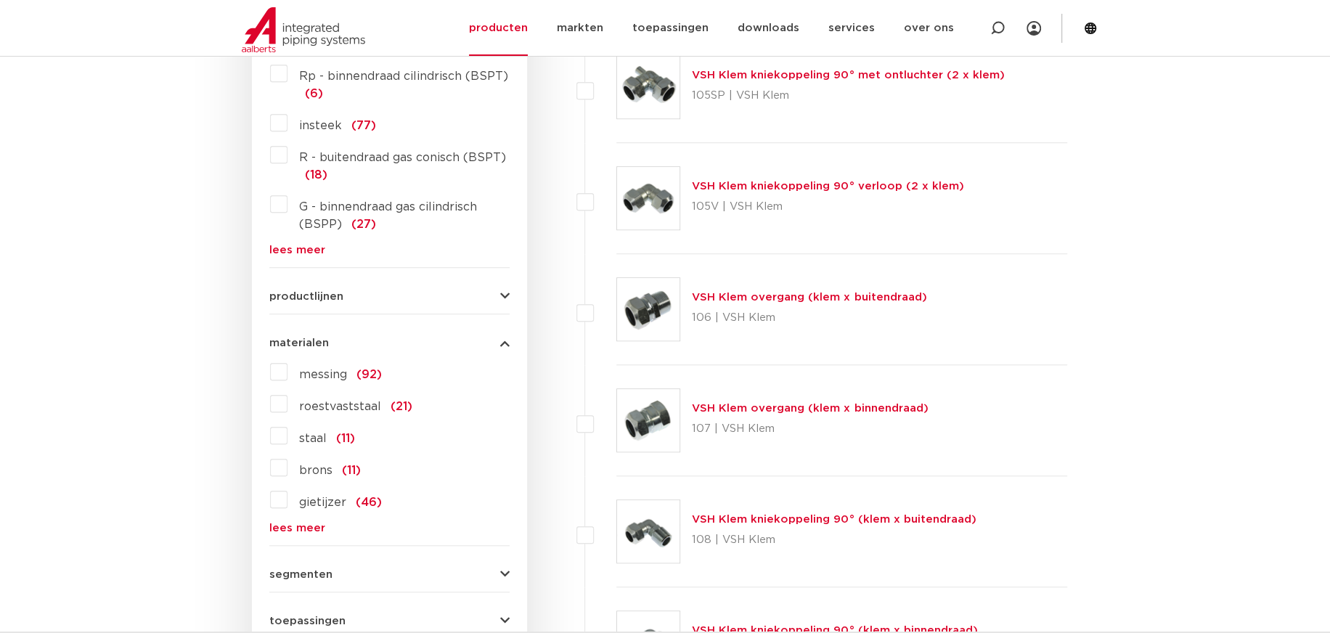
scroll to position [954, 0]
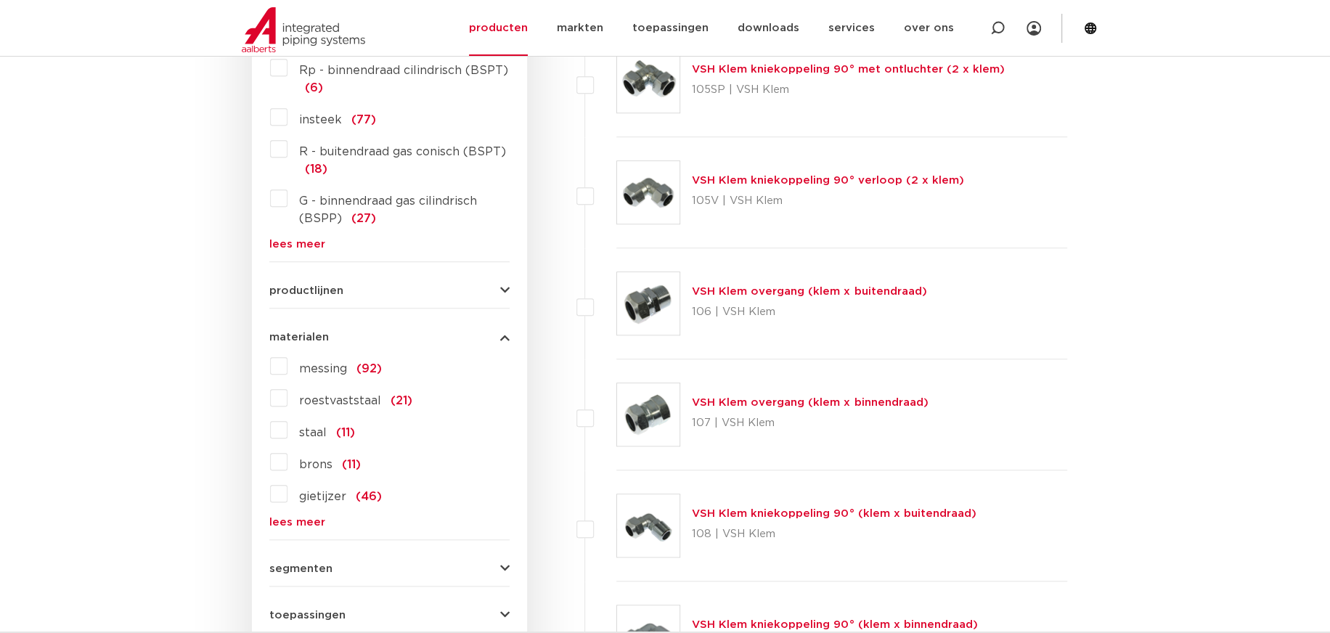
click at [287, 365] on label "messing (92)" at bounding box center [334, 365] width 94 height 23
click at [0, 0] on input "messing (92)" at bounding box center [0, 0] width 0 height 0
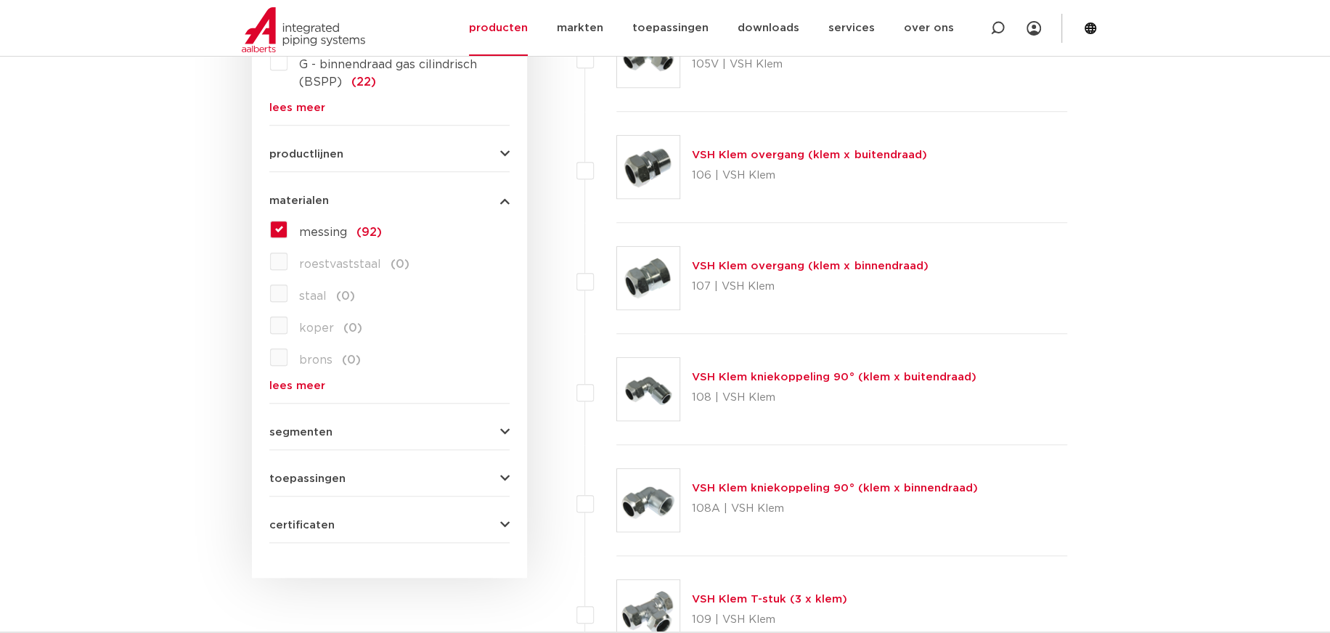
scroll to position [1172, 0]
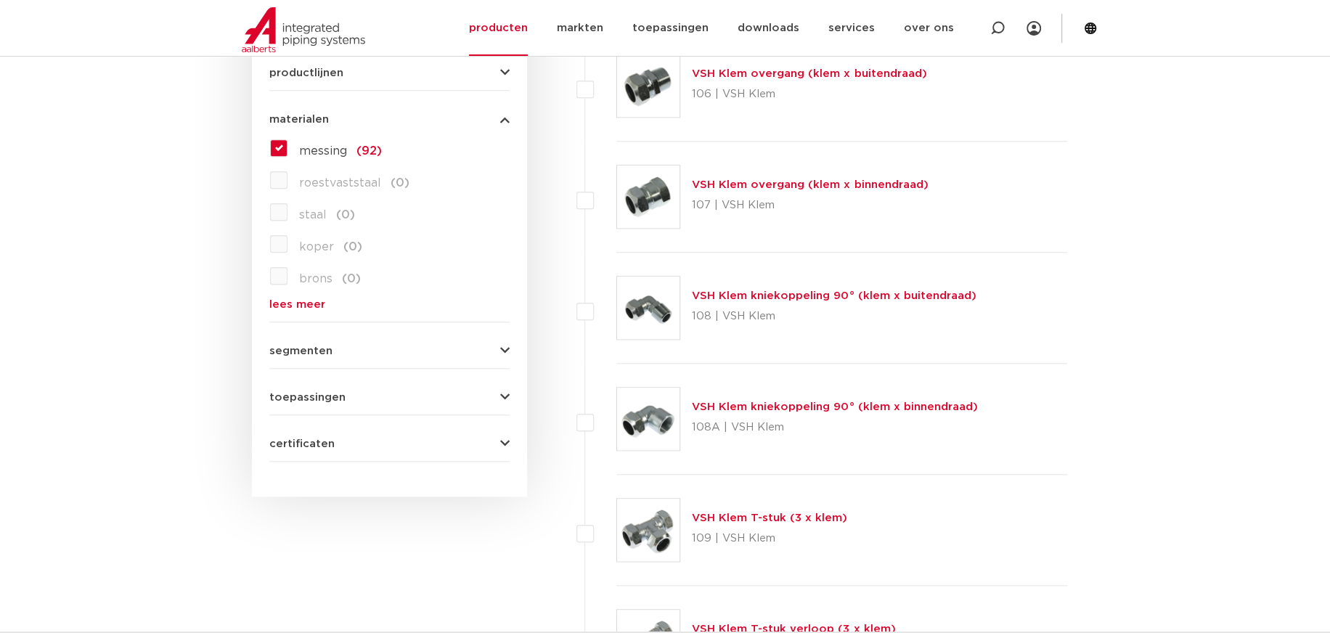
click at [324, 348] on span "segmenten" at bounding box center [300, 350] width 63 height 11
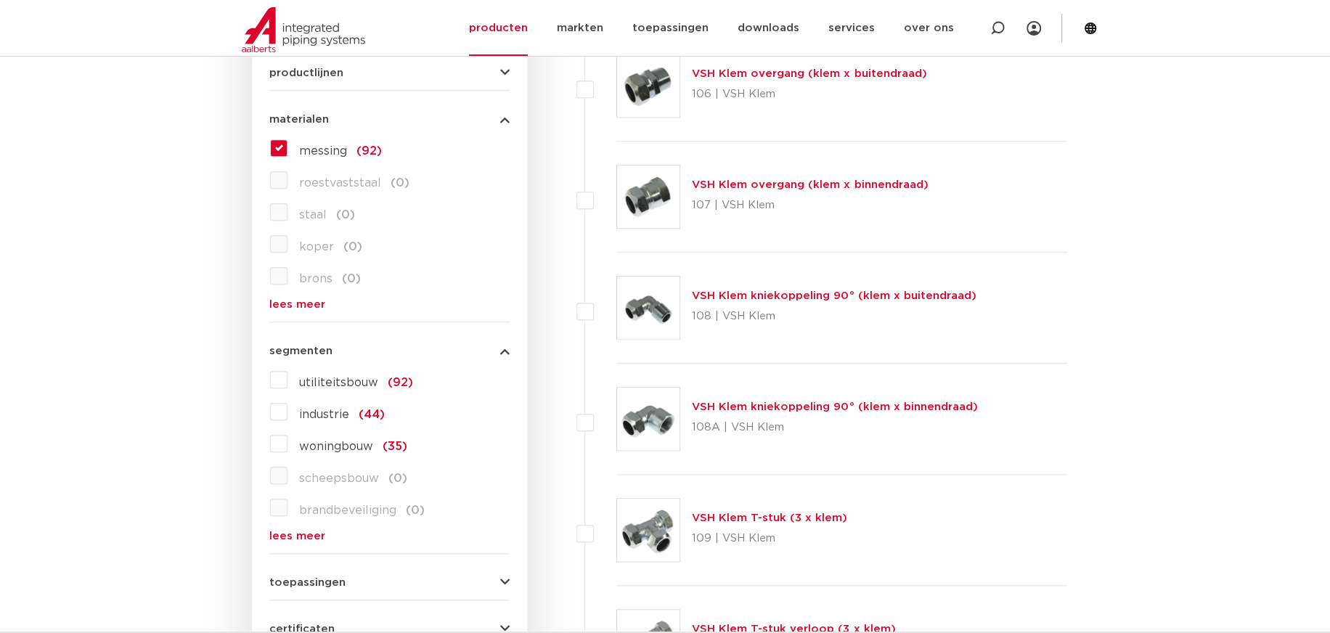
click at [327, 447] on span "woningbouw" at bounding box center [336, 447] width 74 height 12
click at [0, 0] on input "woningbouw (35)" at bounding box center [0, 0] width 0 height 0
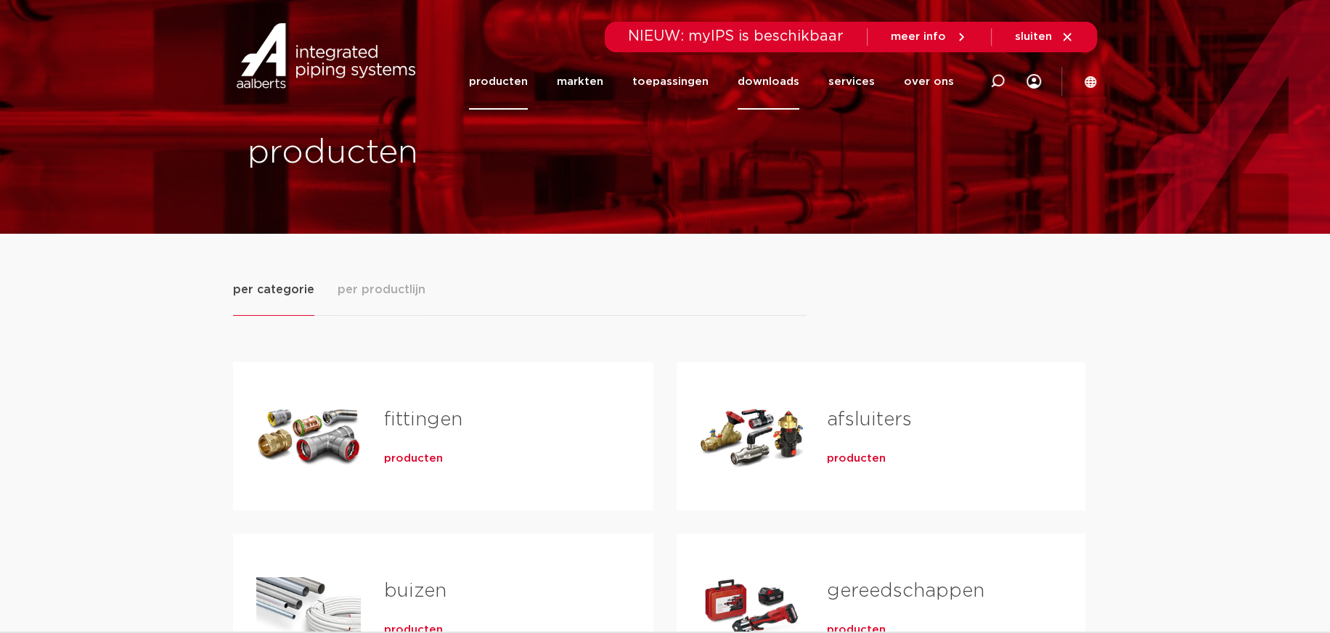
click at [782, 77] on link "downloads" at bounding box center [768, 82] width 62 height 56
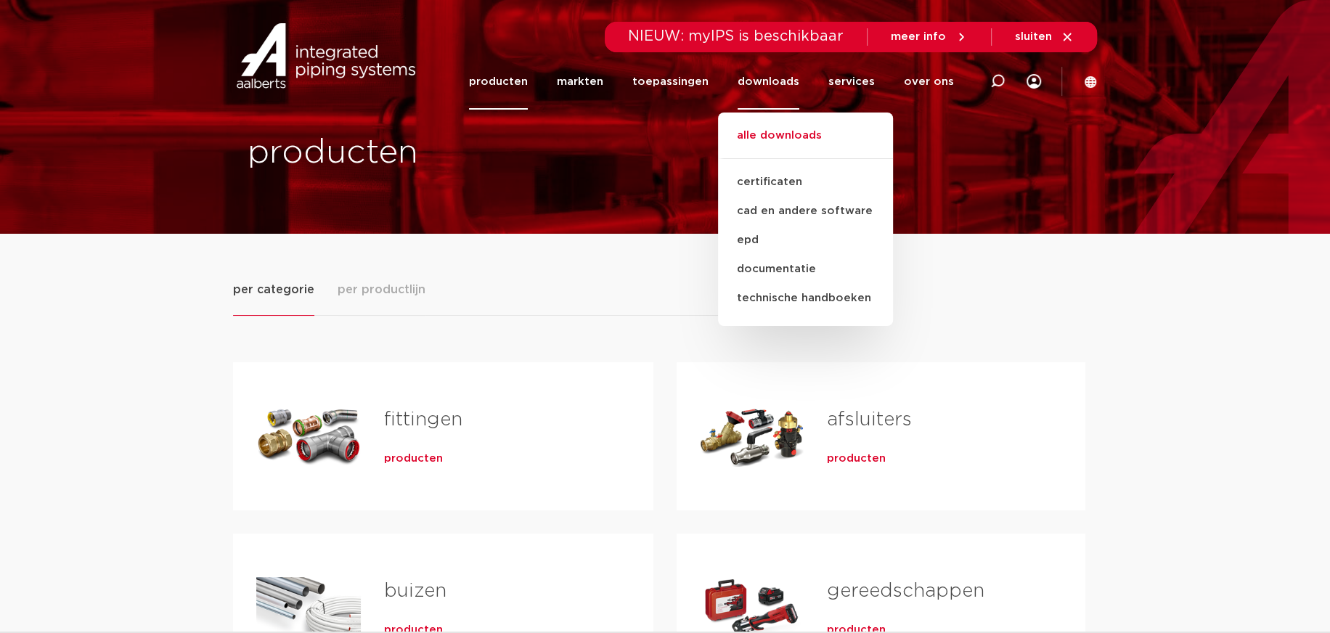
click at [779, 130] on link "alle downloads" at bounding box center [805, 143] width 175 height 32
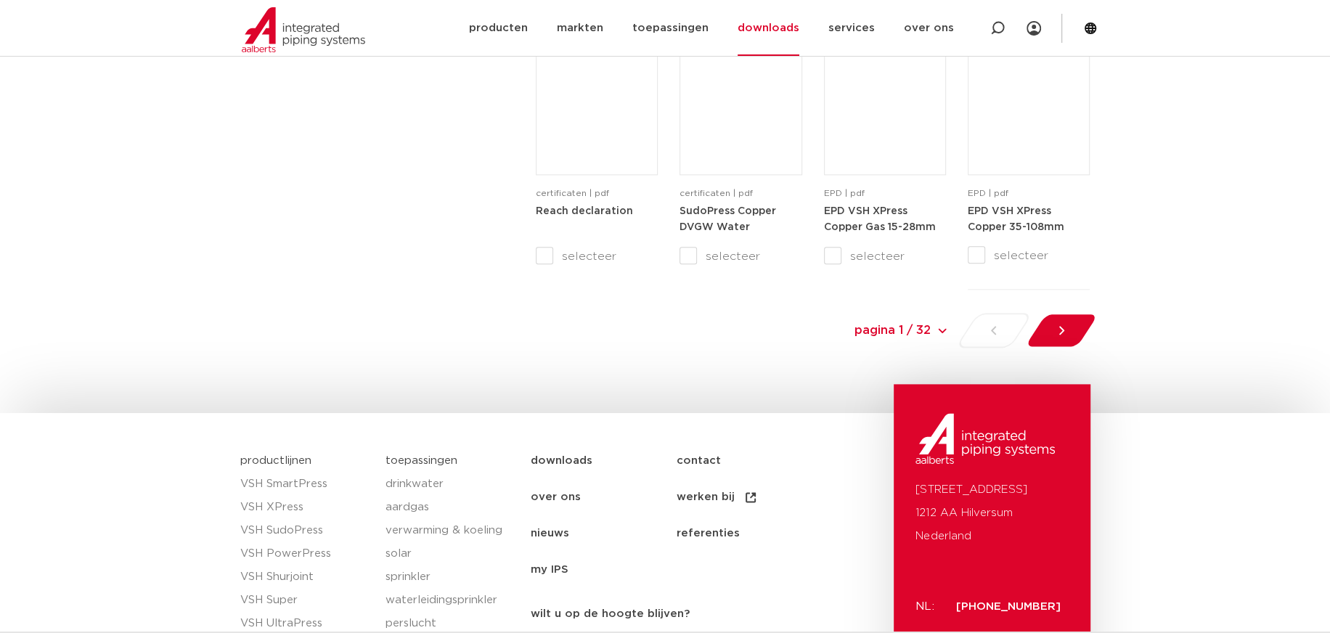
scroll to position [1489, 0]
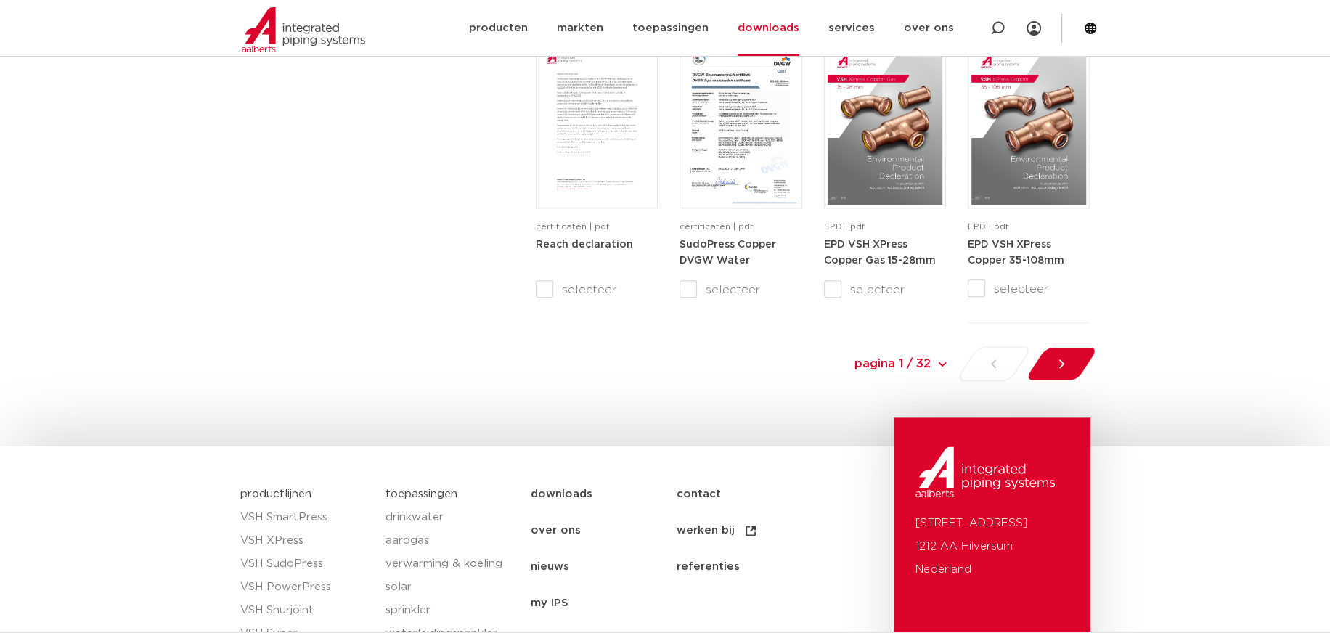
click at [1053, 356] on div at bounding box center [1060, 363] width 79 height 35
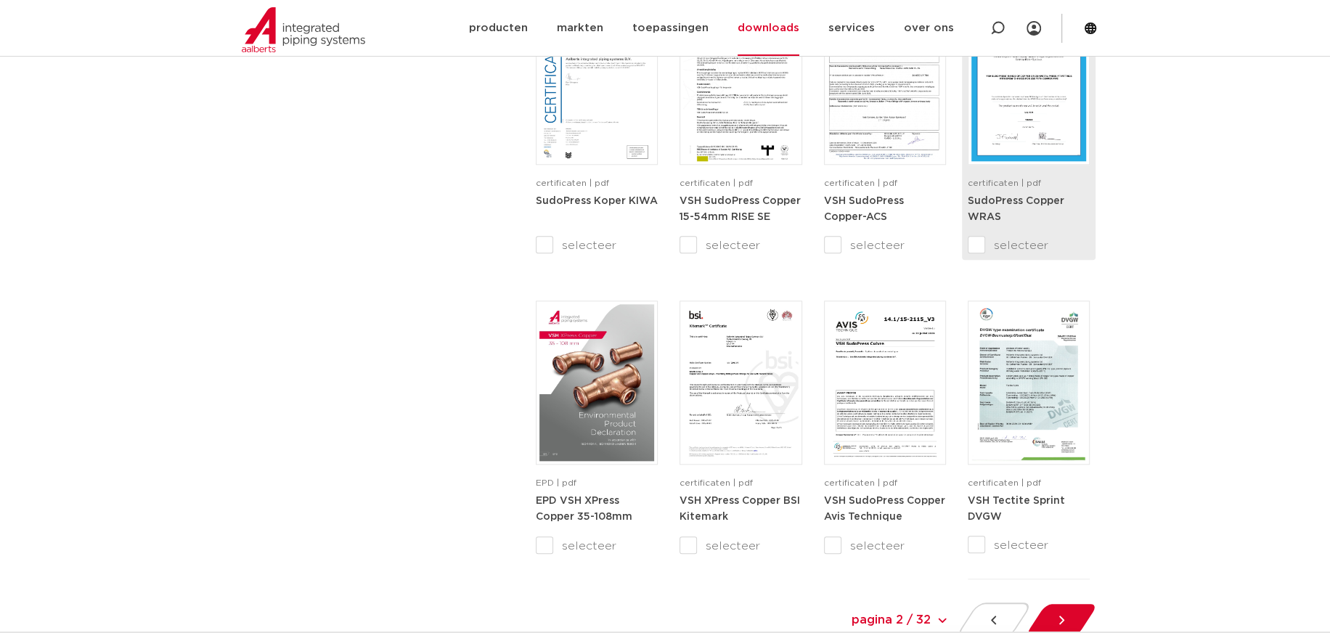
scroll to position [1234, 0]
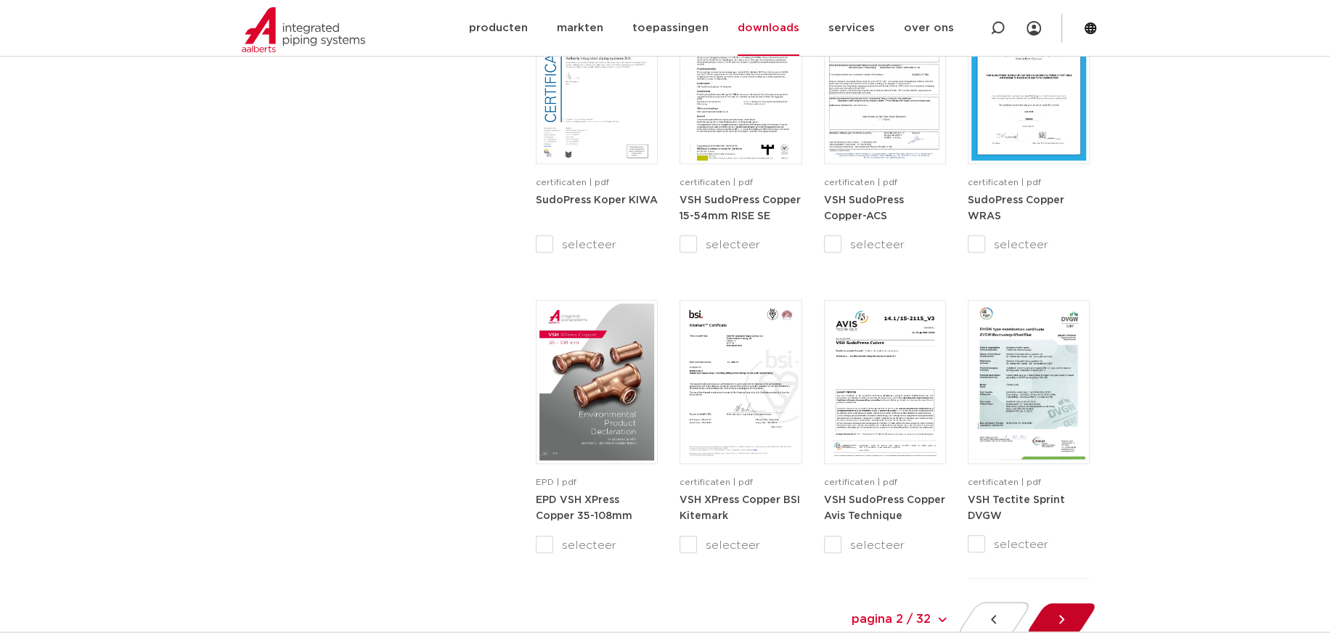
click at [1064, 621] on icon at bounding box center [1061, 619] width 15 height 15
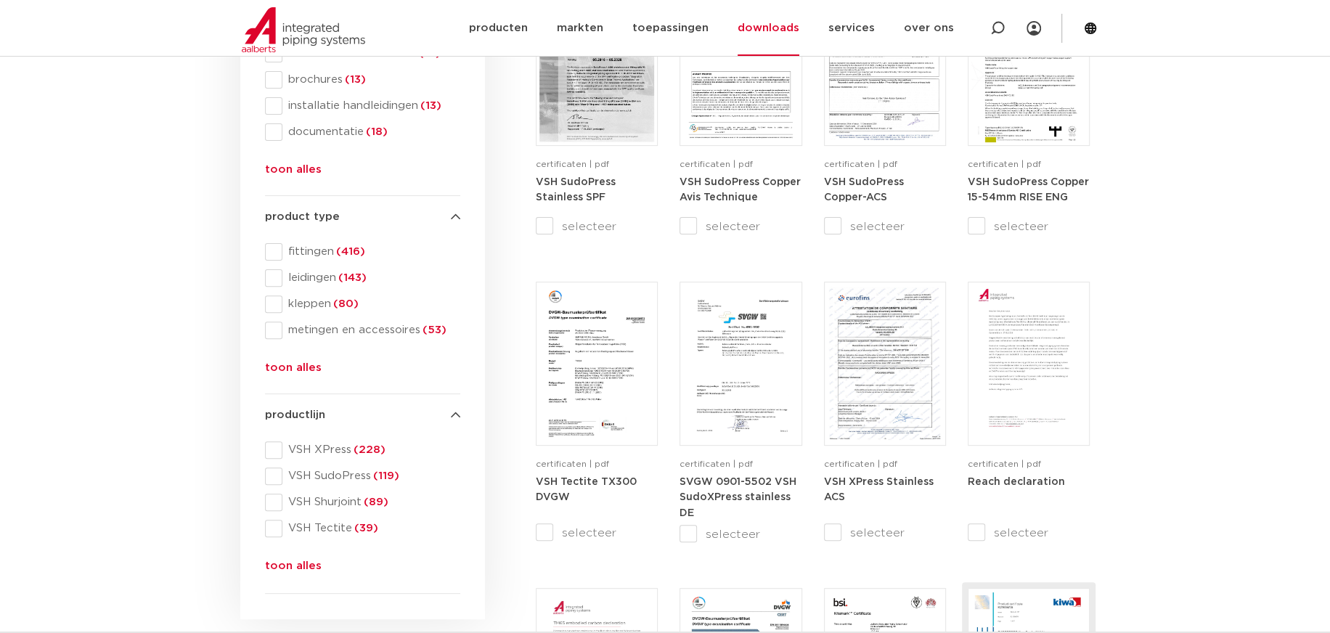
scroll to position [315, 0]
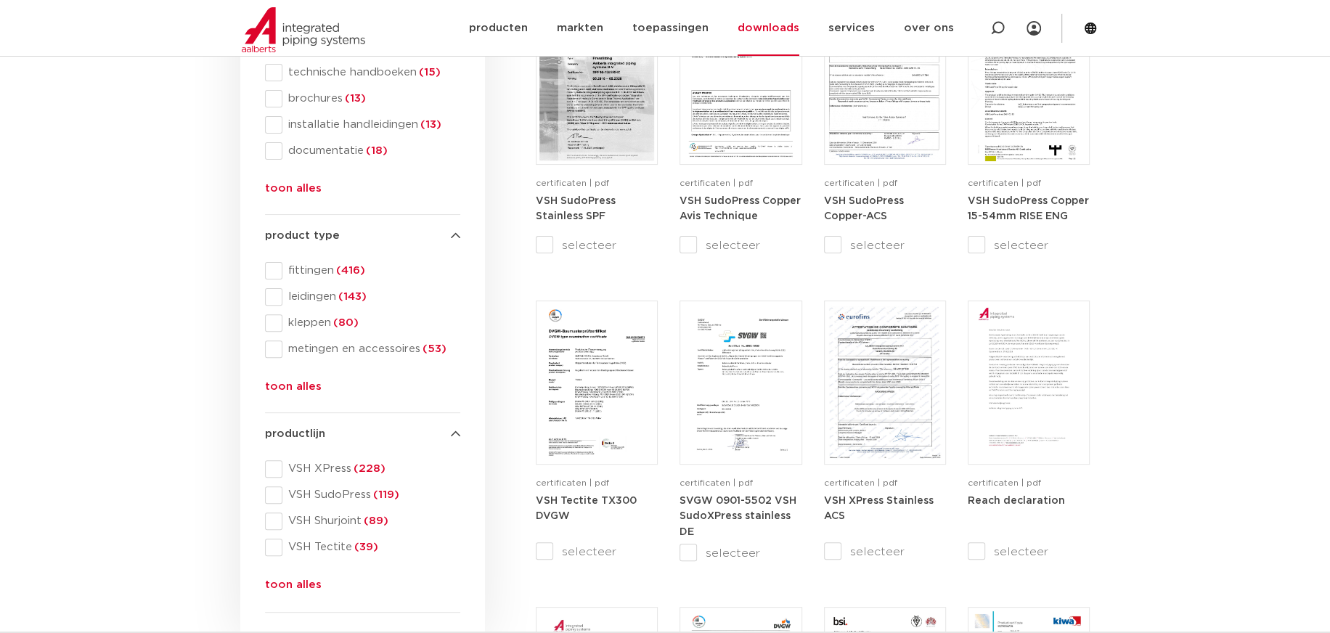
click at [263, 270] on div "search downloads by name or type search Search content Clear filters filters wi…" at bounding box center [363, 262] width 210 height 722
click at [274, 272] on span at bounding box center [273, 270] width 17 height 17
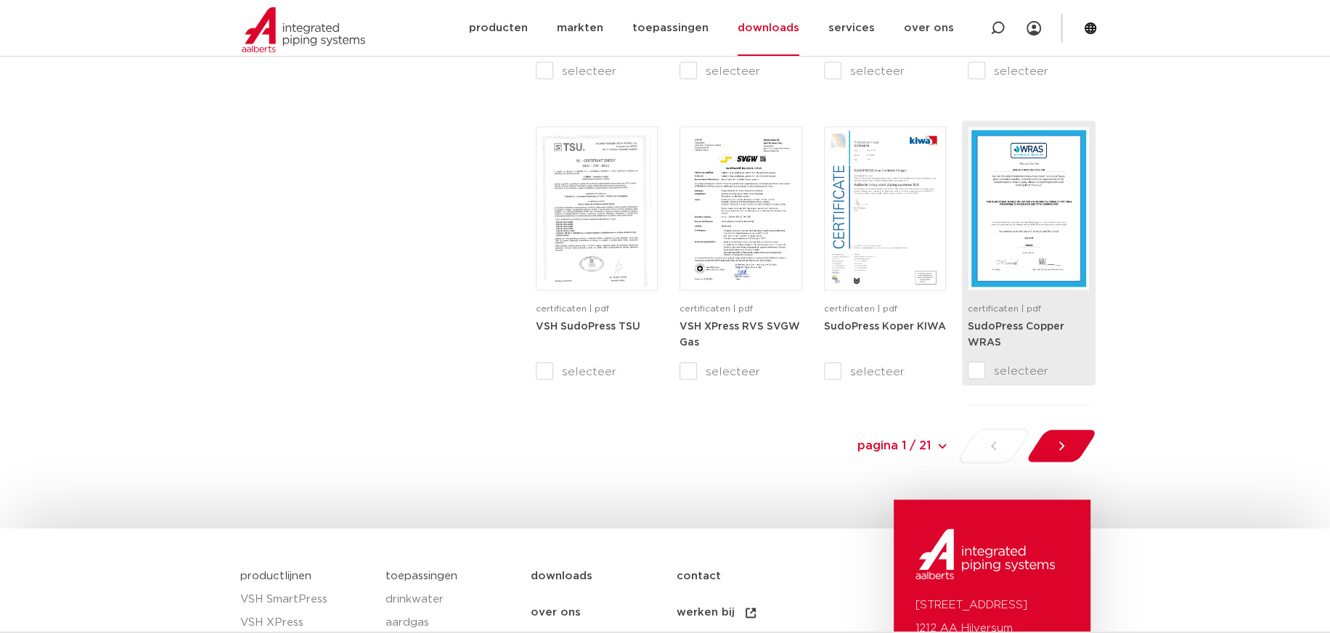
scroll to position [1597, 0]
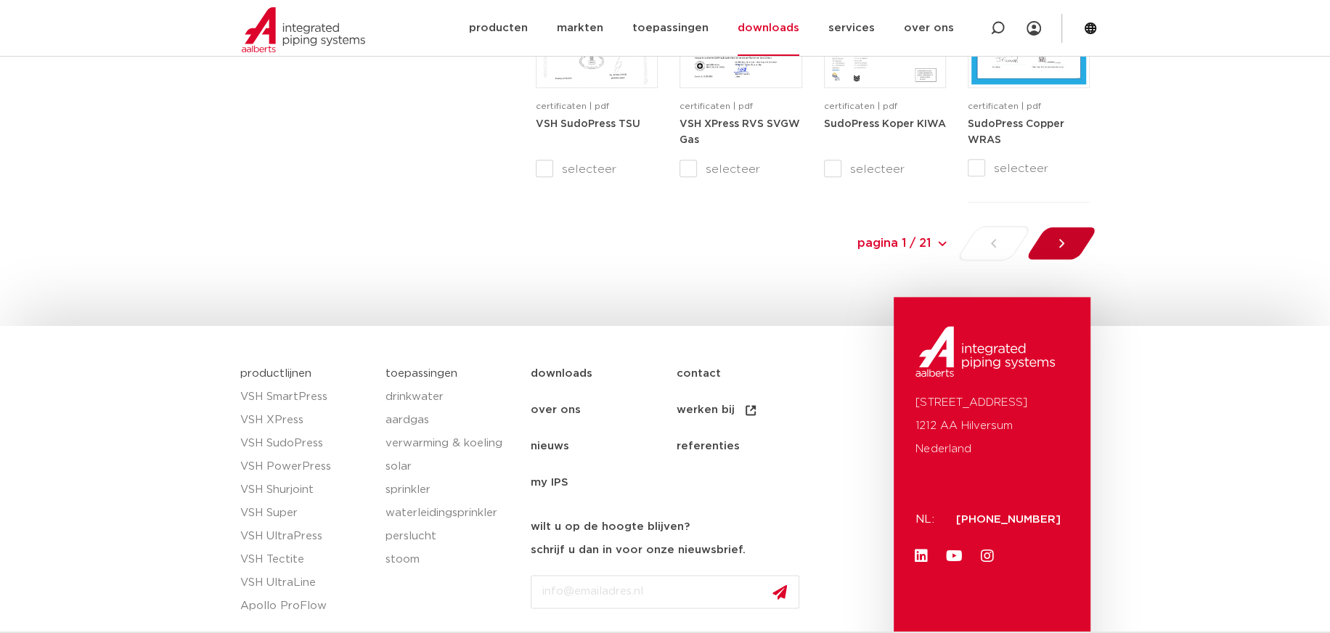
click at [1074, 244] on div at bounding box center [1060, 243] width 79 height 35
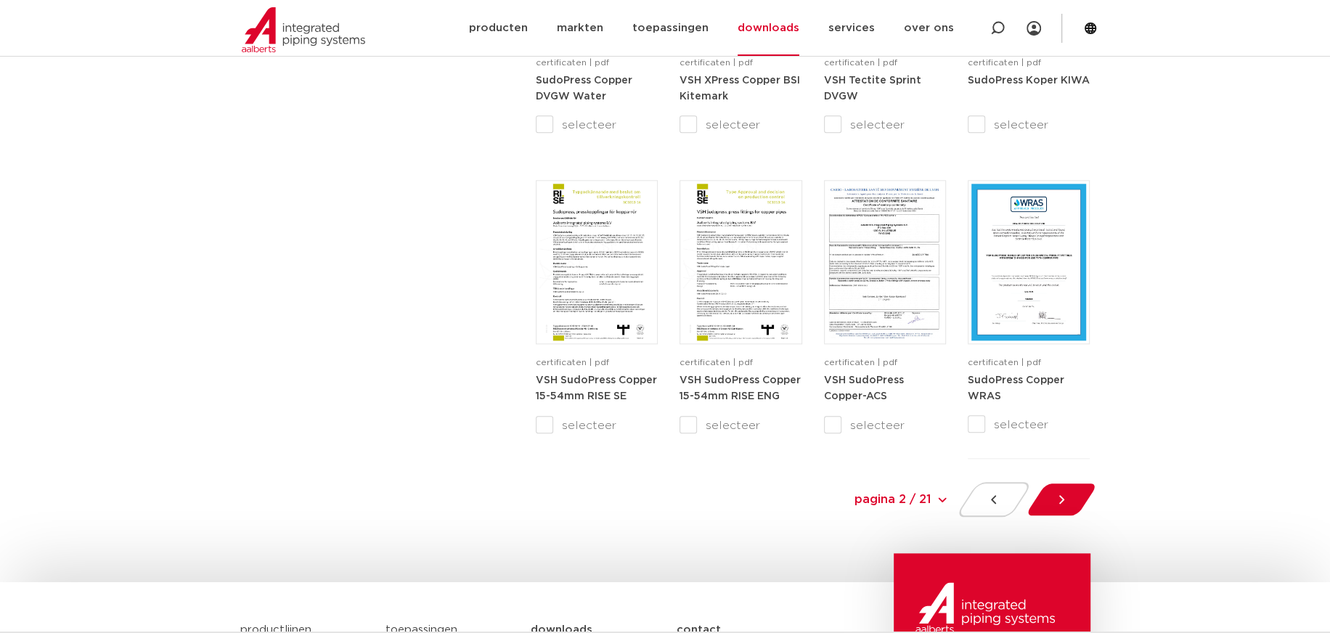
scroll to position [1597, 0]
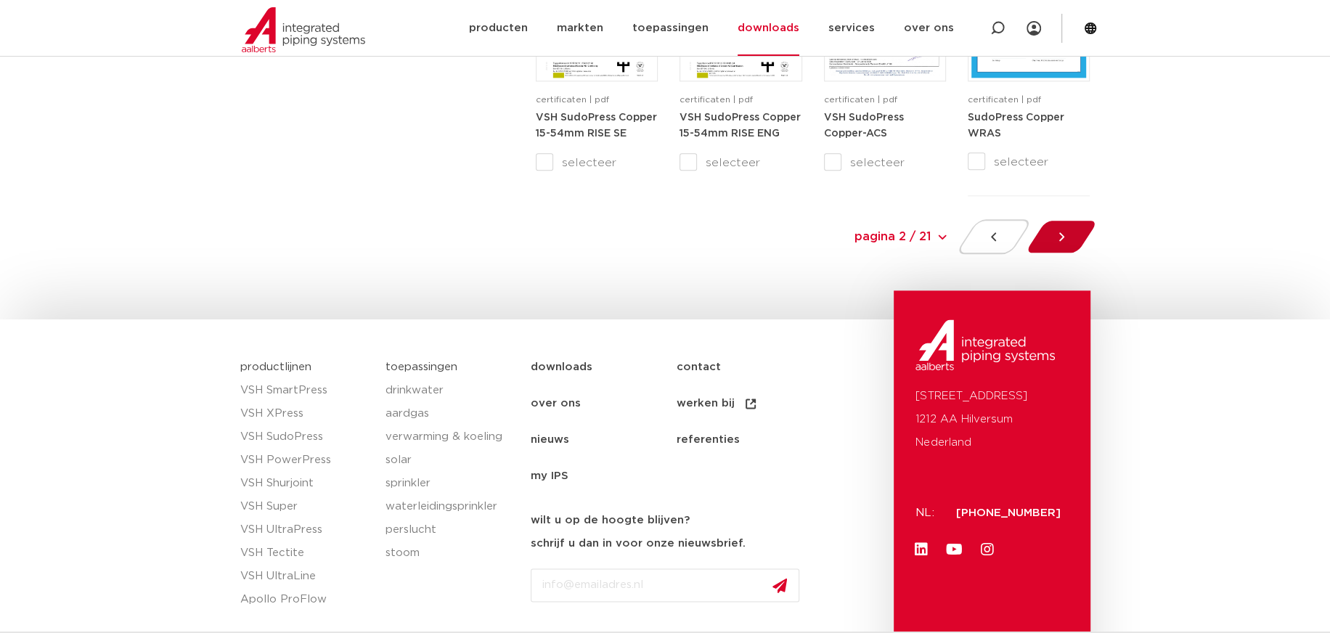
click at [1058, 240] on icon at bounding box center [1061, 236] width 15 height 15
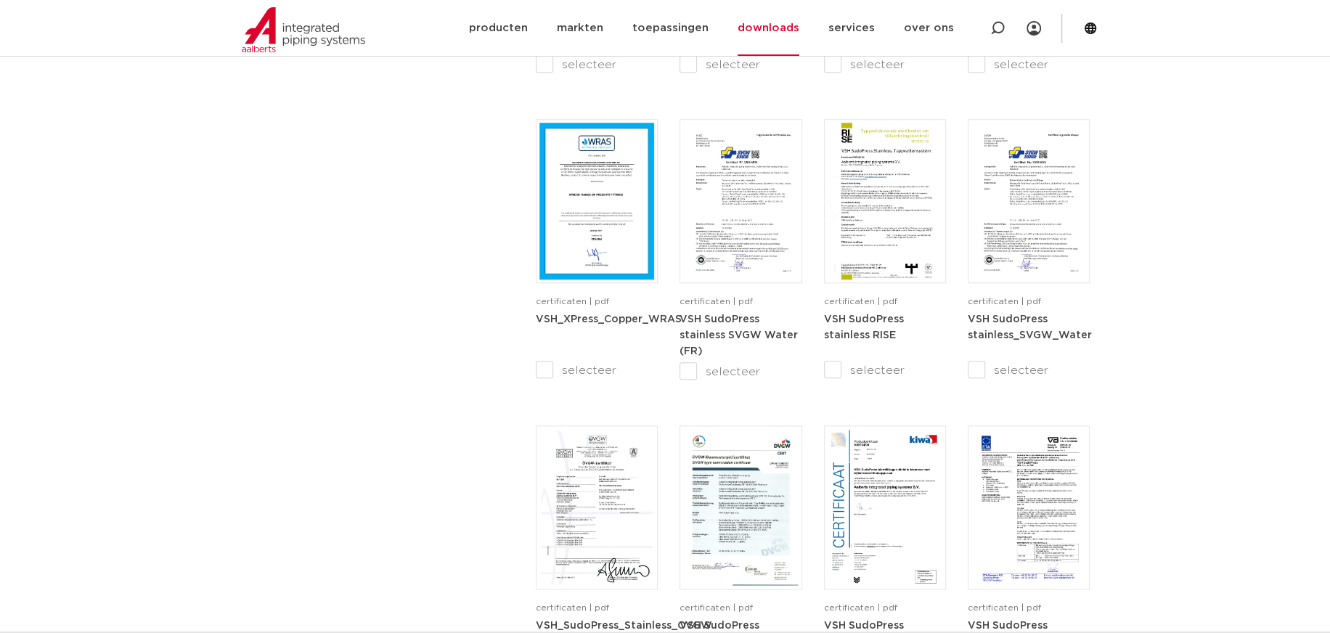
scroll to position [1549, 0]
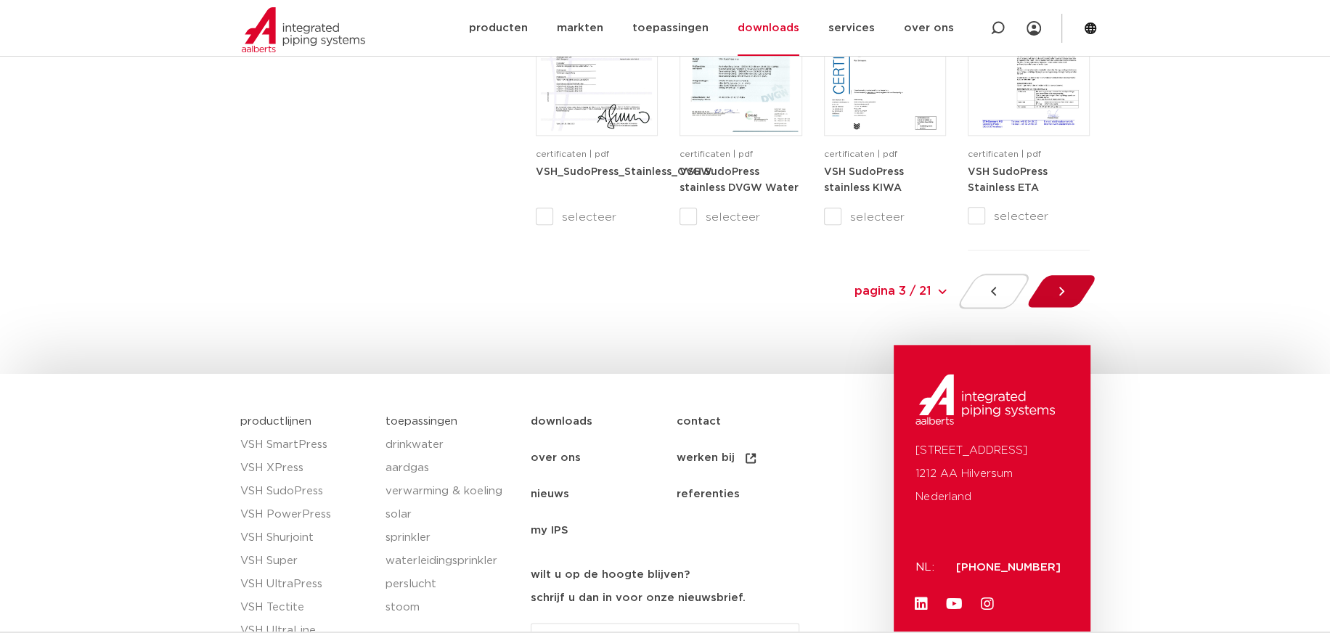
click at [1068, 295] on icon at bounding box center [1061, 291] width 15 height 15
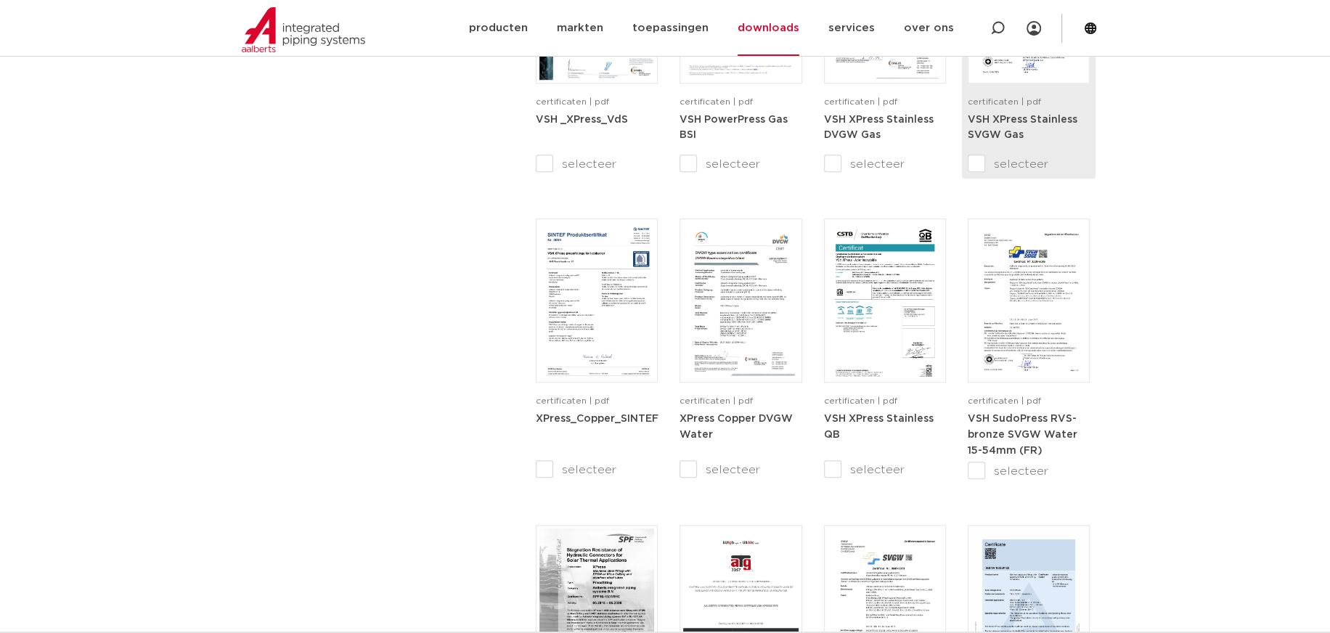
scroll to position [1379, 0]
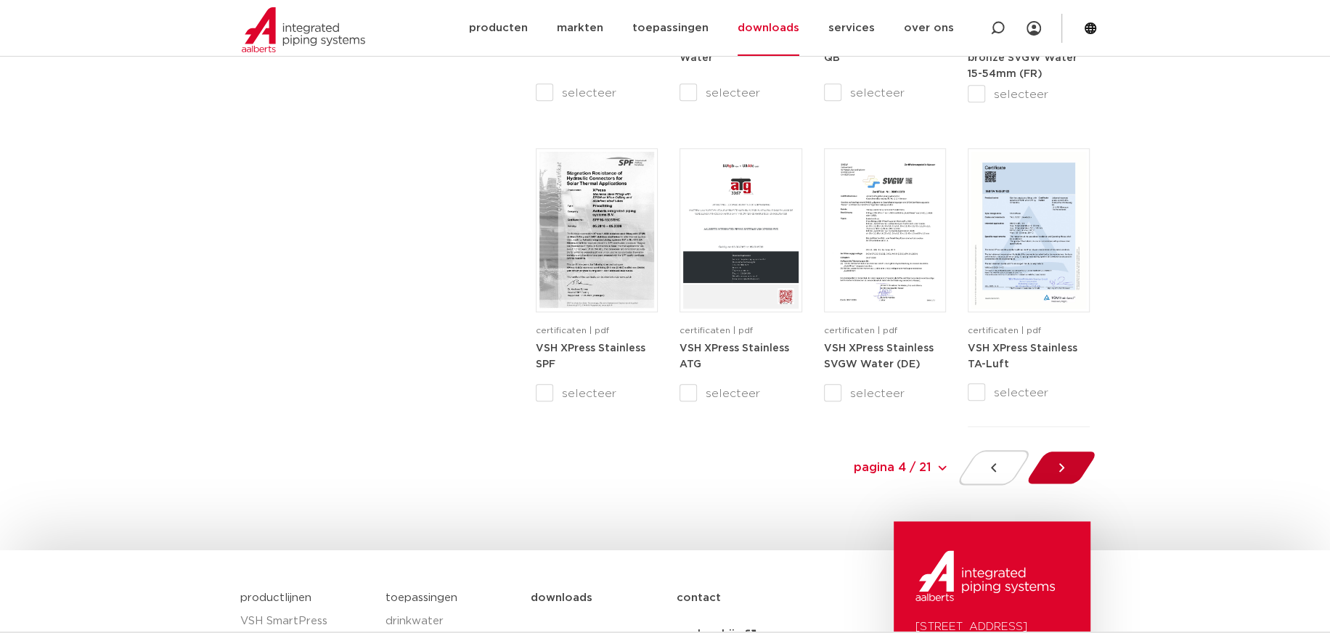
click at [1076, 471] on div at bounding box center [1060, 467] width 79 height 35
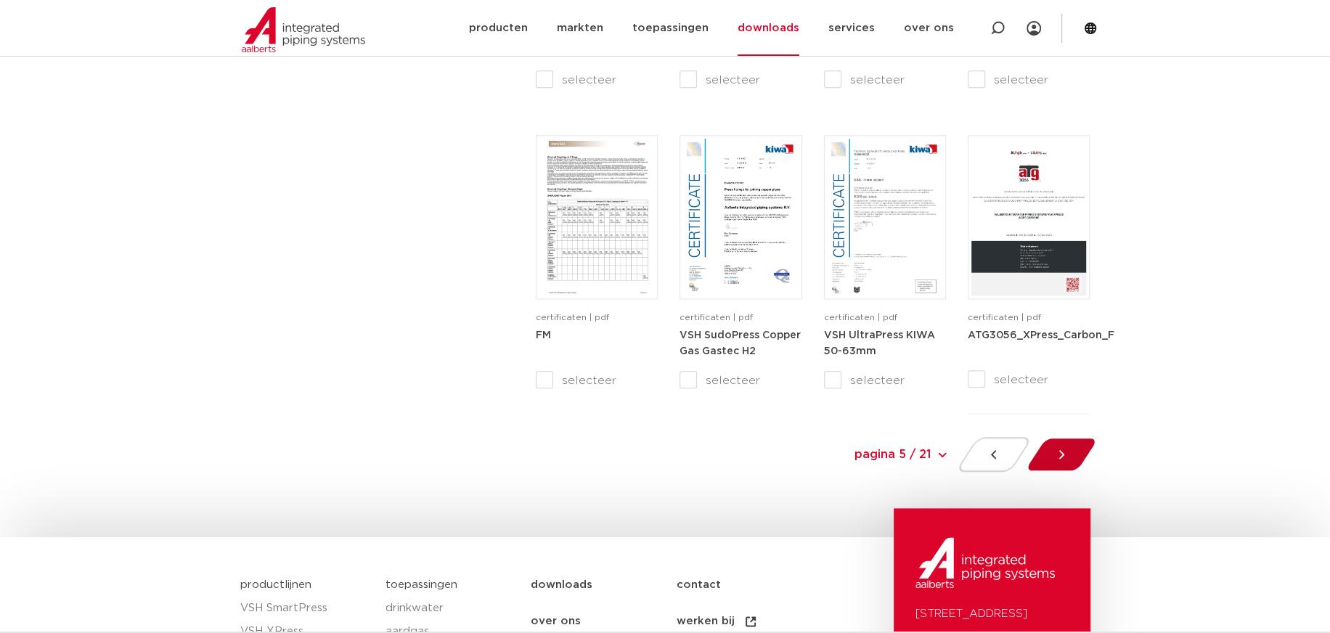
click at [1050, 448] on div at bounding box center [1060, 454] width 79 height 35
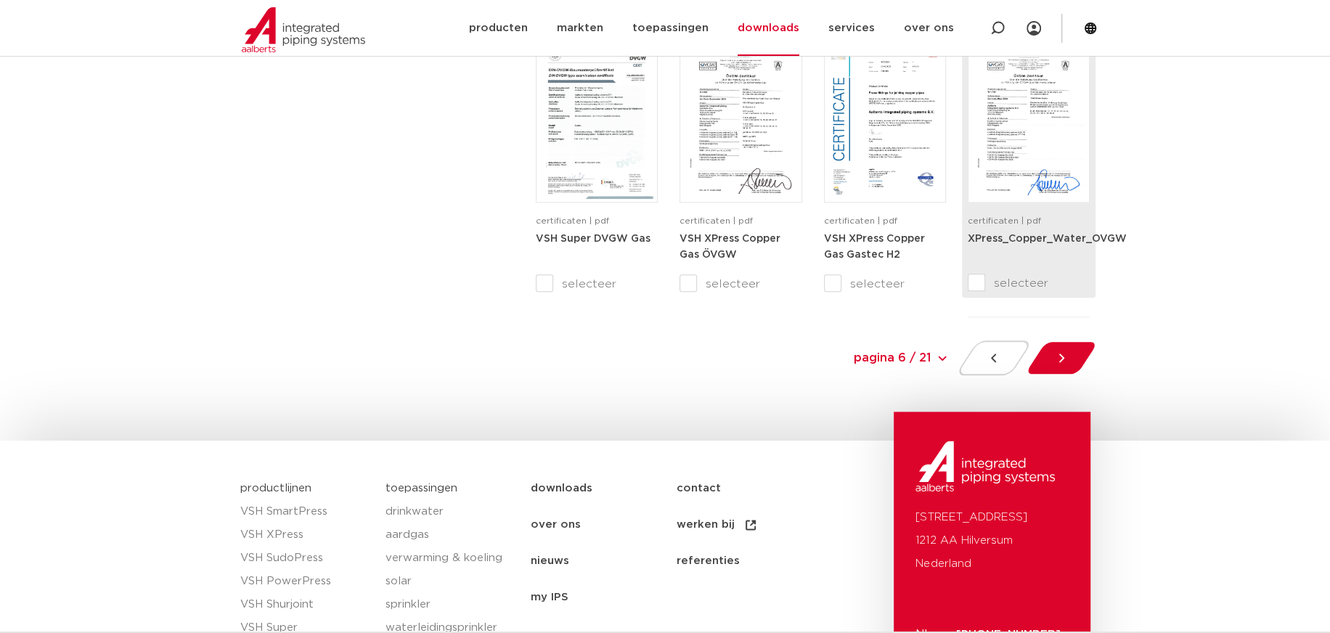
scroll to position [1476, 0]
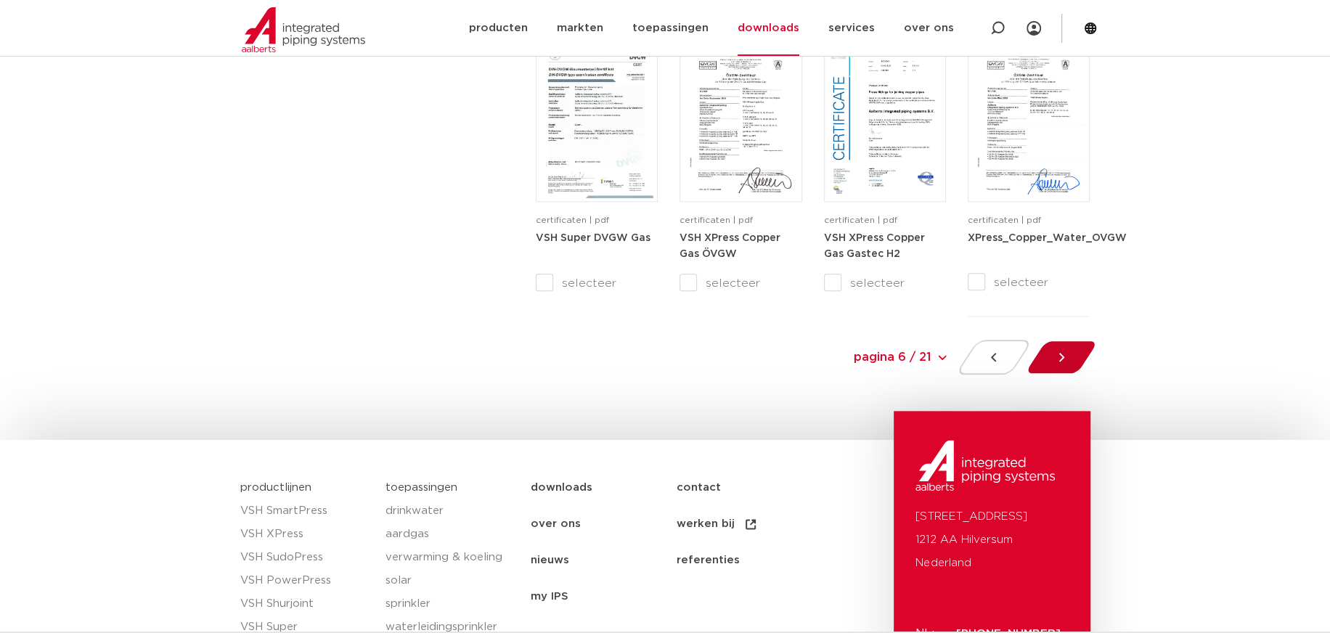
click at [1063, 358] on icon at bounding box center [1061, 357] width 15 height 15
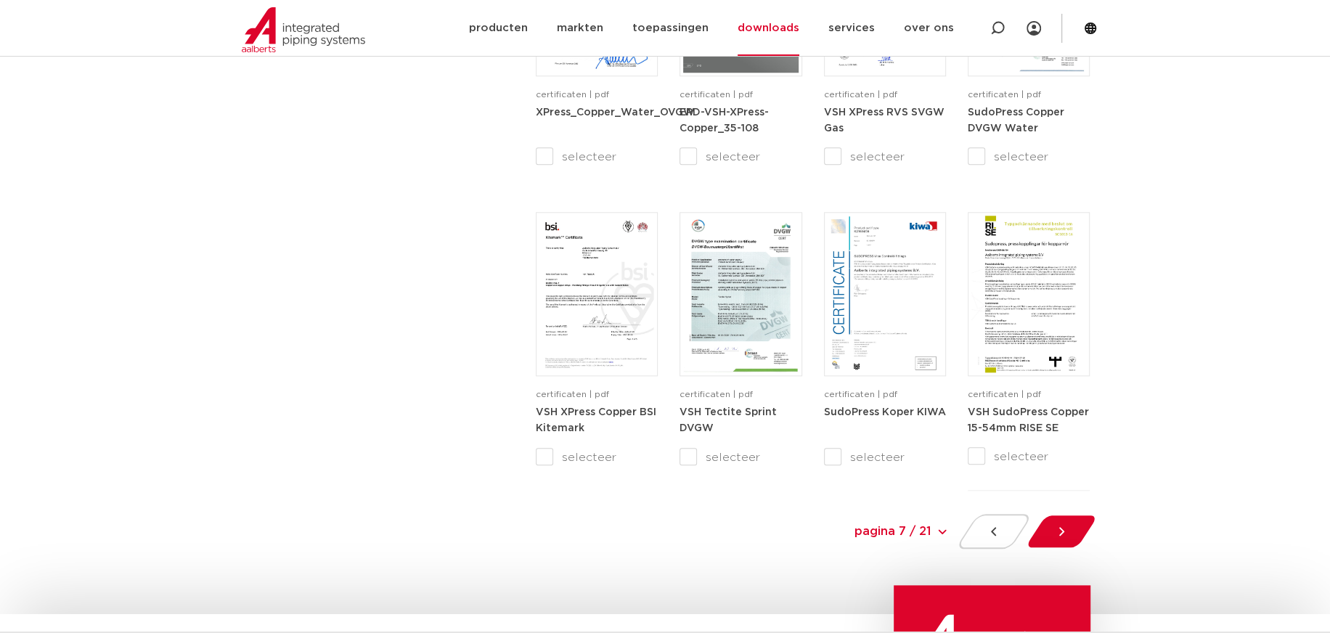
scroll to position [1306, 0]
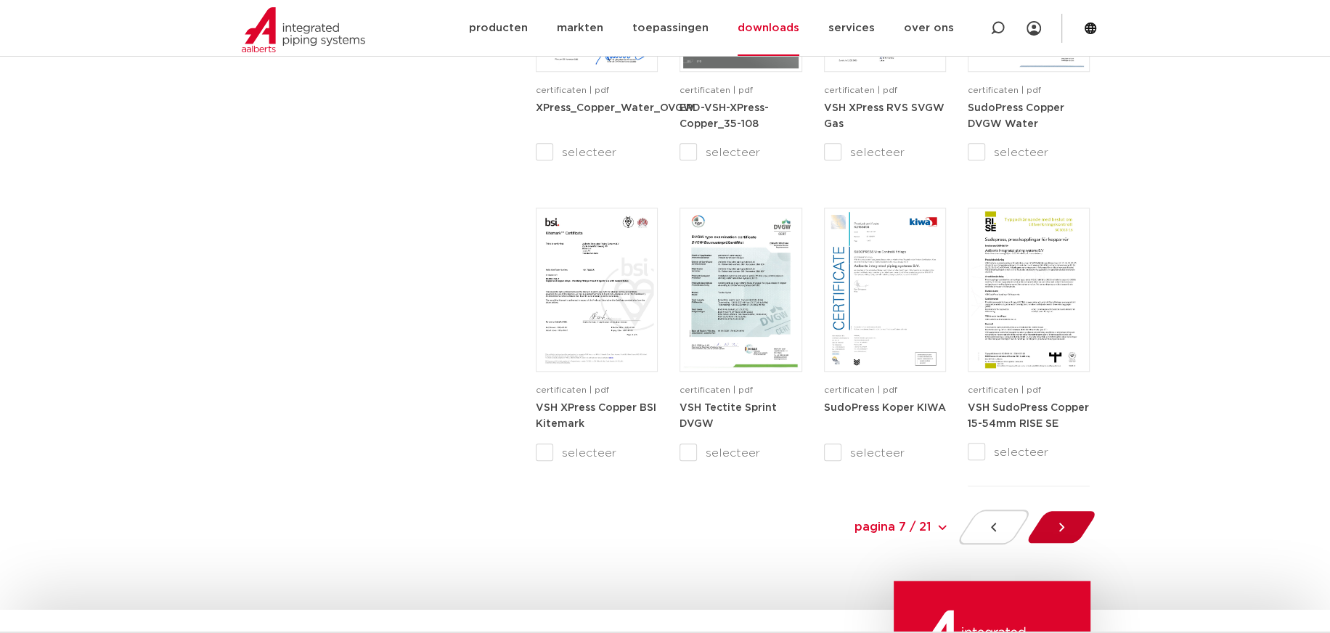
click at [1063, 525] on icon at bounding box center [1061, 527] width 15 height 15
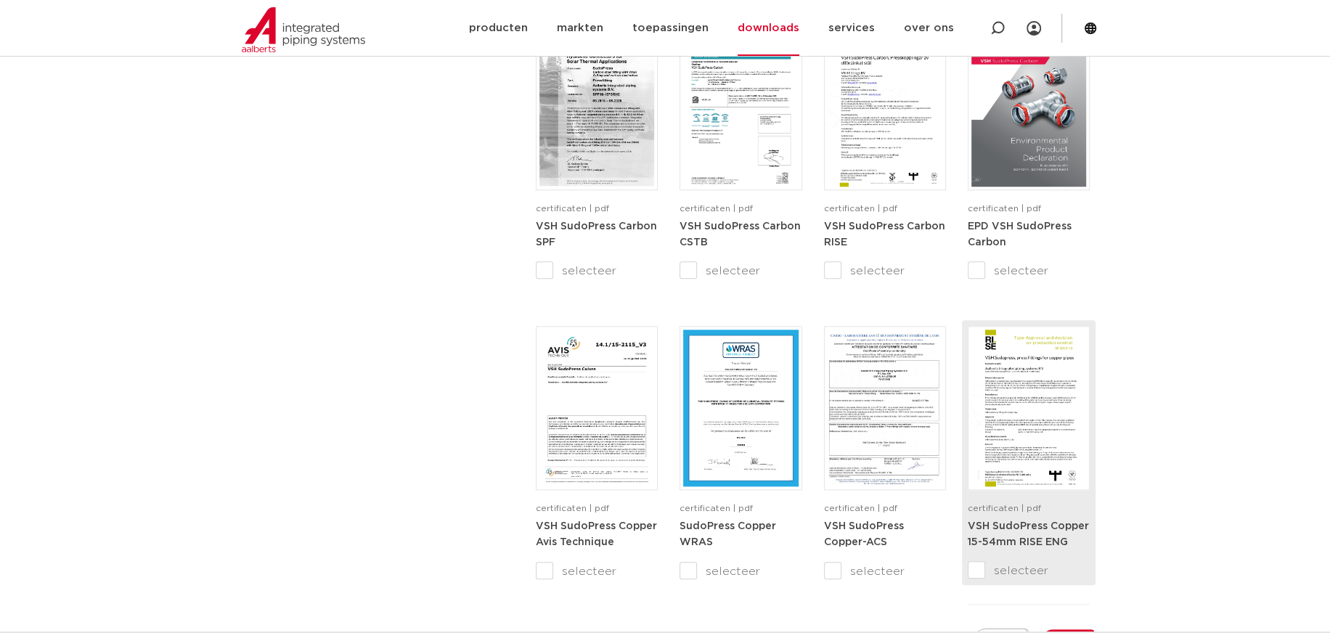
scroll to position [1452, 0]
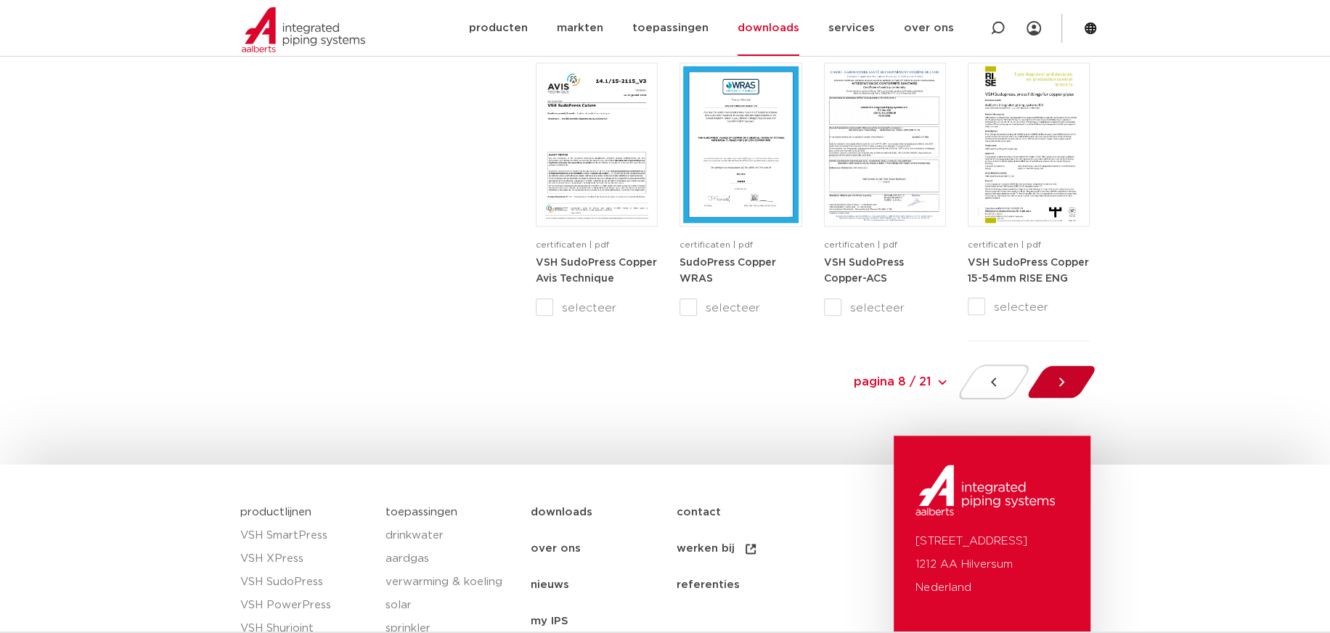
click at [1070, 377] on div at bounding box center [1060, 381] width 79 height 35
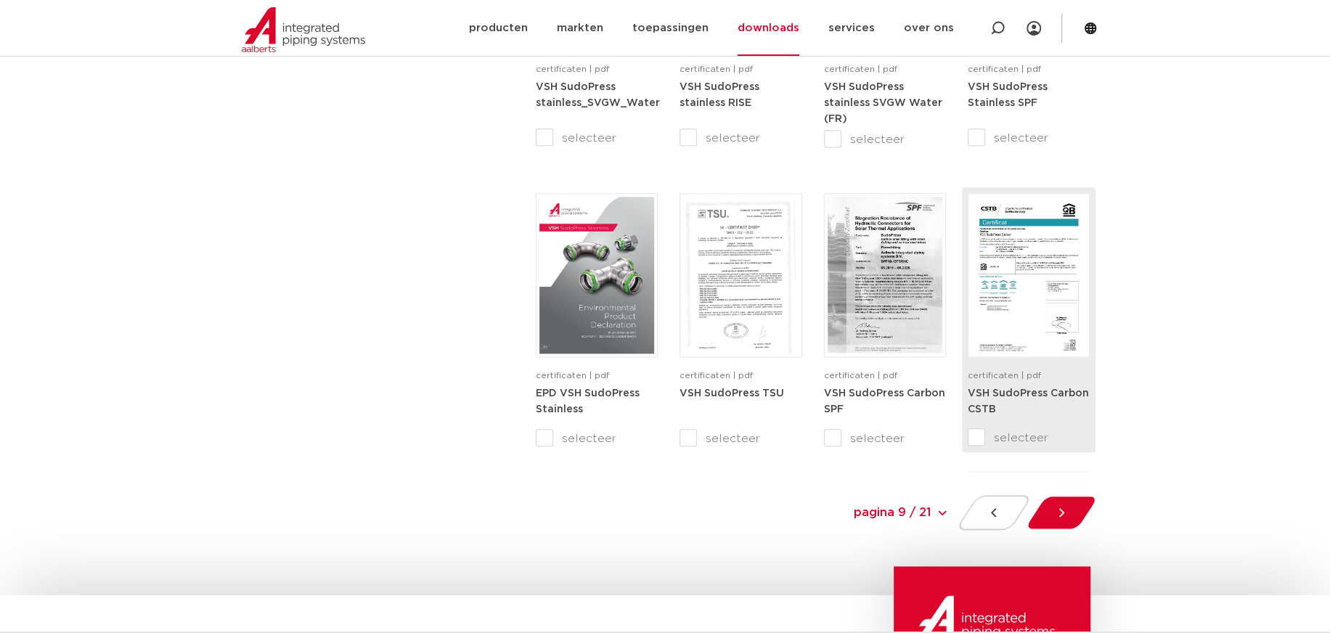
scroll to position [1379, 0]
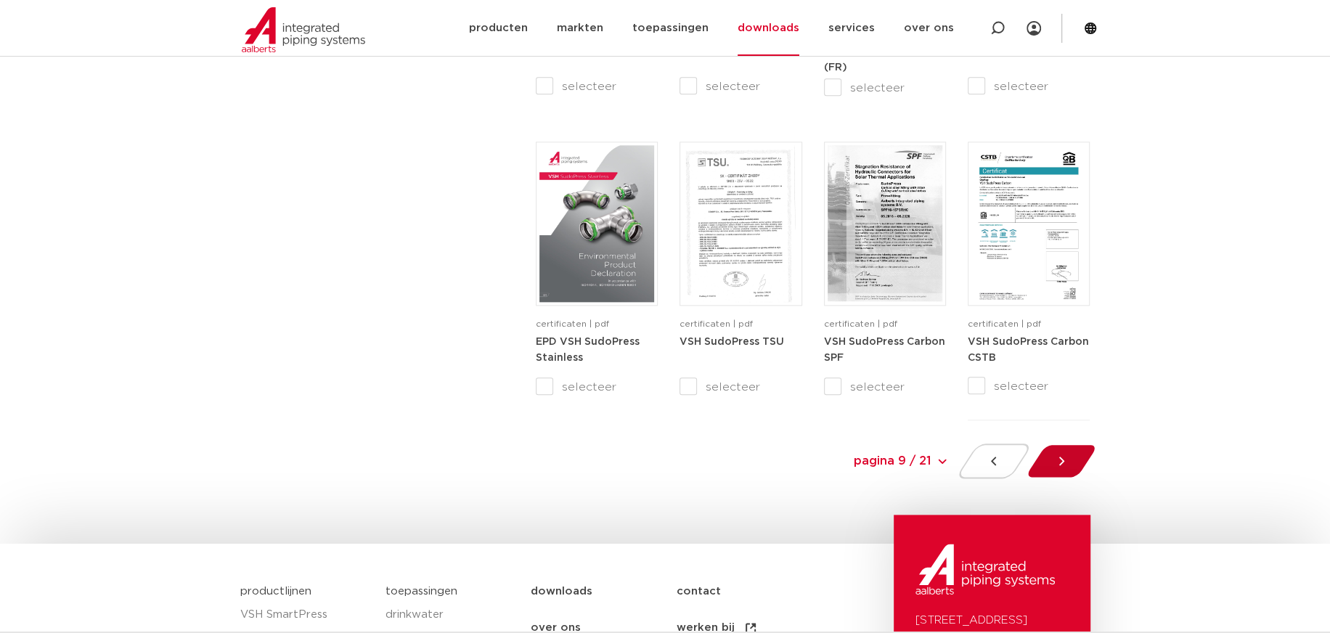
click at [1063, 465] on icon at bounding box center [1061, 461] width 15 height 15
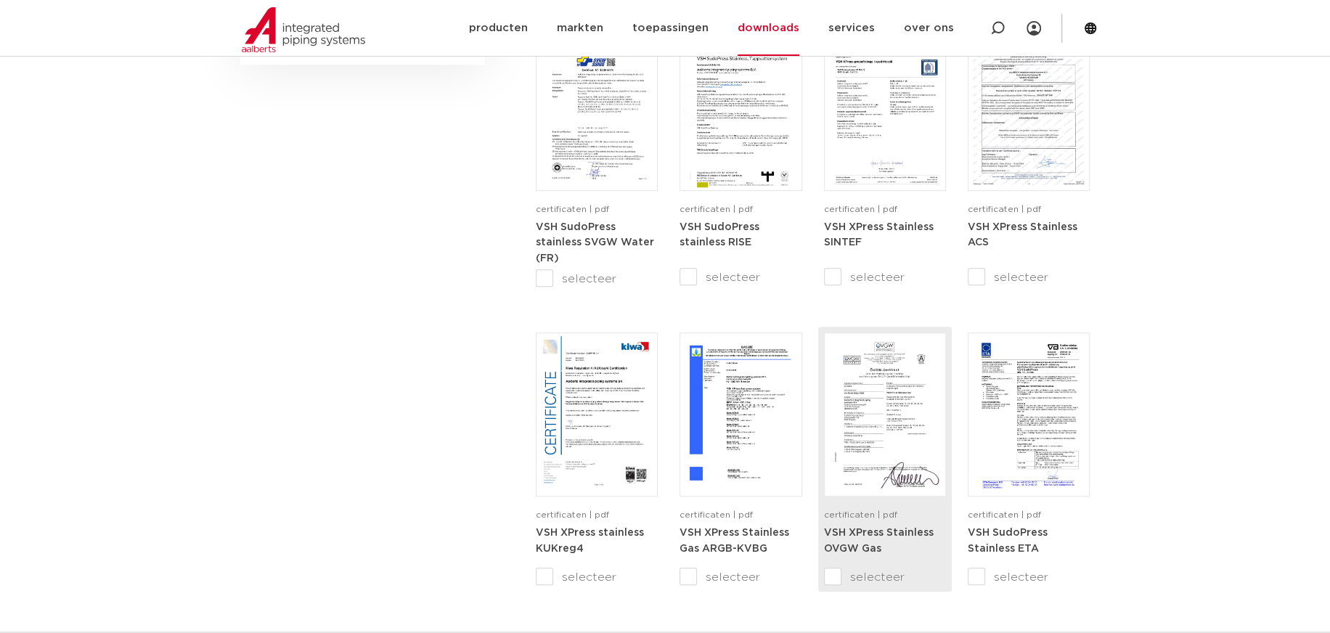
scroll to position [1306, 0]
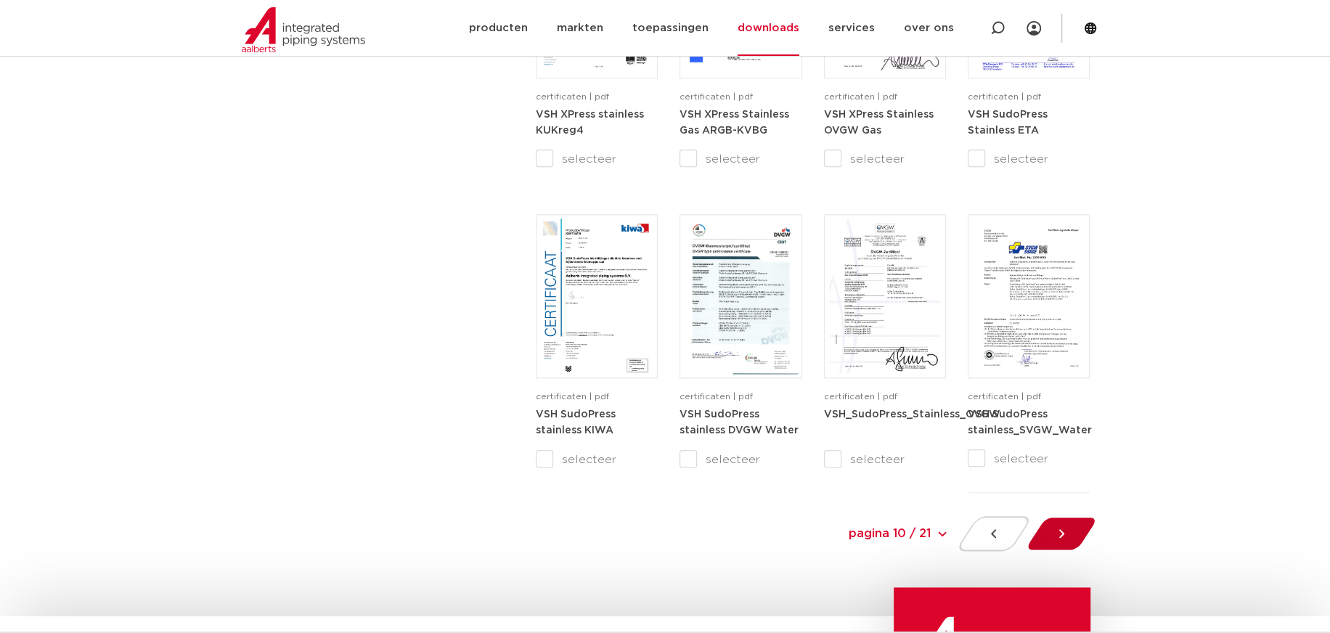
click at [1068, 533] on icon at bounding box center [1061, 533] width 15 height 15
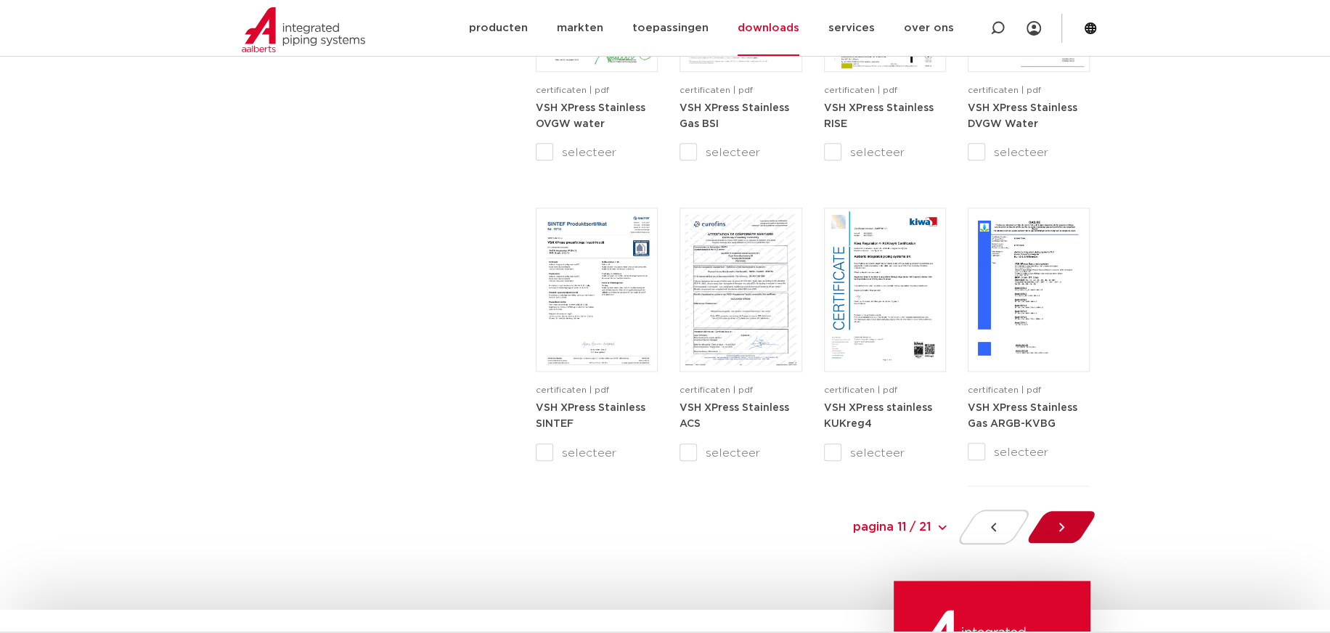
click at [1067, 536] on div at bounding box center [1060, 527] width 79 height 35
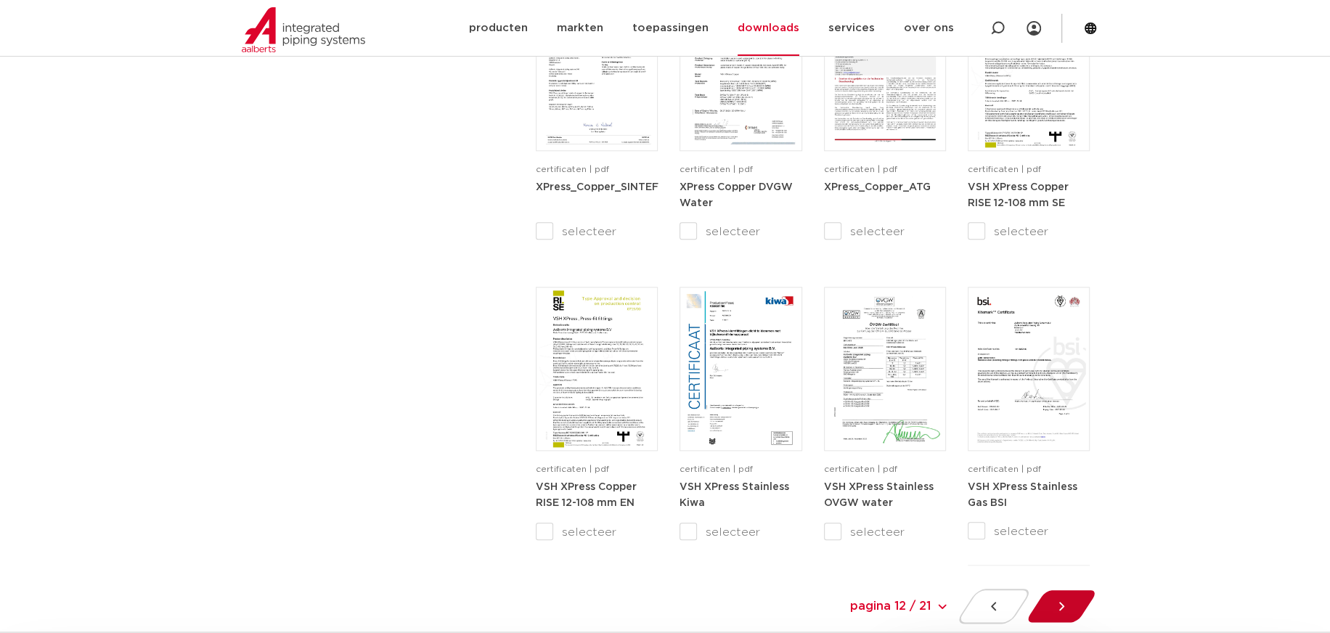
click at [1056, 600] on icon at bounding box center [1061, 606] width 15 height 15
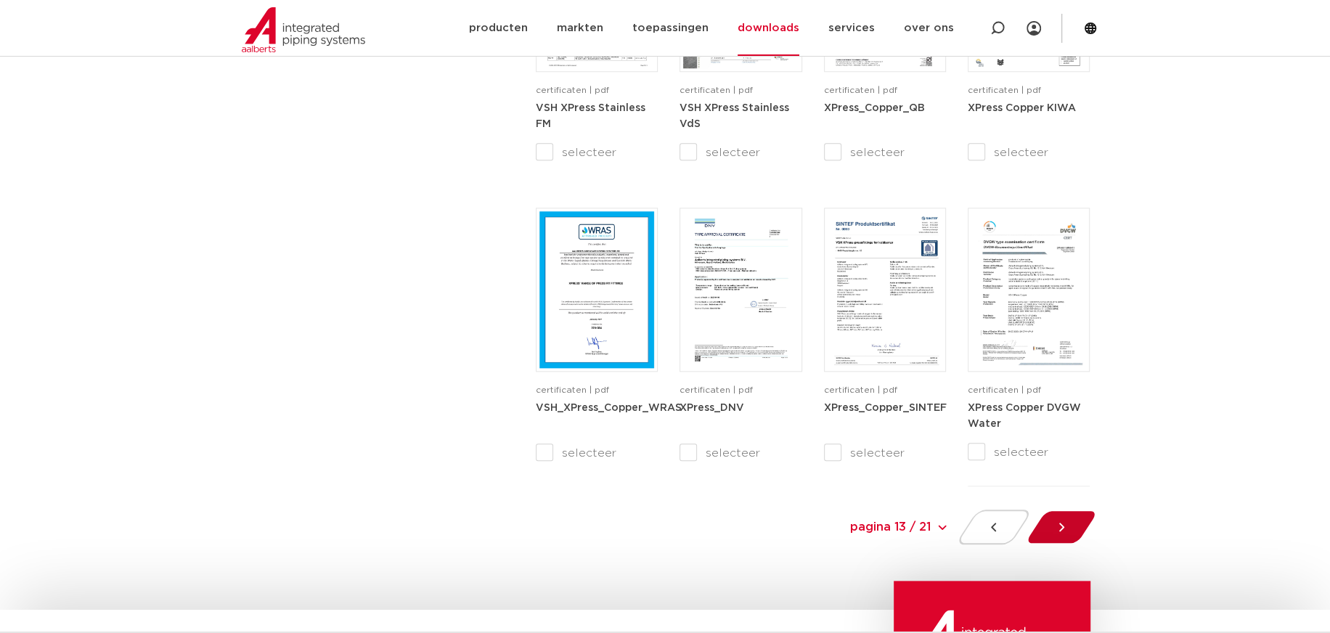
click at [1061, 524] on icon at bounding box center [1061, 527] width 5 height 9
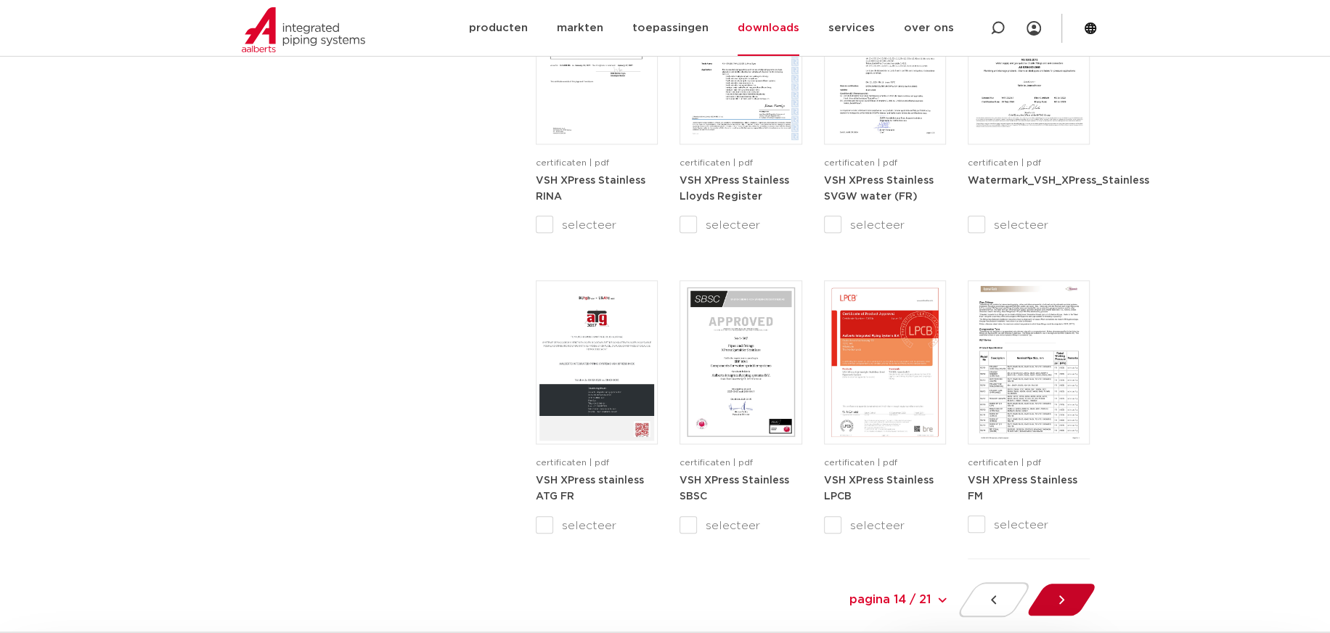
click at [1054, 600] on icon at bounding box center [1061, 599] width 15 height 15
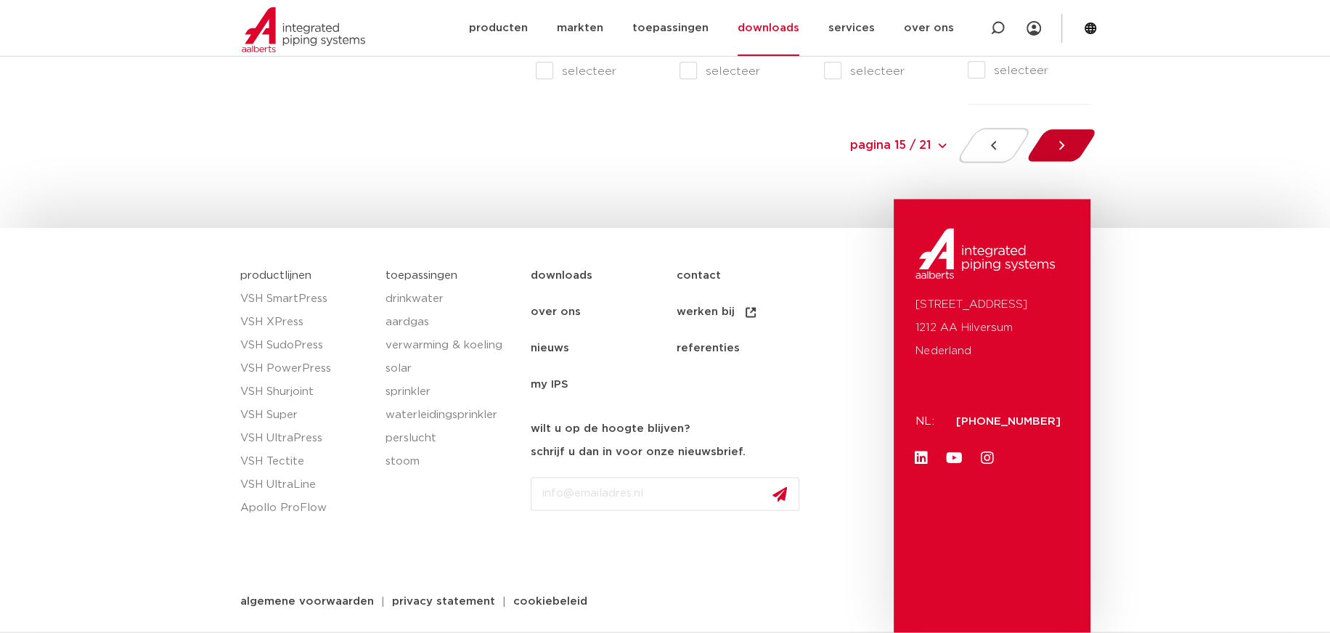
click at [1051, 139] on div at bounding box center [1060, 145] width 79 height 35
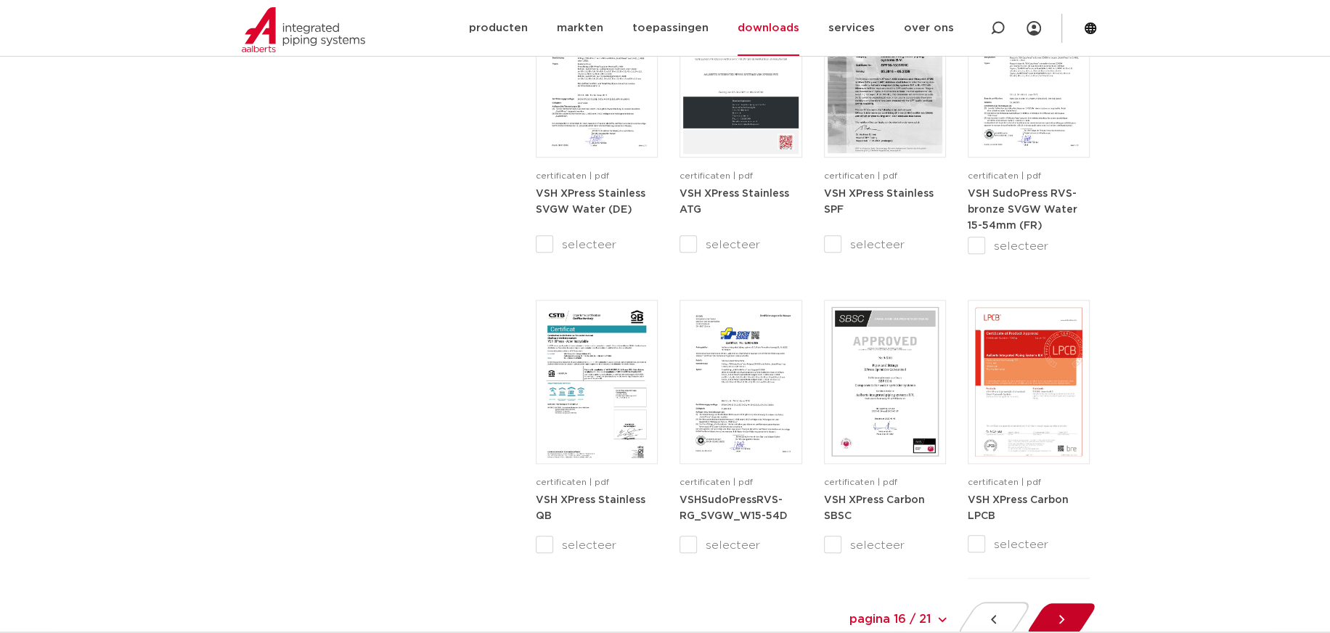
click at [1071, 611] on div at bounding box center [1060, 619] width 79 height 35
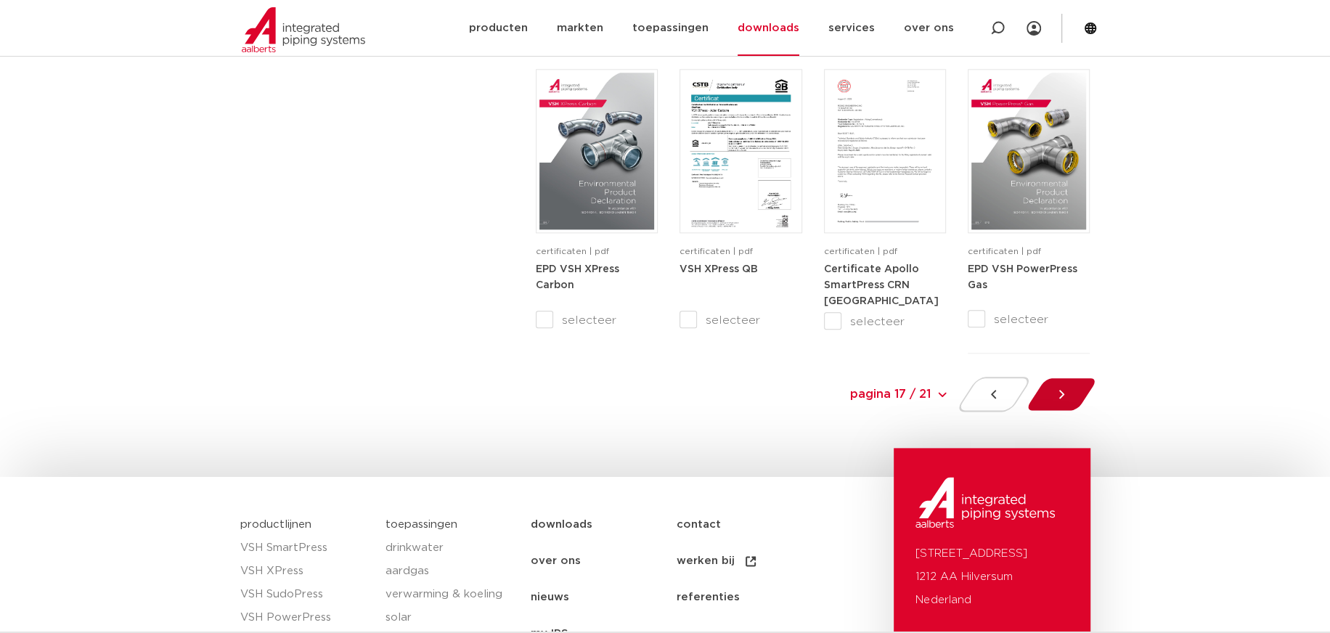
click at [1052, 399] on div at bounding box center [1060, 394] width 79 height 35
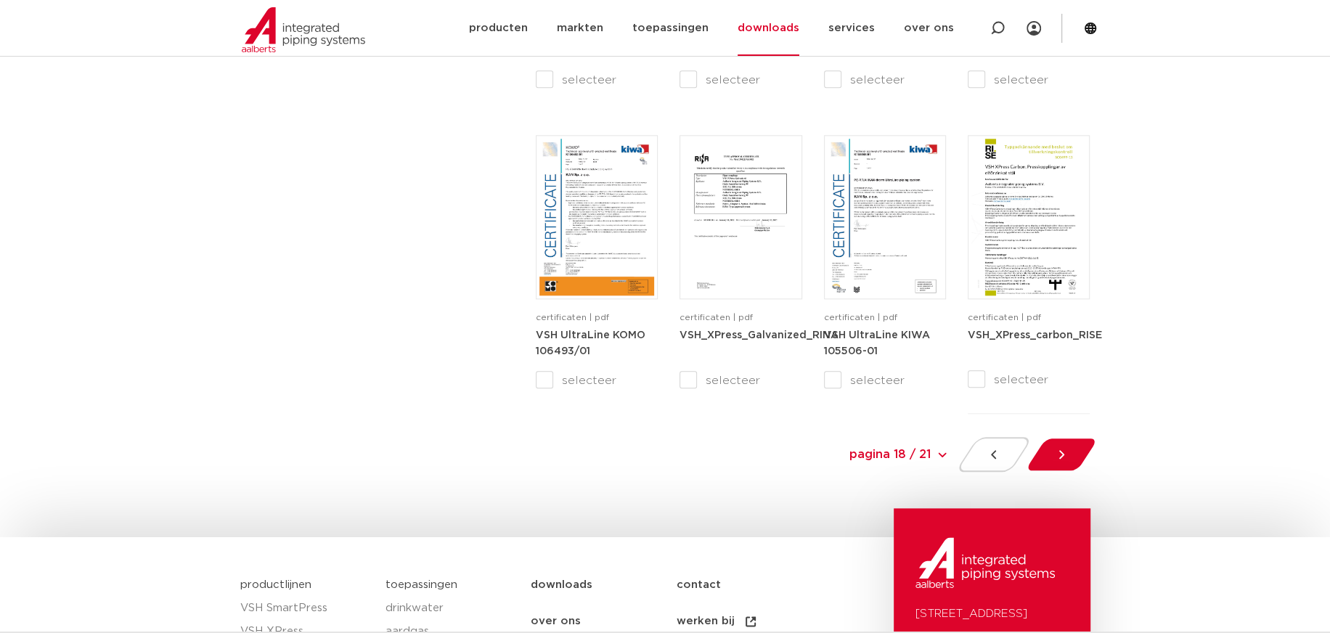
click at [1057, 443] on div at bounding box center [1060, 454] width 79 height 35
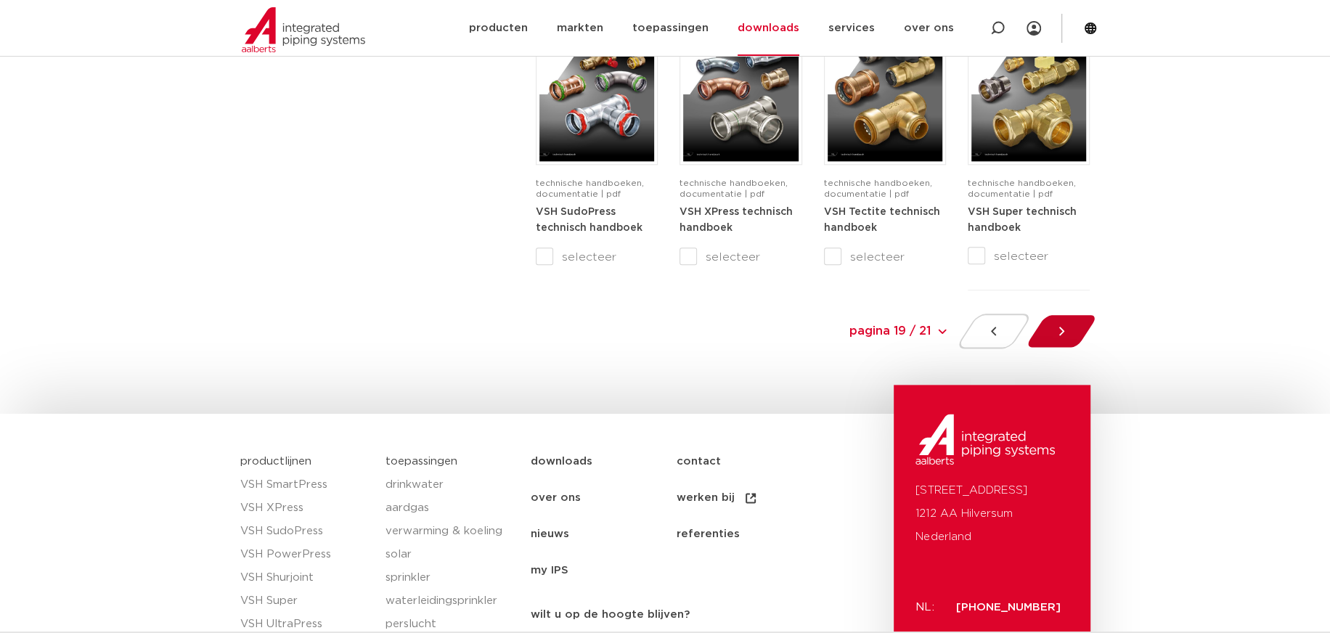
click at [1068, 327] on icon at bounding box center [1061, 331] width 15 height 15
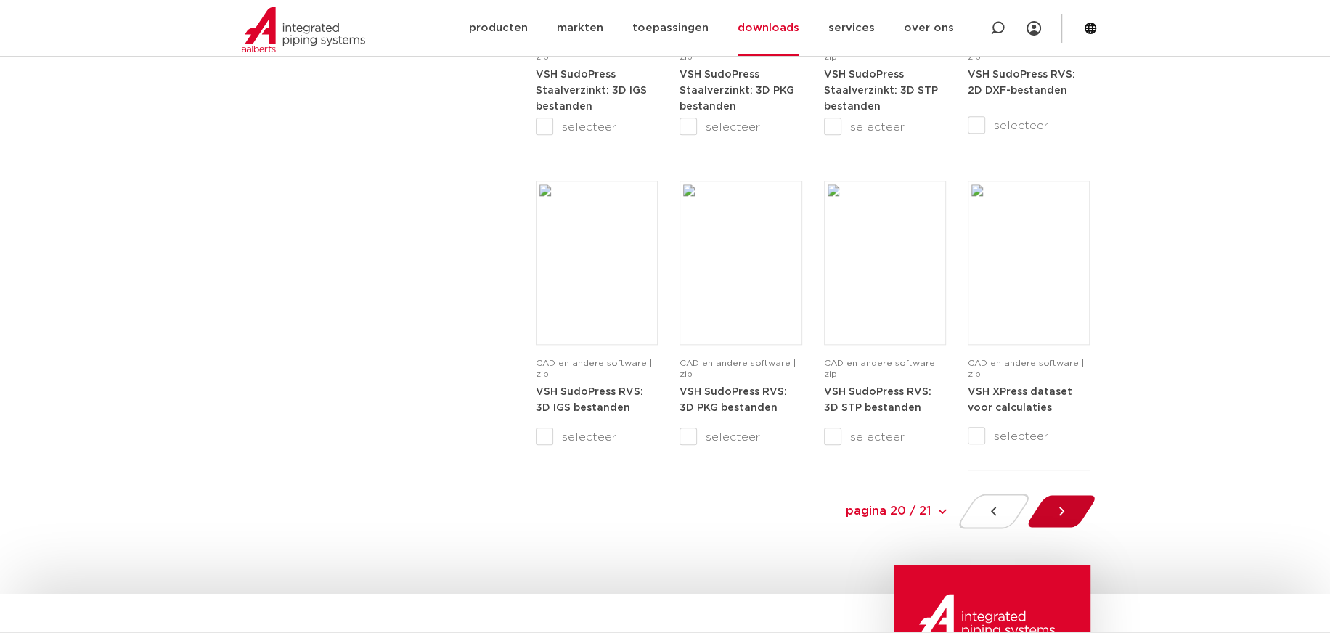
click at [1065, 511] on icon at bounding box center [1061, 511] width 15 height 15
